Goal: Task Accomplishment & Management: Manage account settings

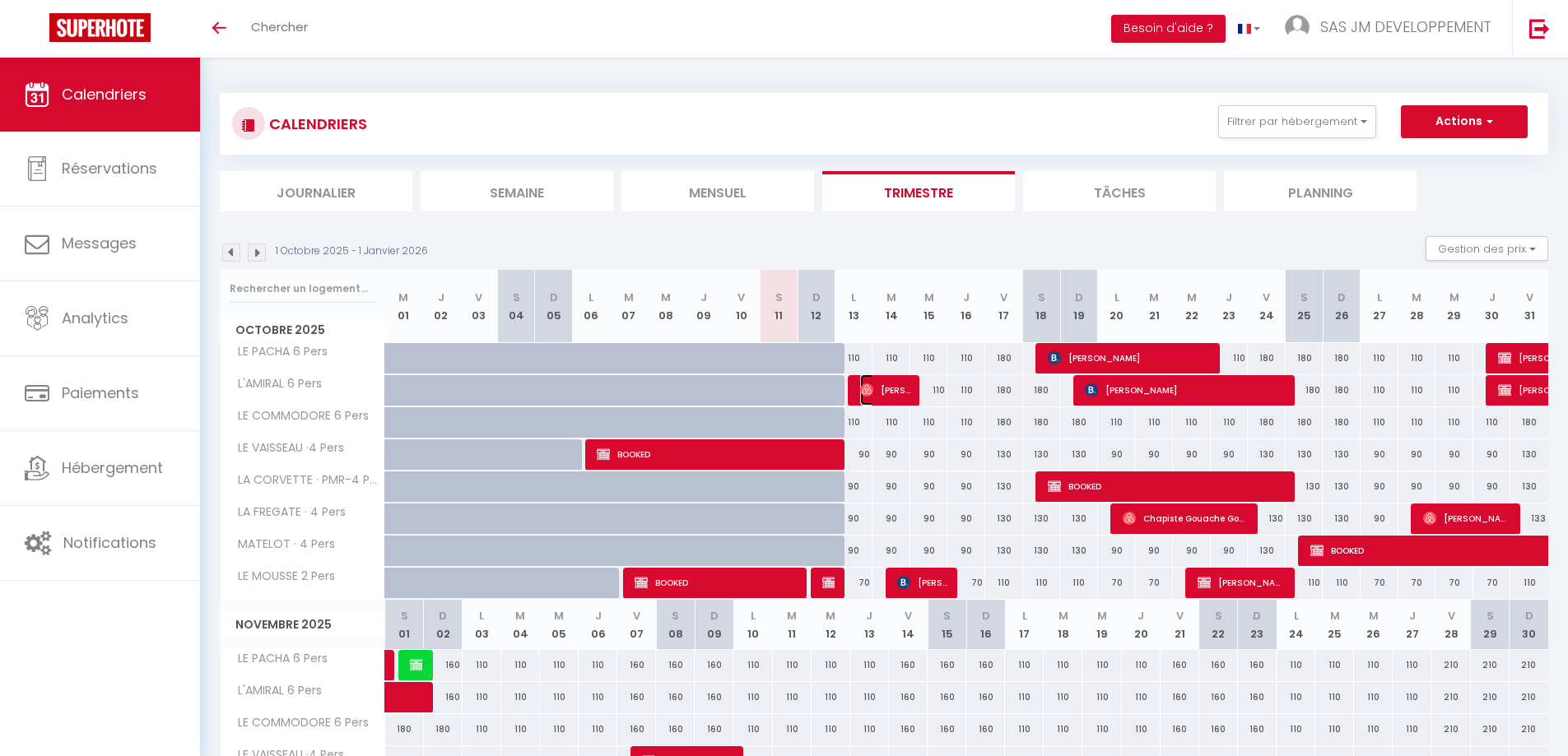
click at [890, 395] on span "[PERSON_NAME]" at bounding box center [885, 389] width 50 height 31
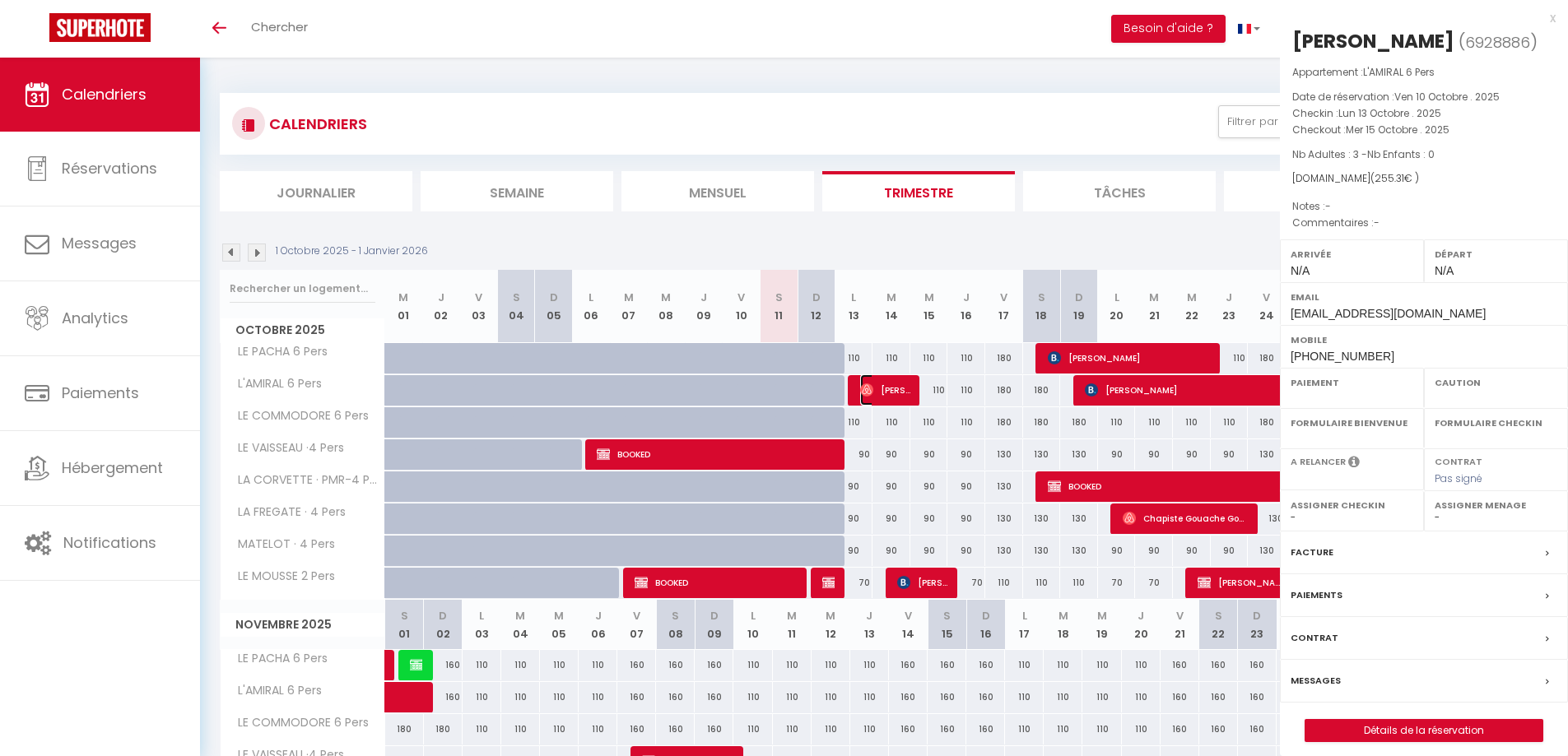
select select "OK"
select select "KO"
select select "0"
select select "1"
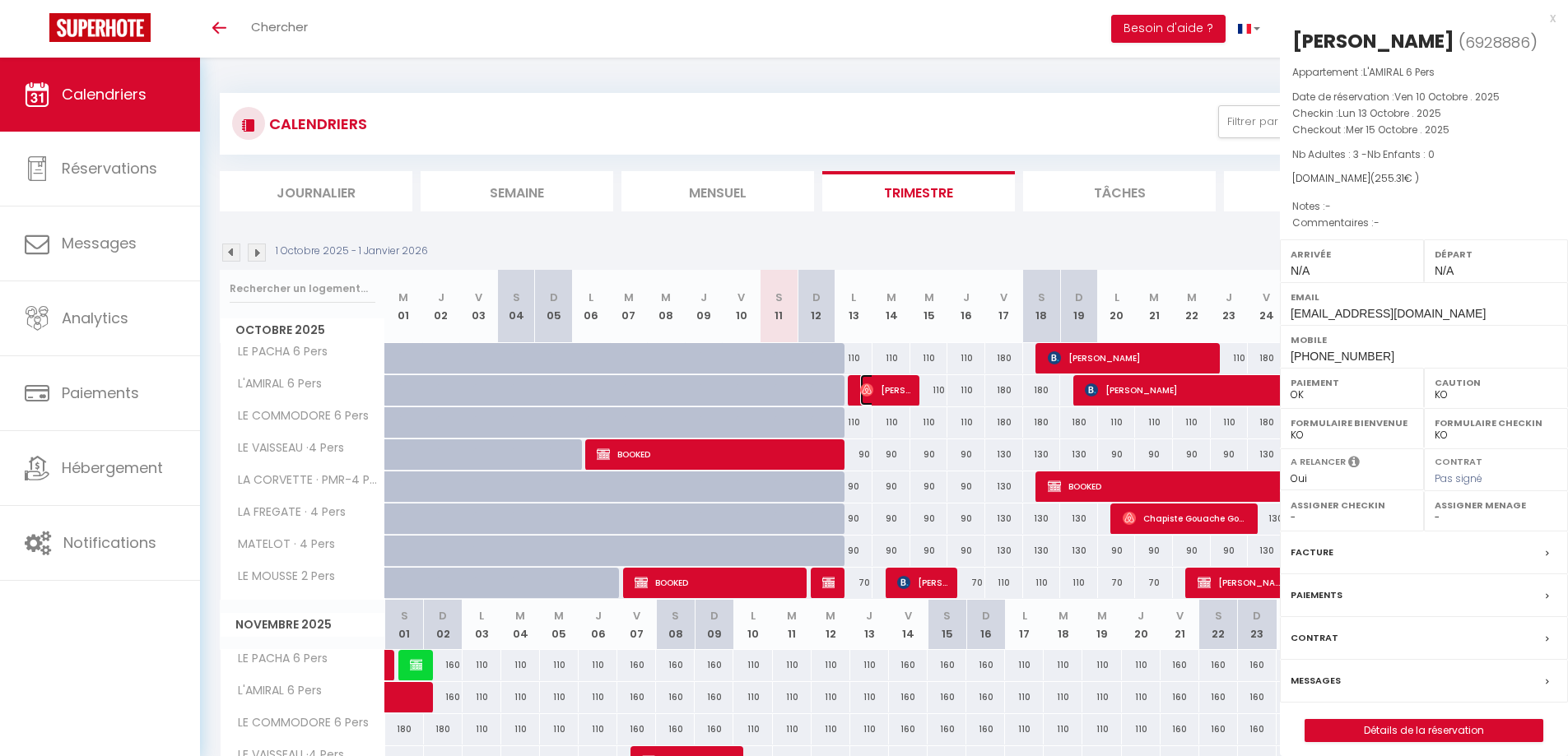
select select
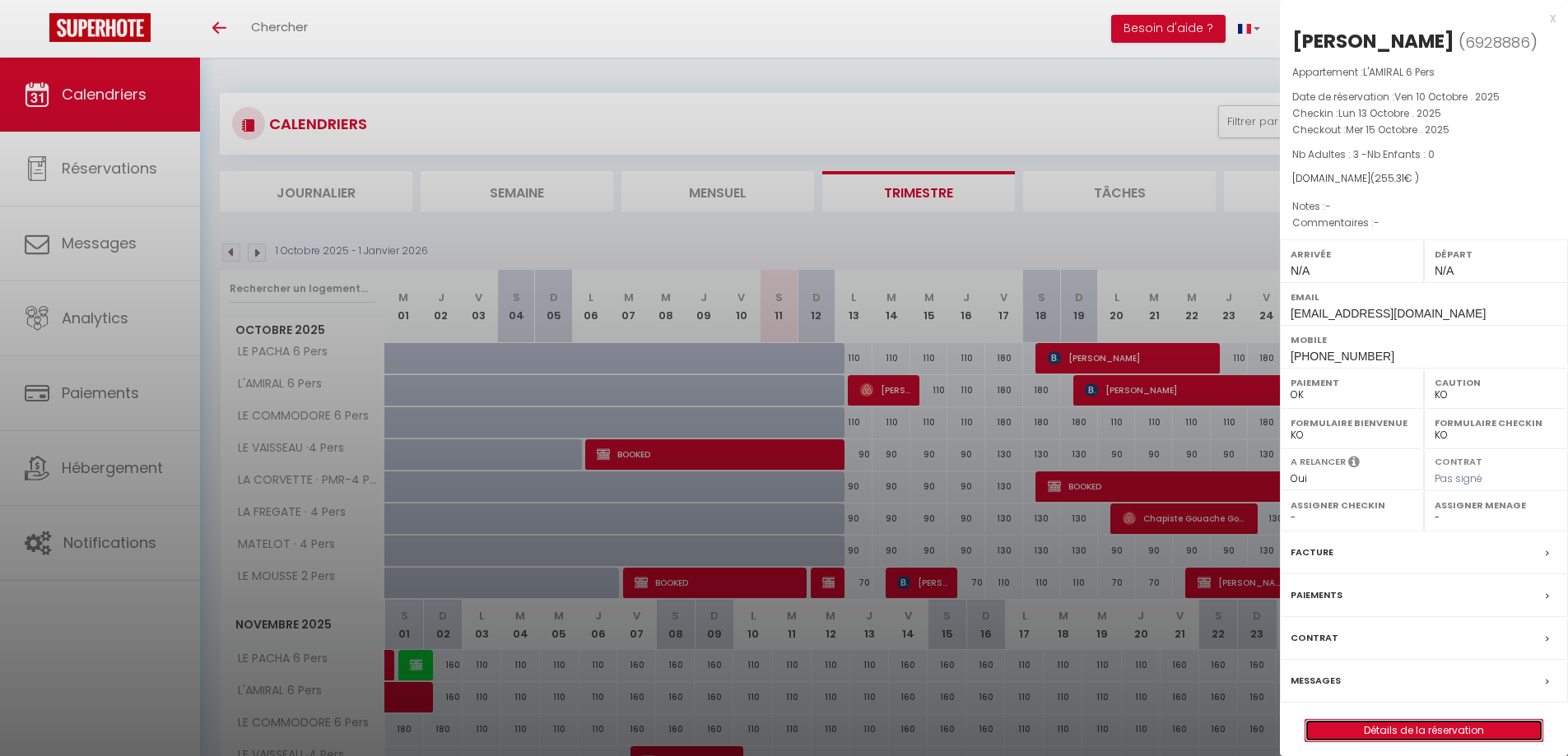
click at [1409, 728] on link "Détails de la réservation" at bounding box center [1424, 730] width 237 height 21
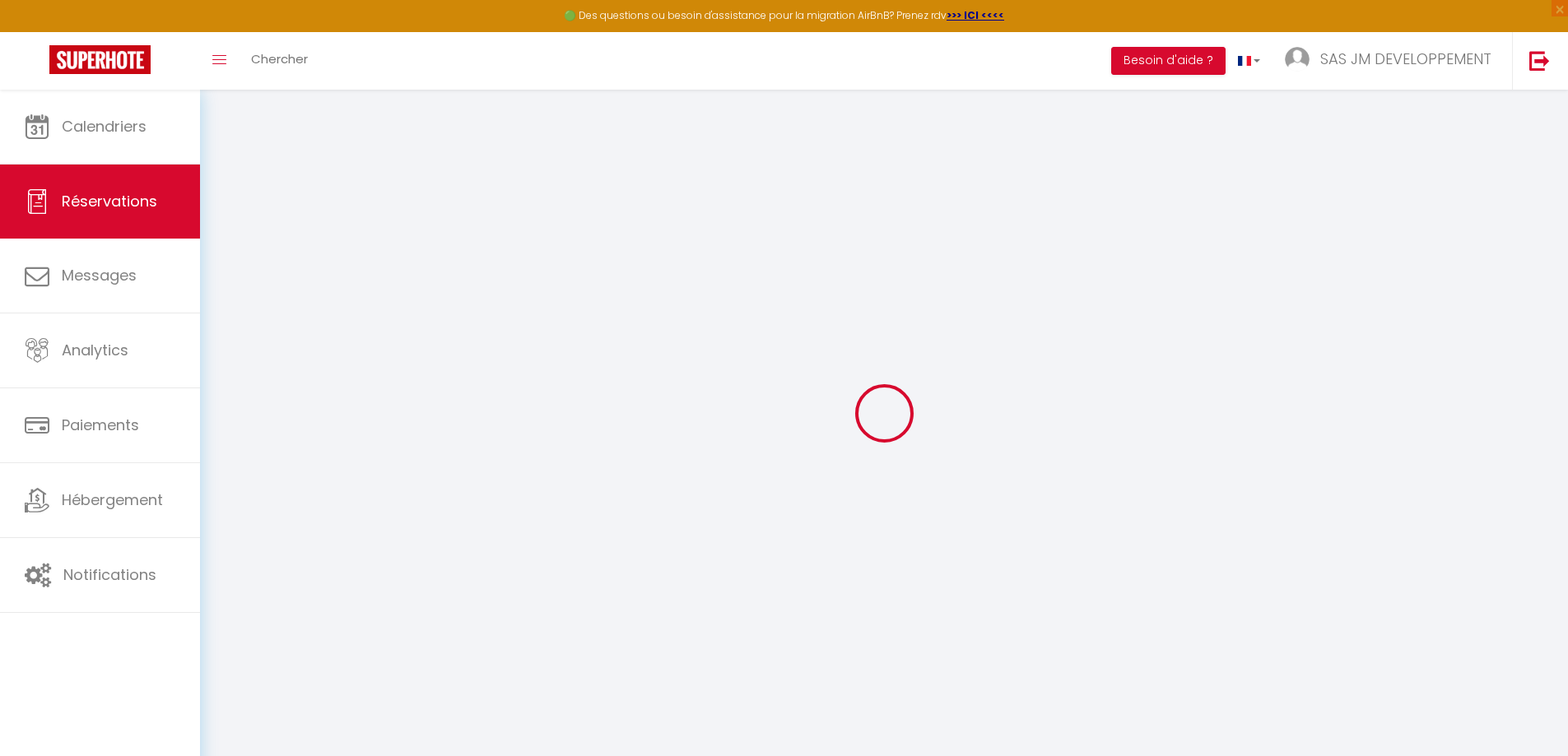
type input "[PERSON_NAME]"
type input "Chevalier"
type input "[EMAIL_ADDRESS][DOMAIN_NAME]"
type input "[PHONE_NUMBER]"
select select
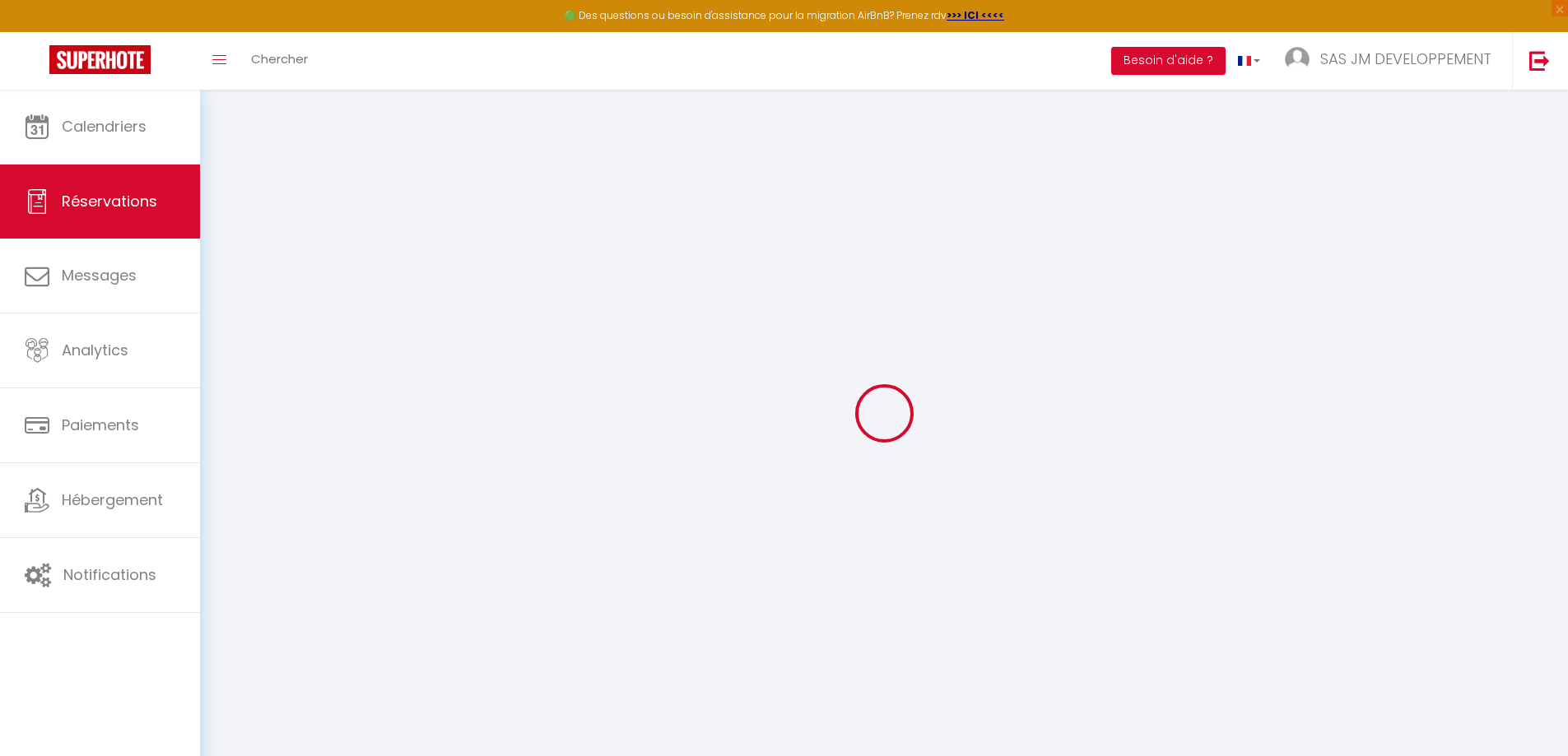
type input "36.3"
select select "11390"
select select "1"
select select
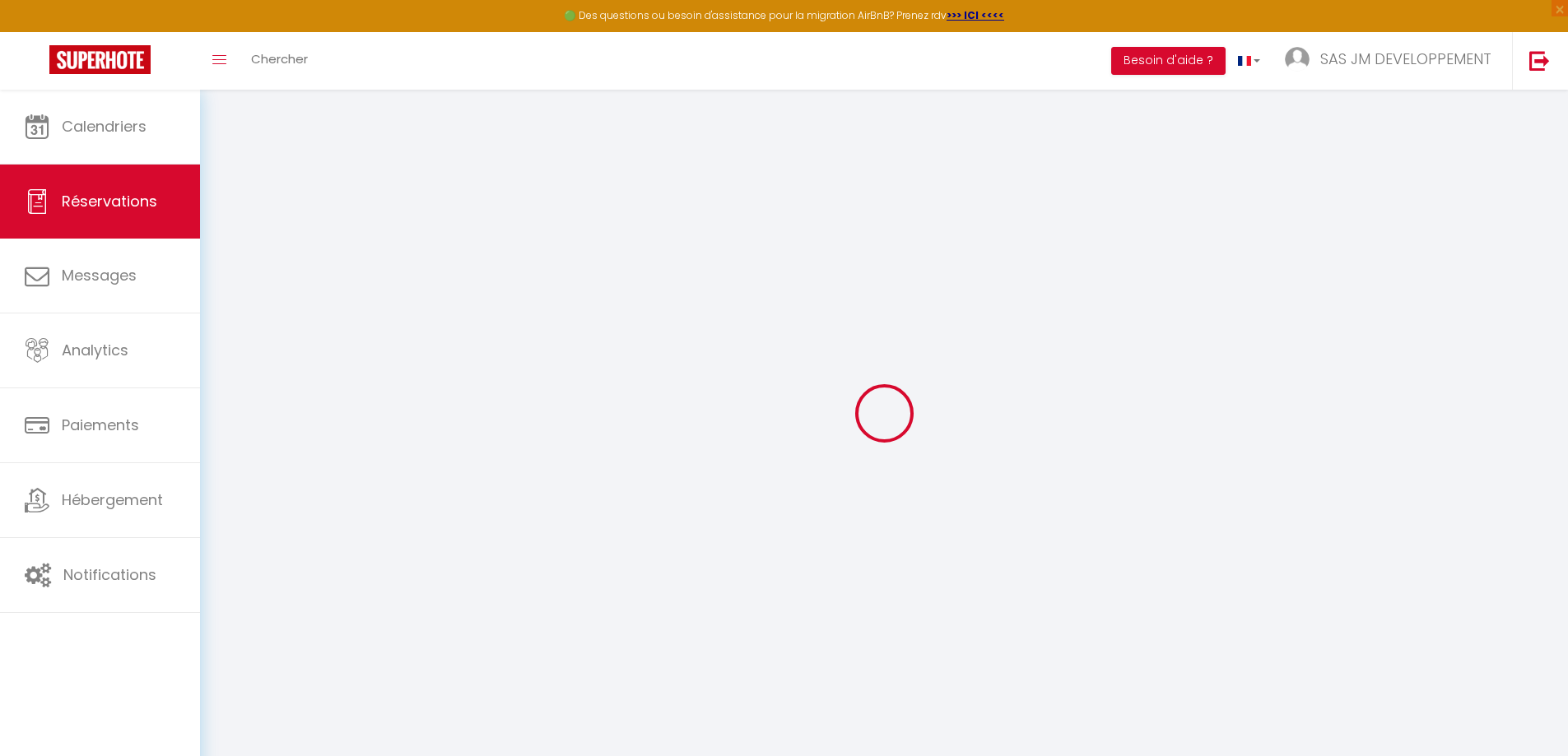
type input "3"
select select "12"
select select "14"
type input "242"
checkbox input "false"
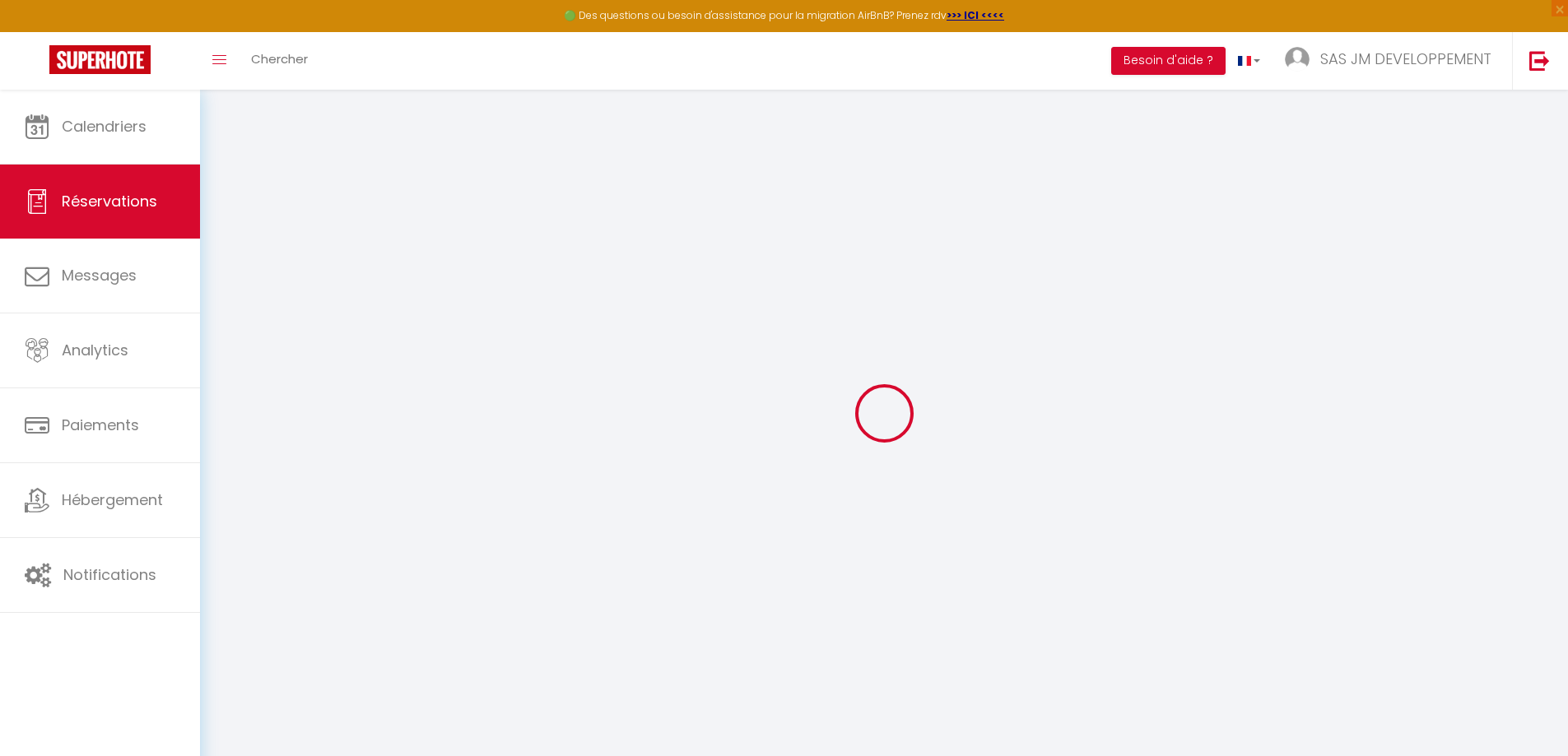
type input "0"
select select "1"
type input "0"
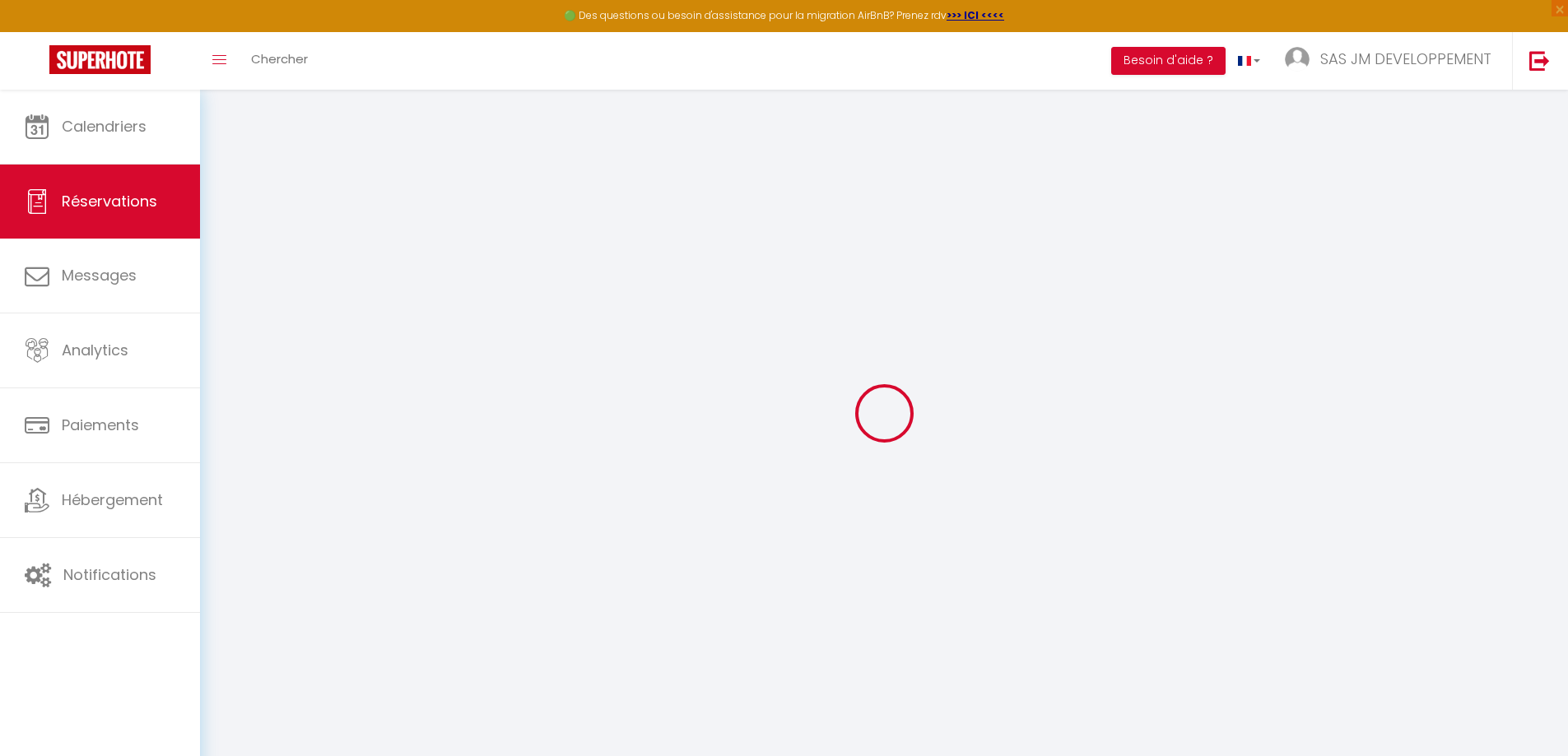
select select
checkbox input "false"
select select
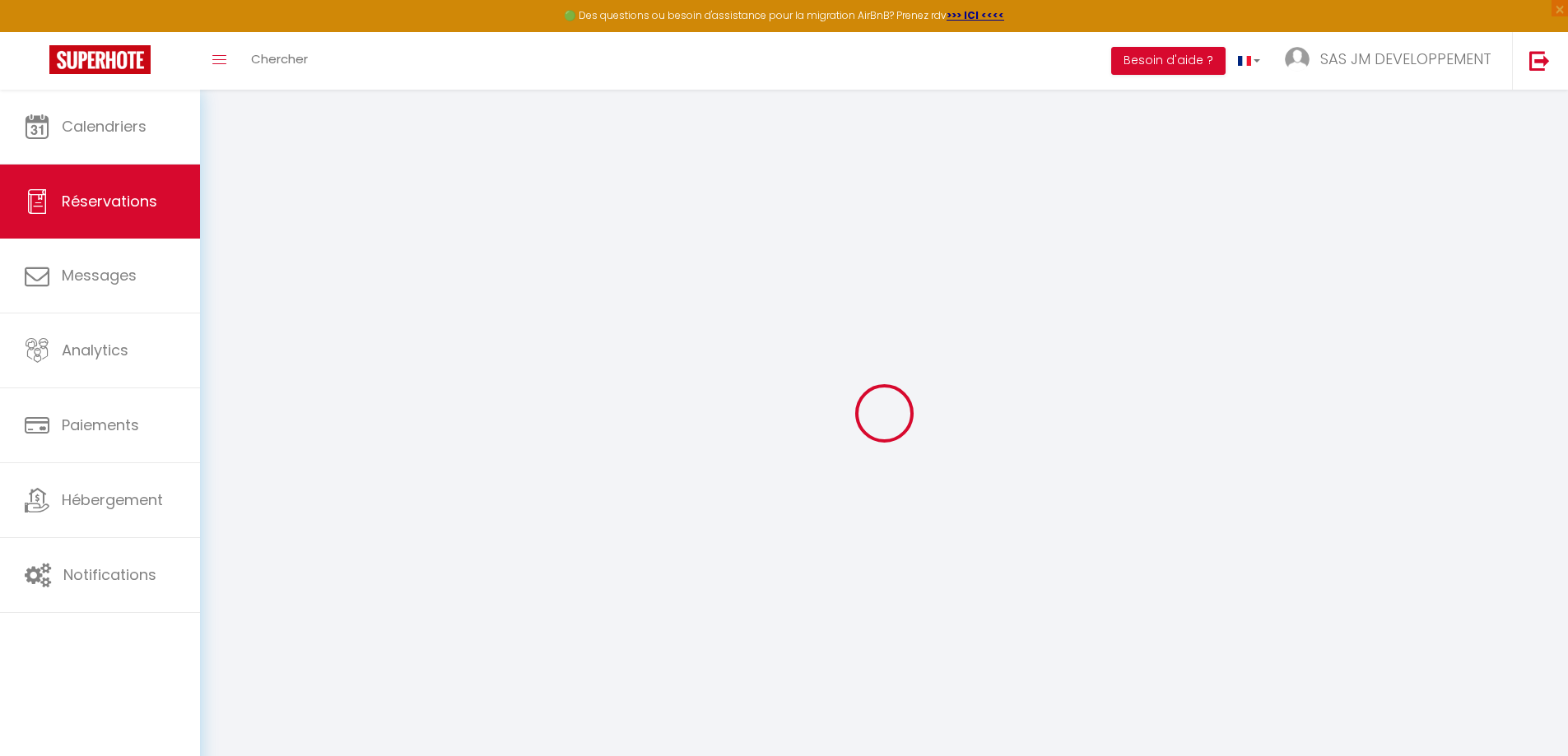
select select
checkbox input "false"
select select
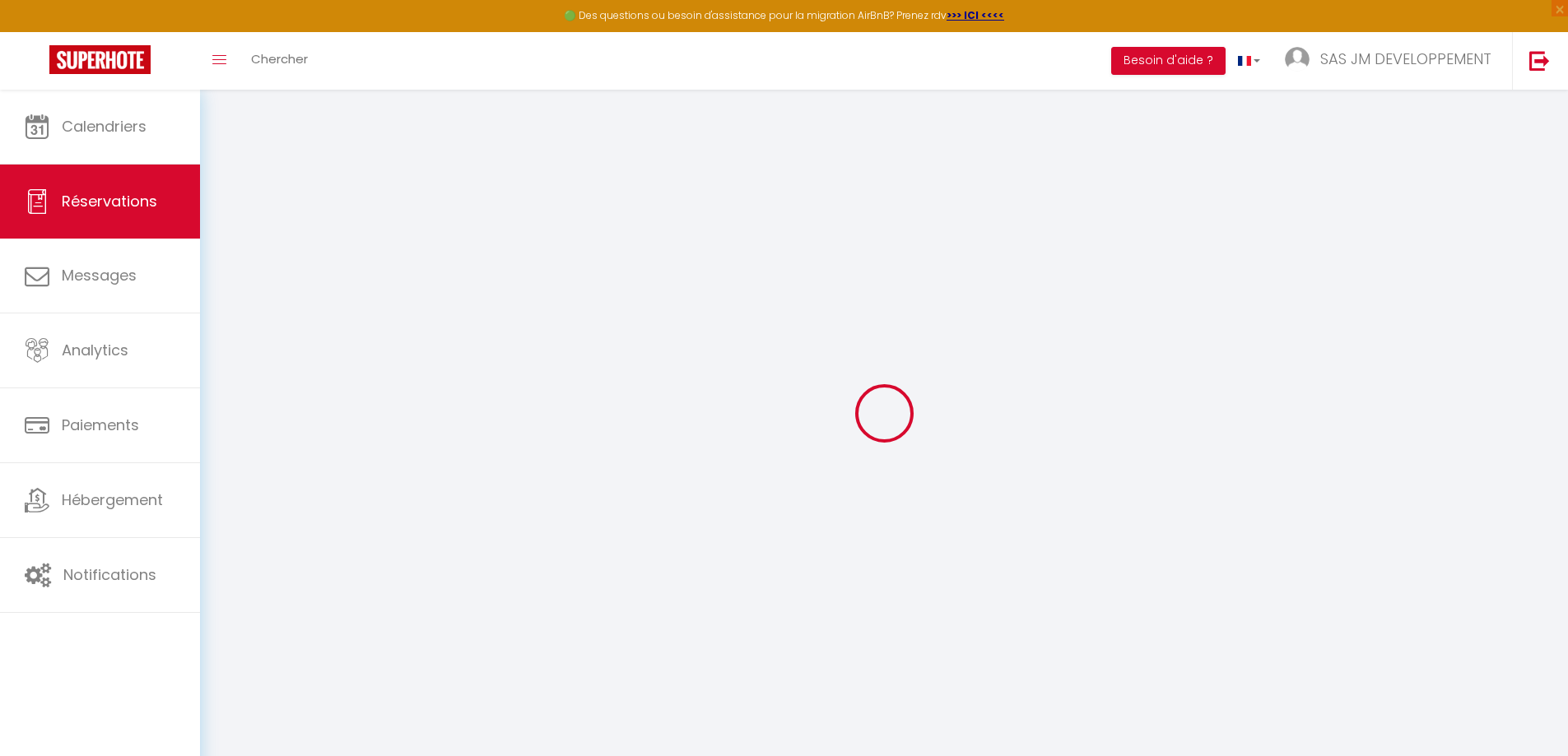
select select
checkbox input "false"
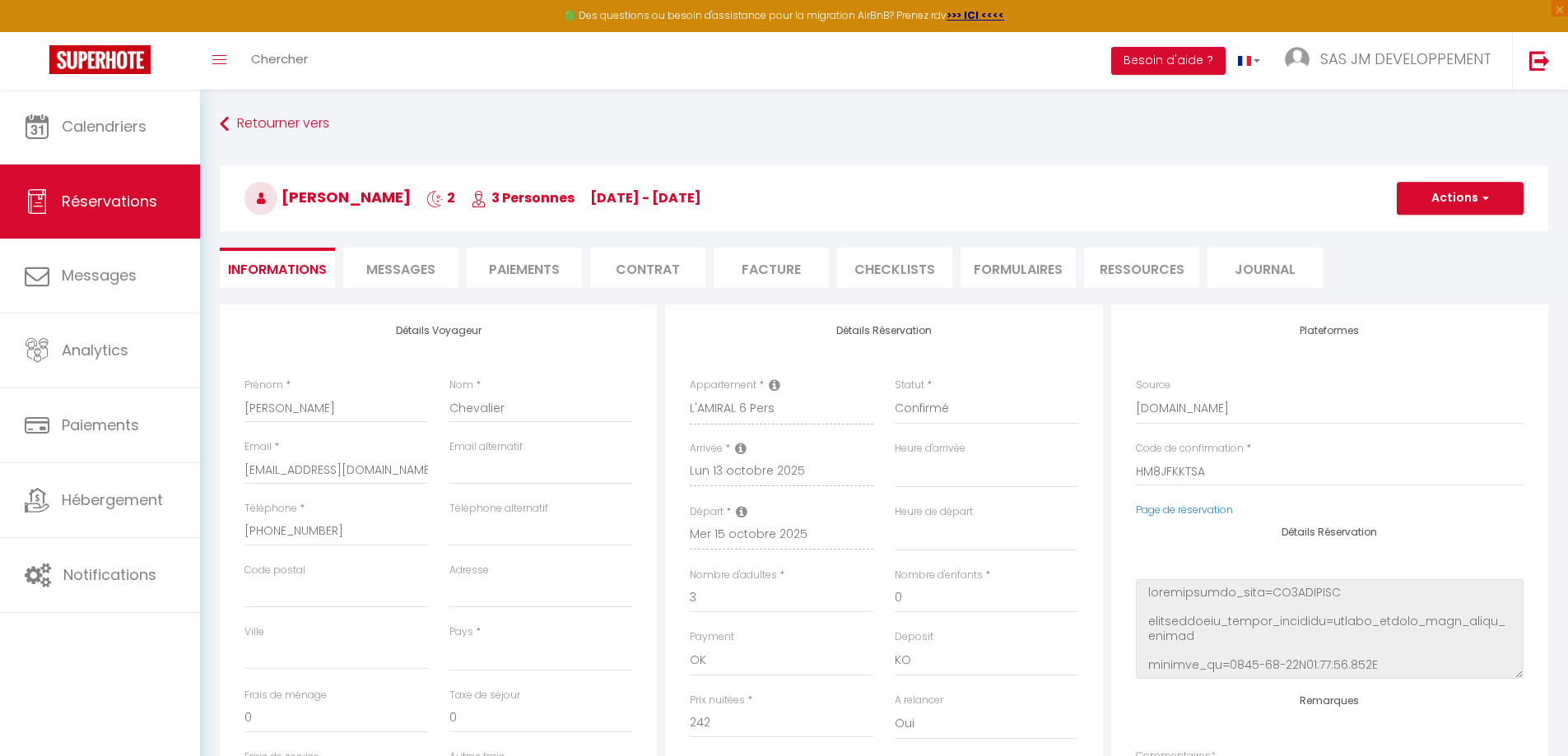
select select
type input "13.31"
select select
checkbox input "false"
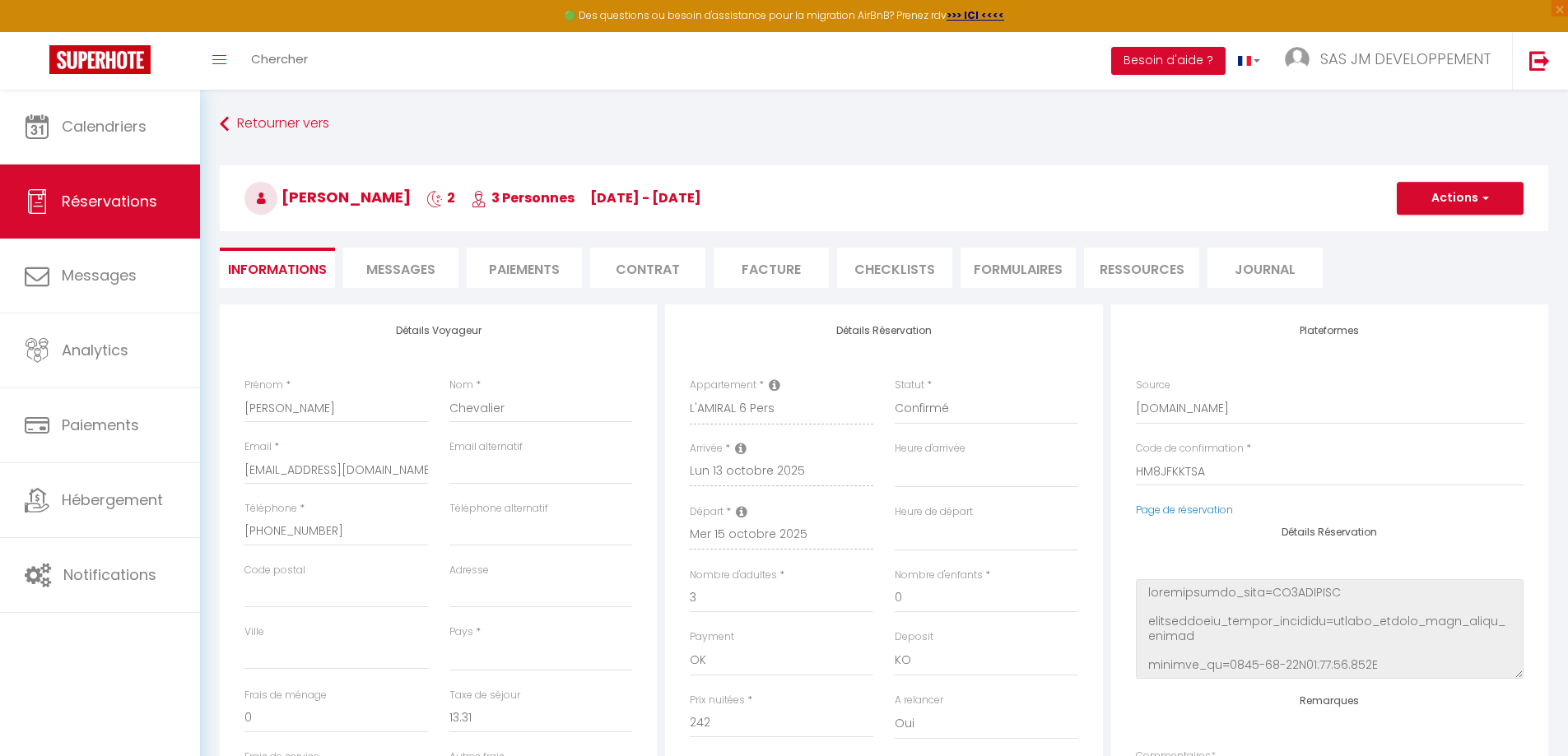
select select
checkbox input "false"
select select
click at [541, 477] on input "email" at bounding box center [541, 470] width 183 height 30
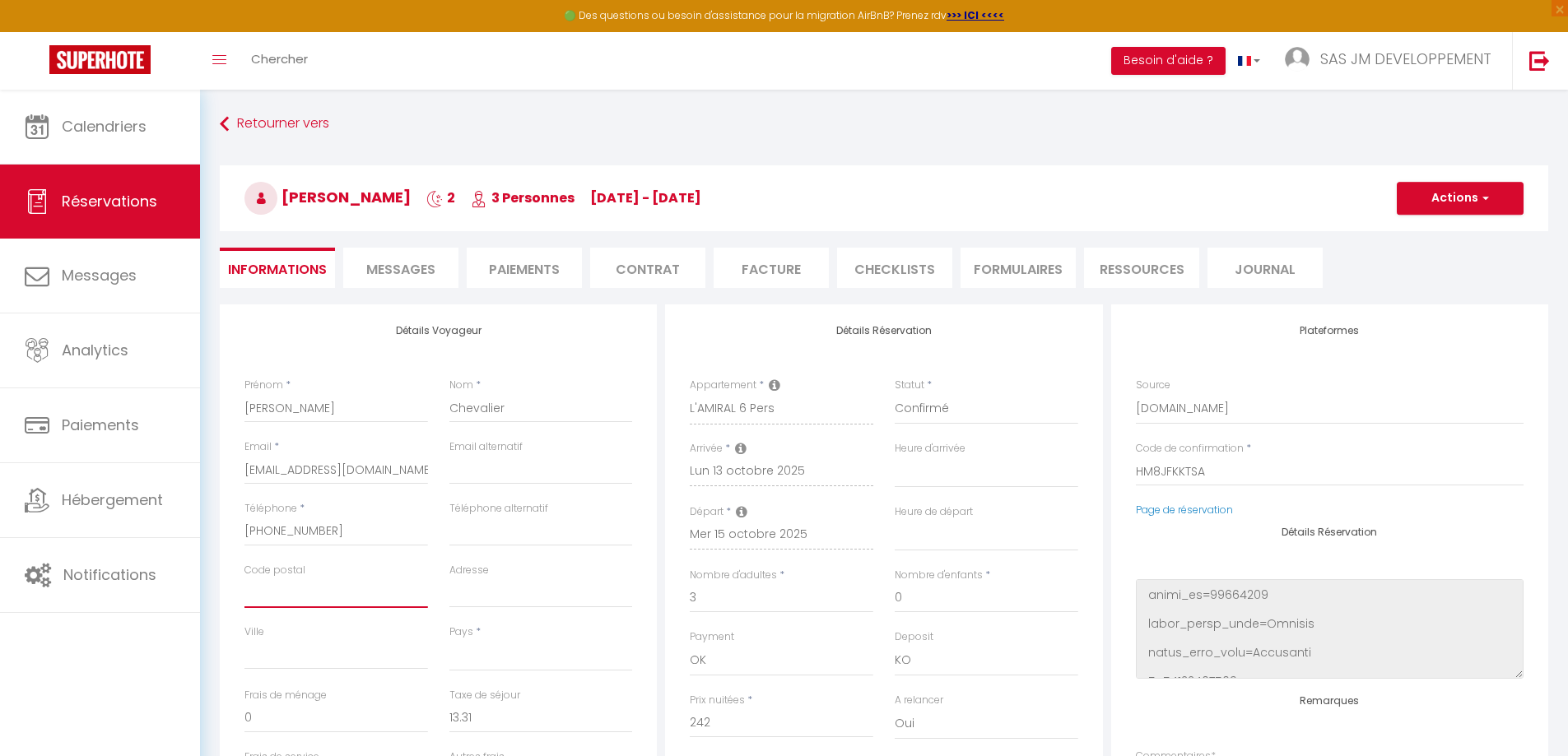
click at [292, 586] on input "Code postal" at bounding box center [336, 594] width 183 height 30
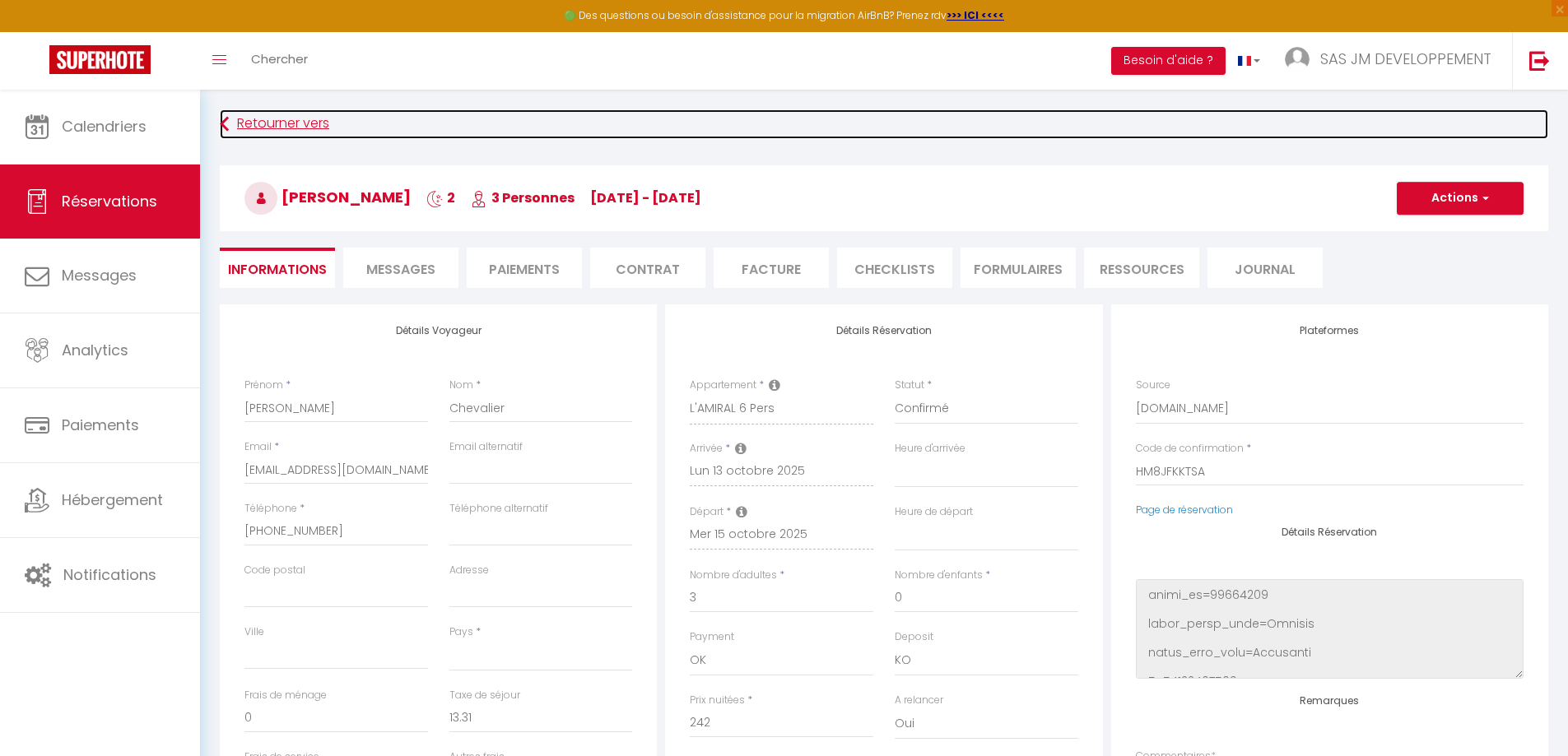
click at [722, 130] on link "Retourner vers" at bounding box center [884, 125] width 1328 height 30
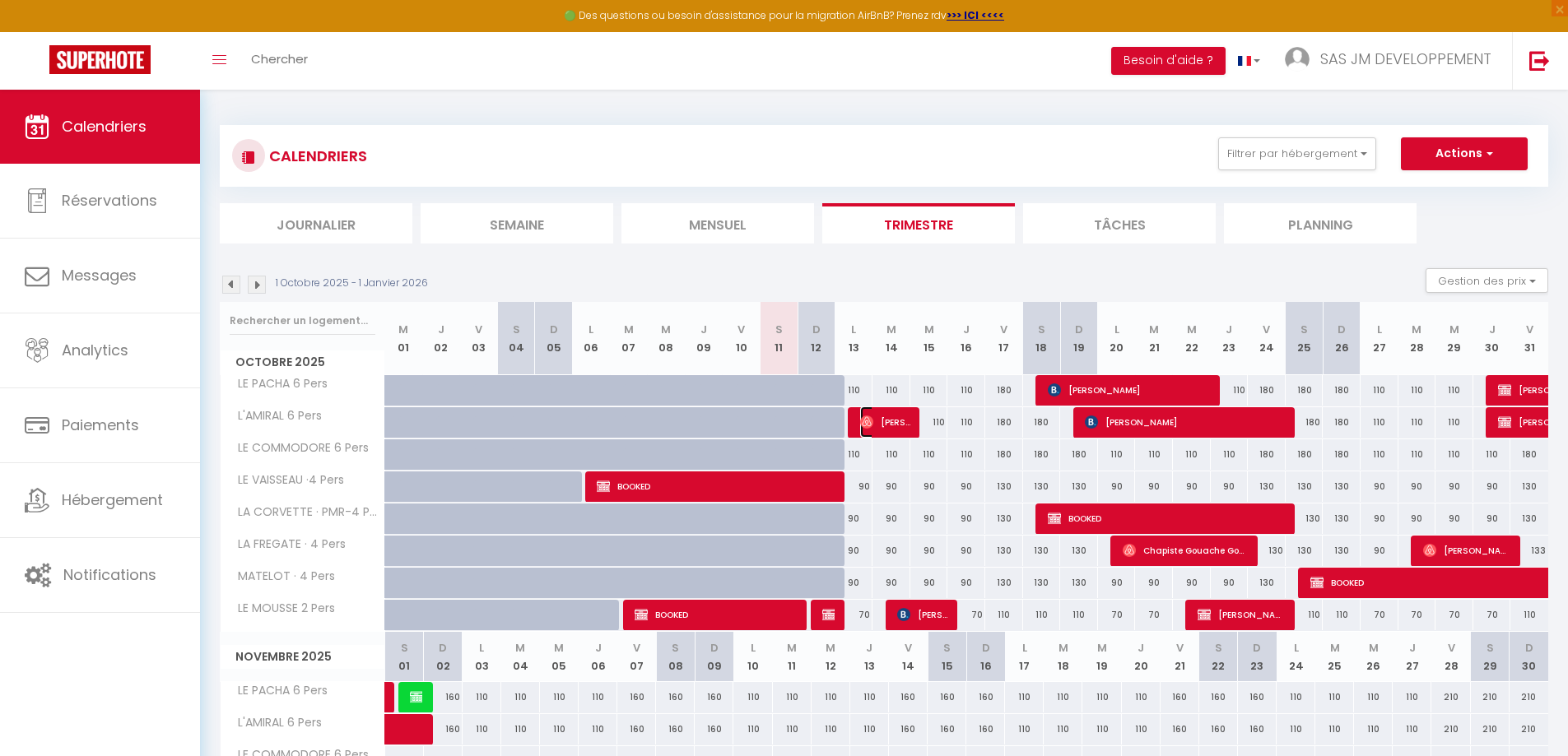
click at [875, 422] on span "[PERSON_NAME]" at bounding box center [885, 421] width 50 height 31
select select "OK"
select select "KO"
select select "0"
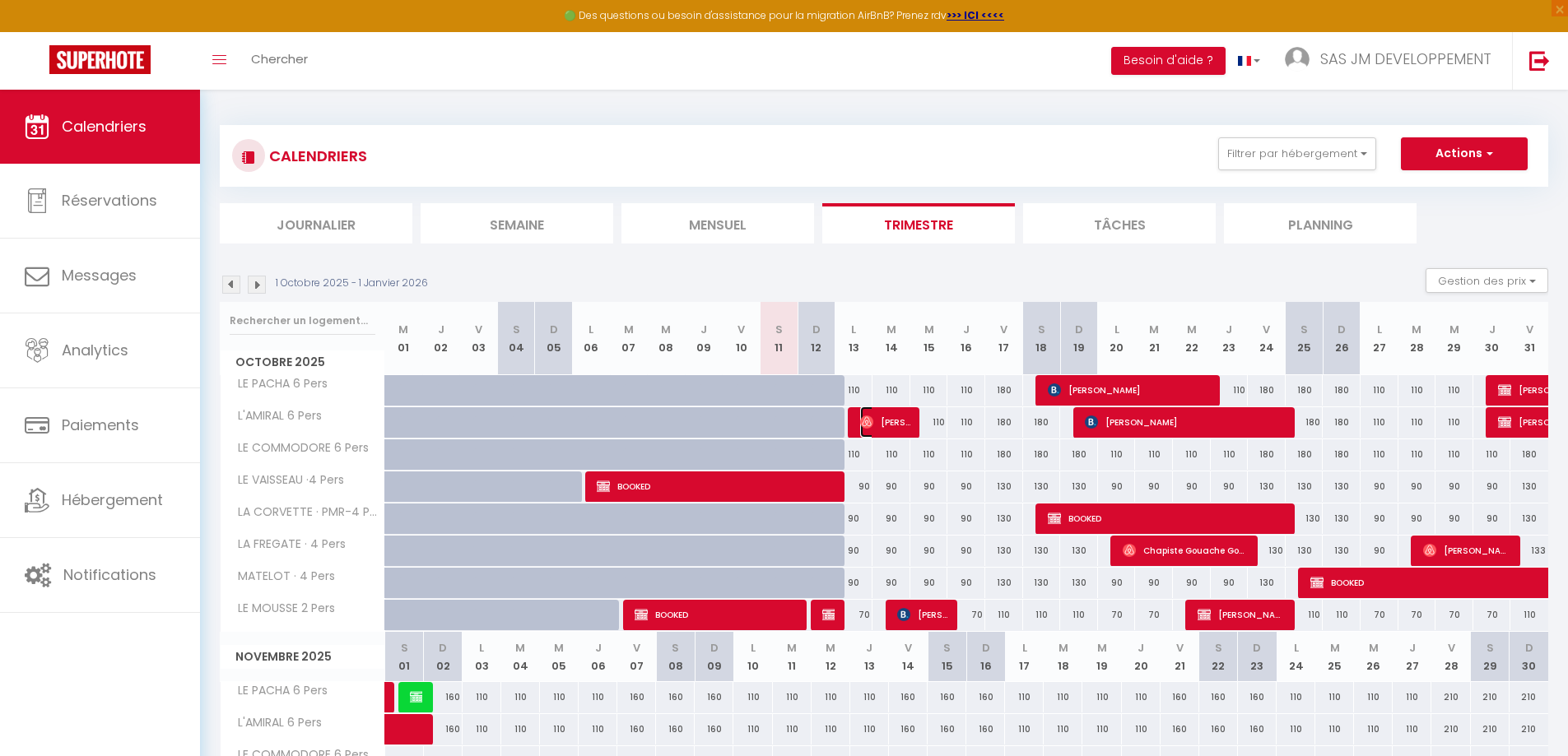
select select "1"
select select
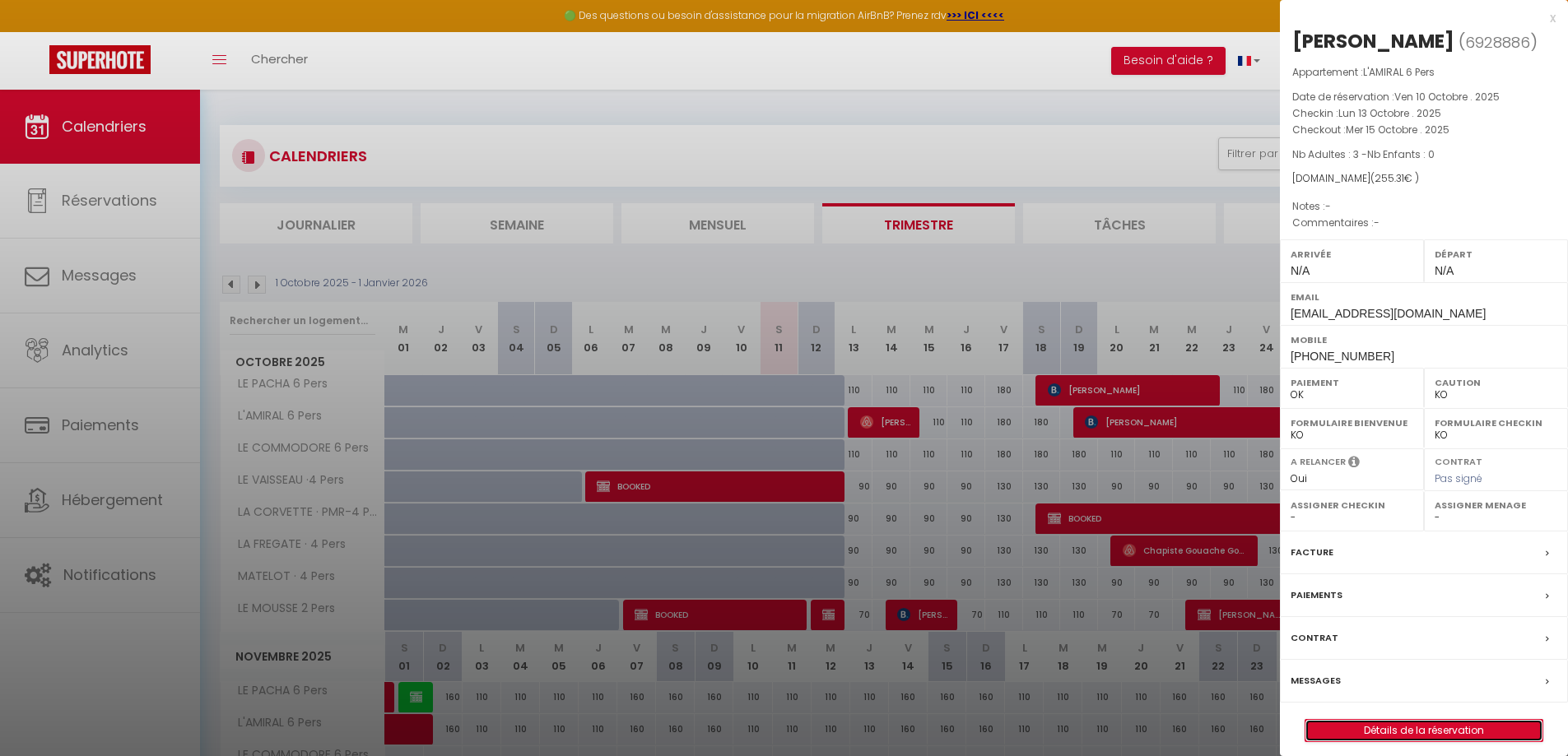
click at [1442, 734] on link "Détails de la réservation" at bounding box center [1424, 730] width 237 height 21
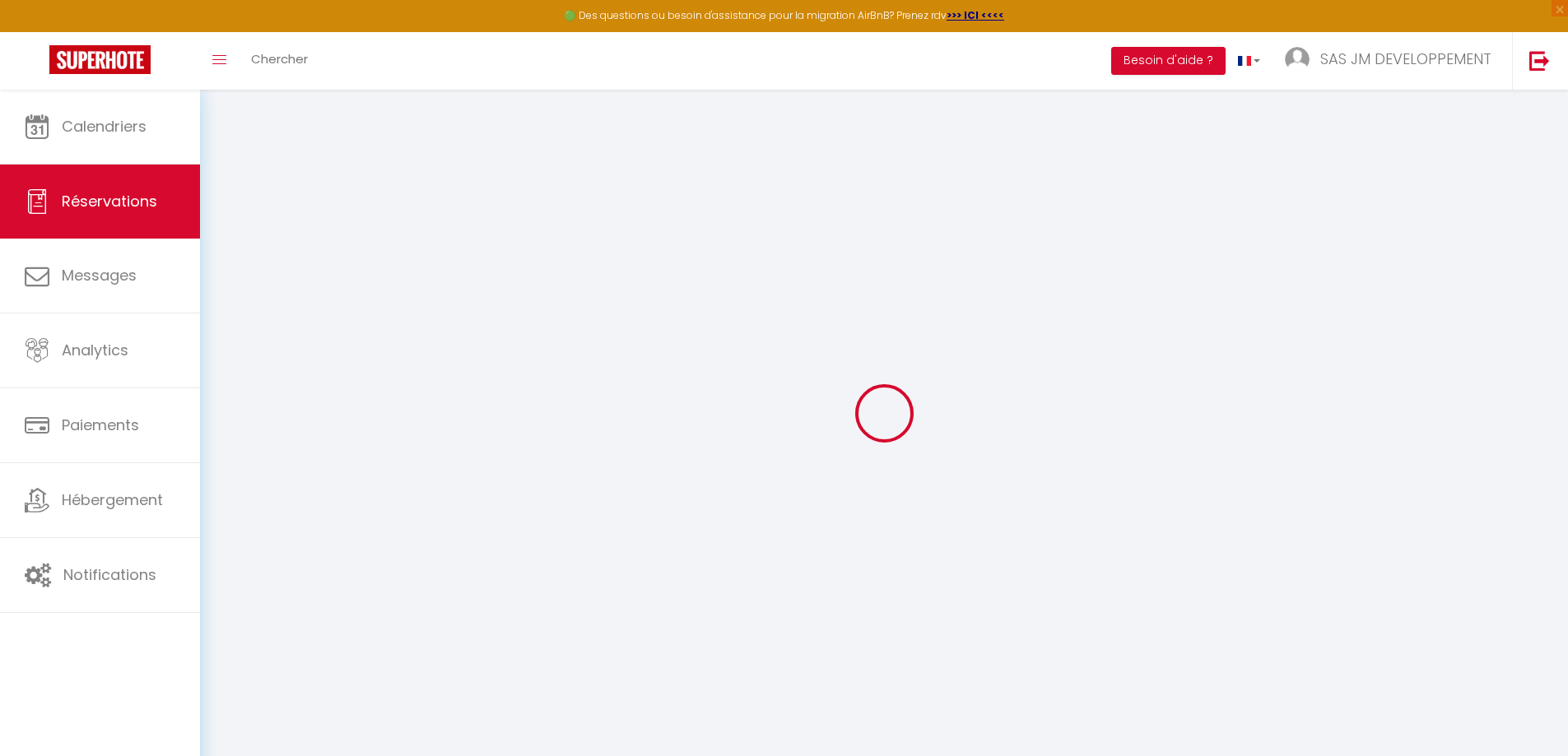
type input "[PERSON_NAME]"
type input "Chevalier"
type input "[EMAIL_ADDRESS][DOMAIN_NAME]"
type input "[PHONE_NUMBER]"
select select
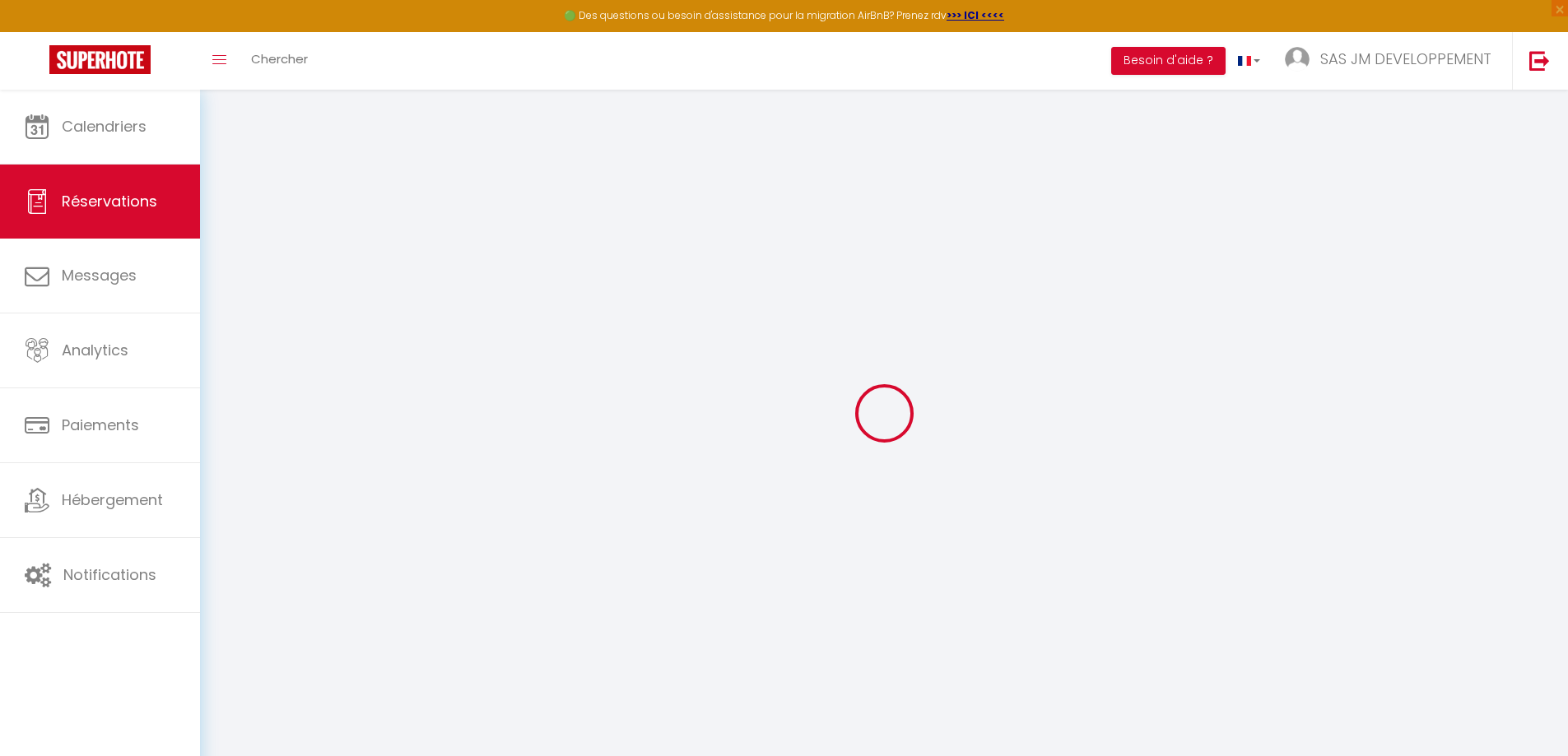
type input "36.3"
select select "11390"
select select "1"
select select
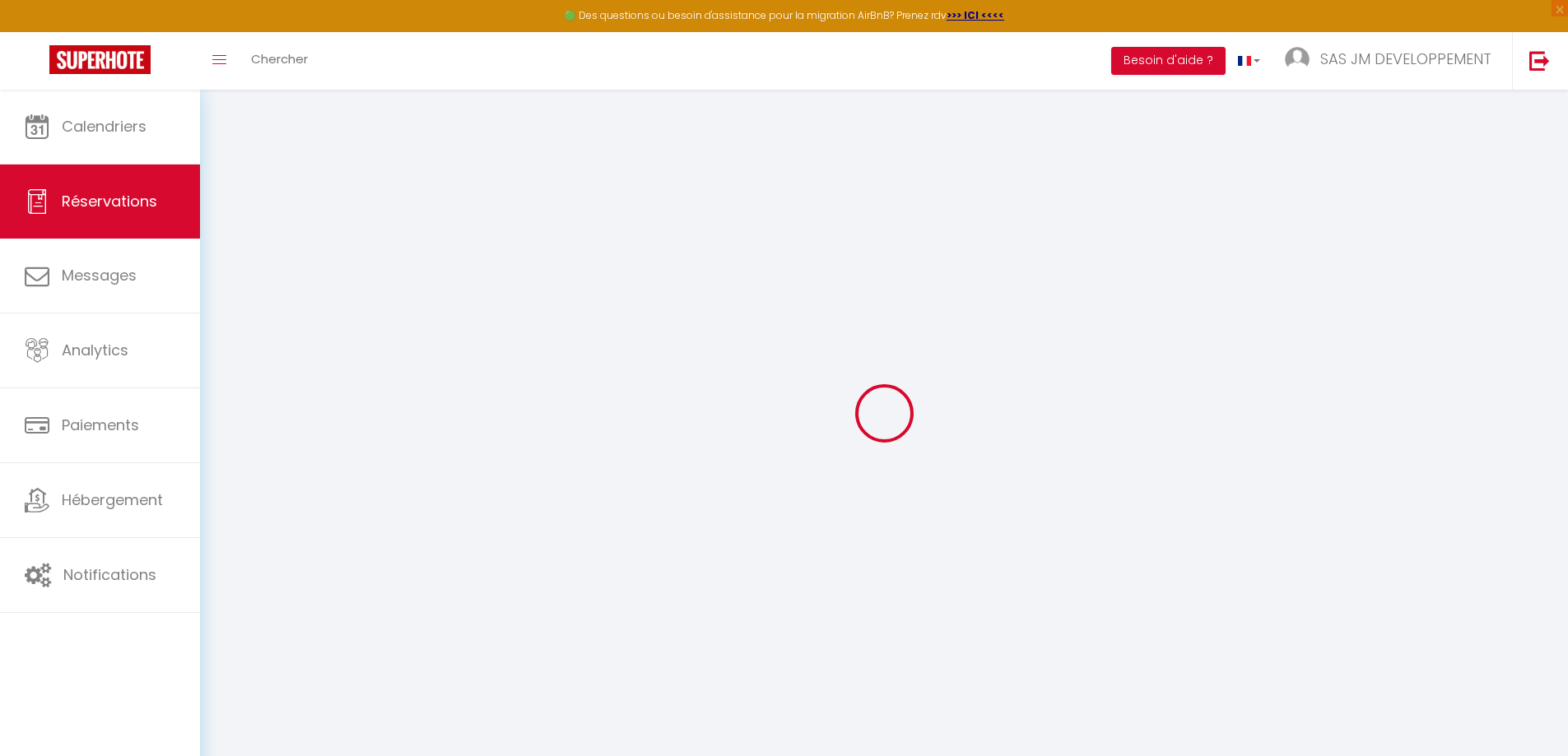
type input "3"
select select "12"
select select "14"
type input "242"
checkbox input "false"
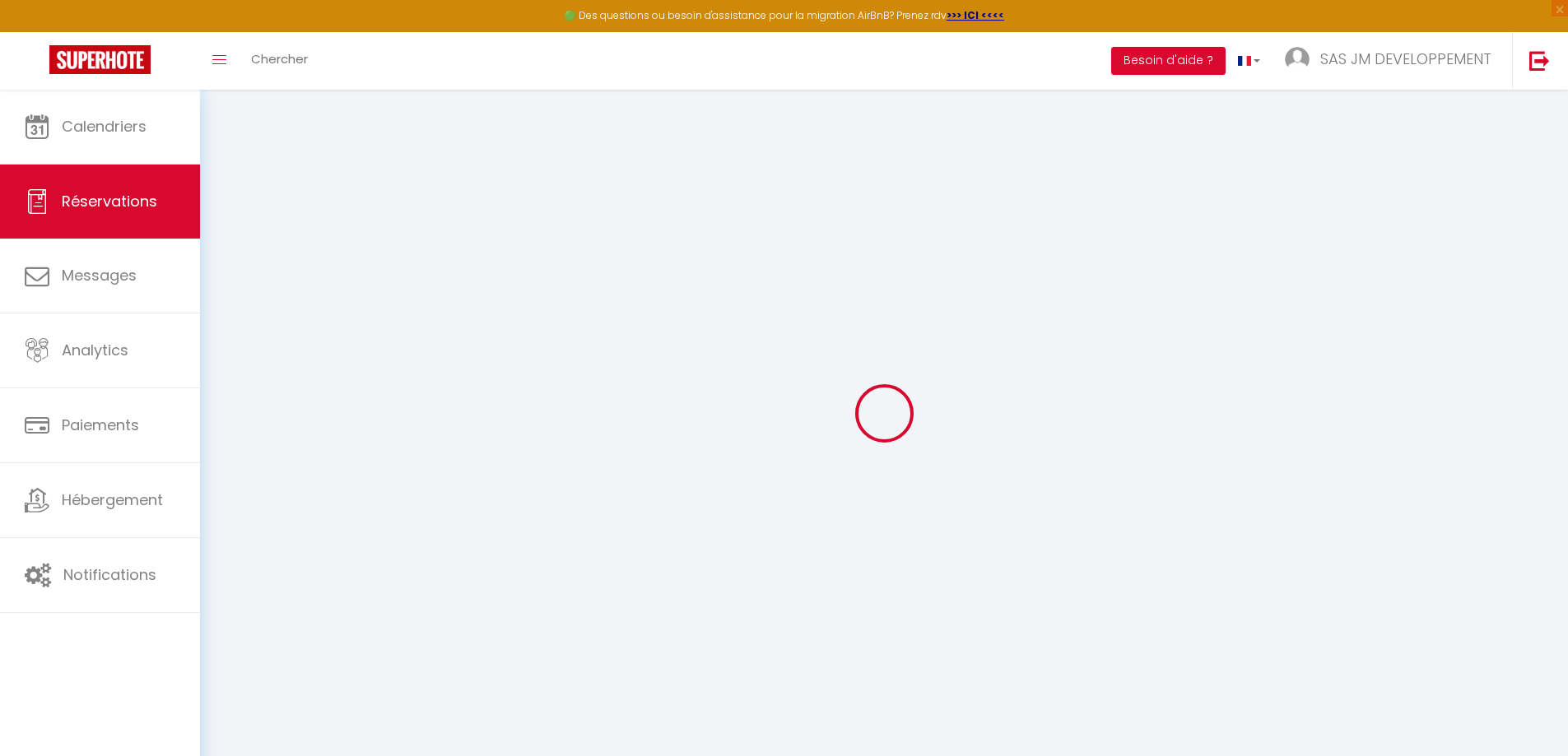
type input "0"
select select "1"
type input "0"
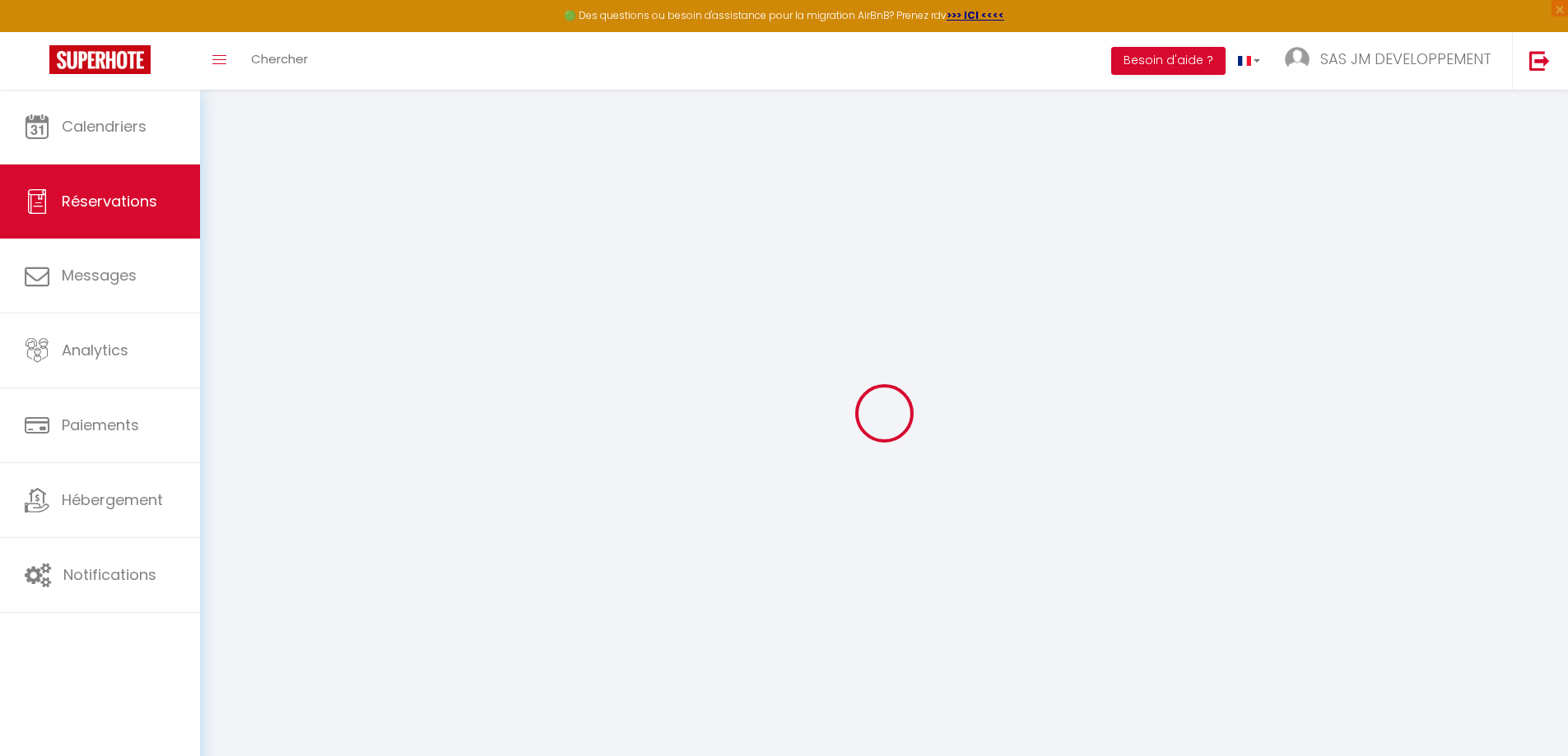
select select
checkbox input "false"
select select
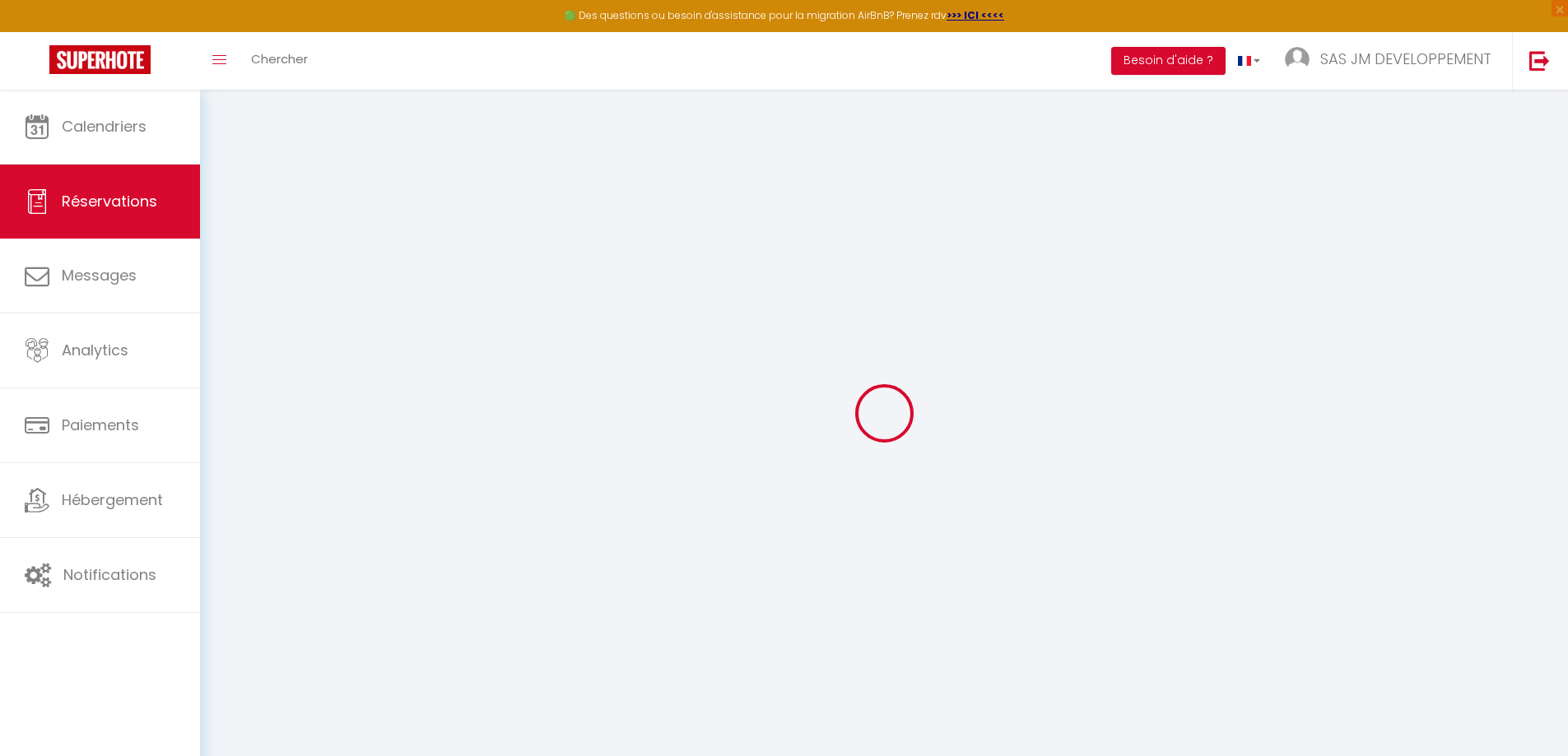
select select
checkbox input "false"
select select
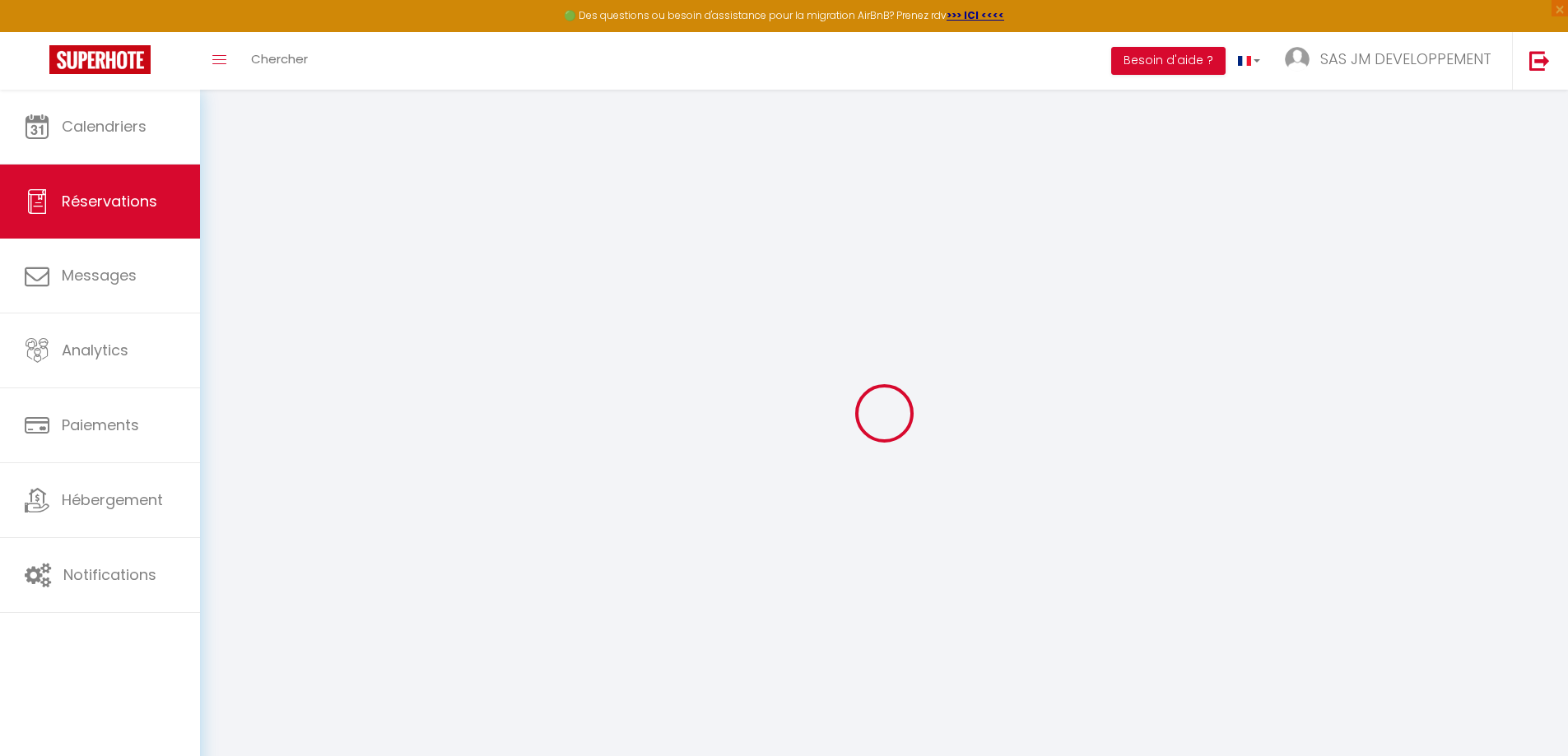
select select
checkbox input "false"
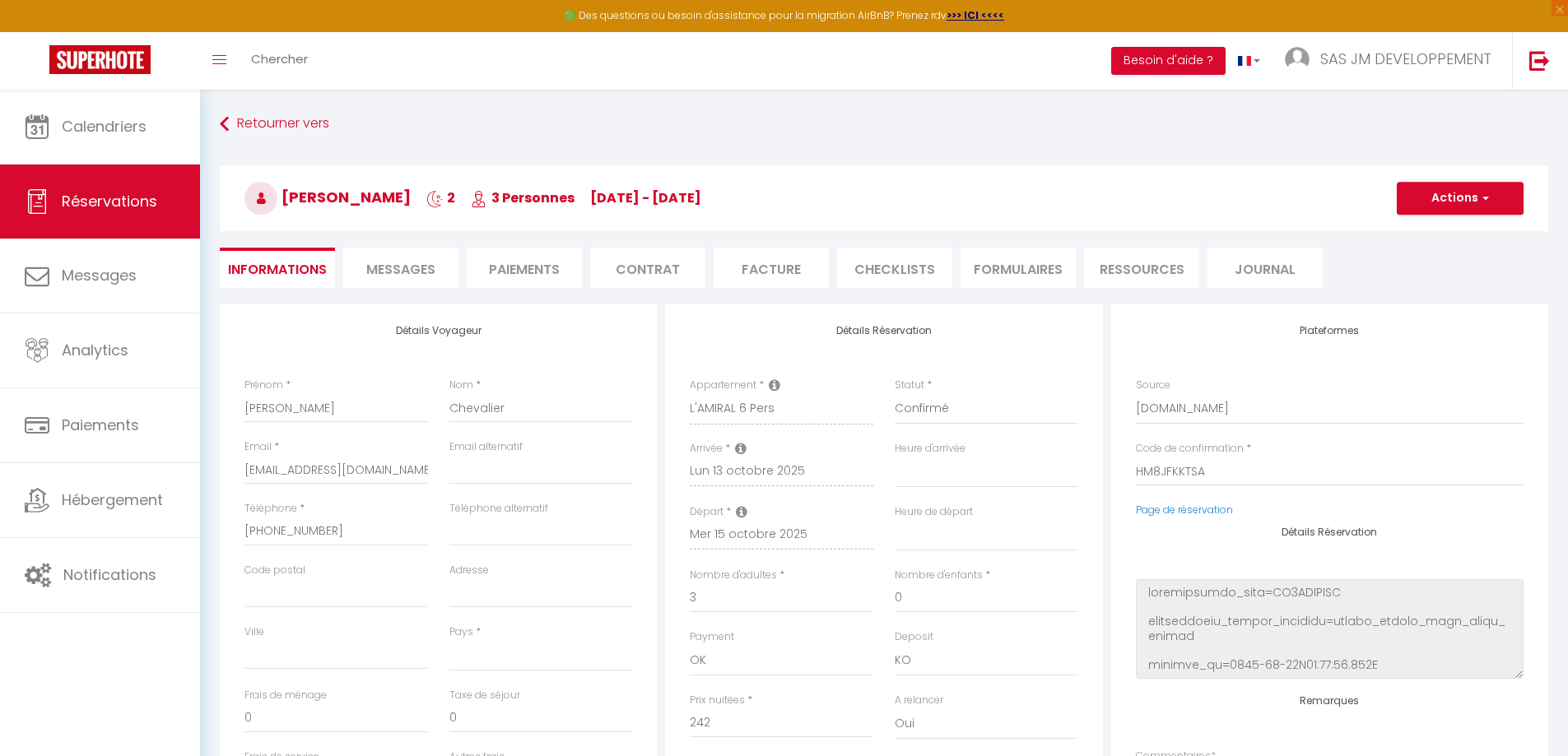
select select
checkbox input "false"
select select
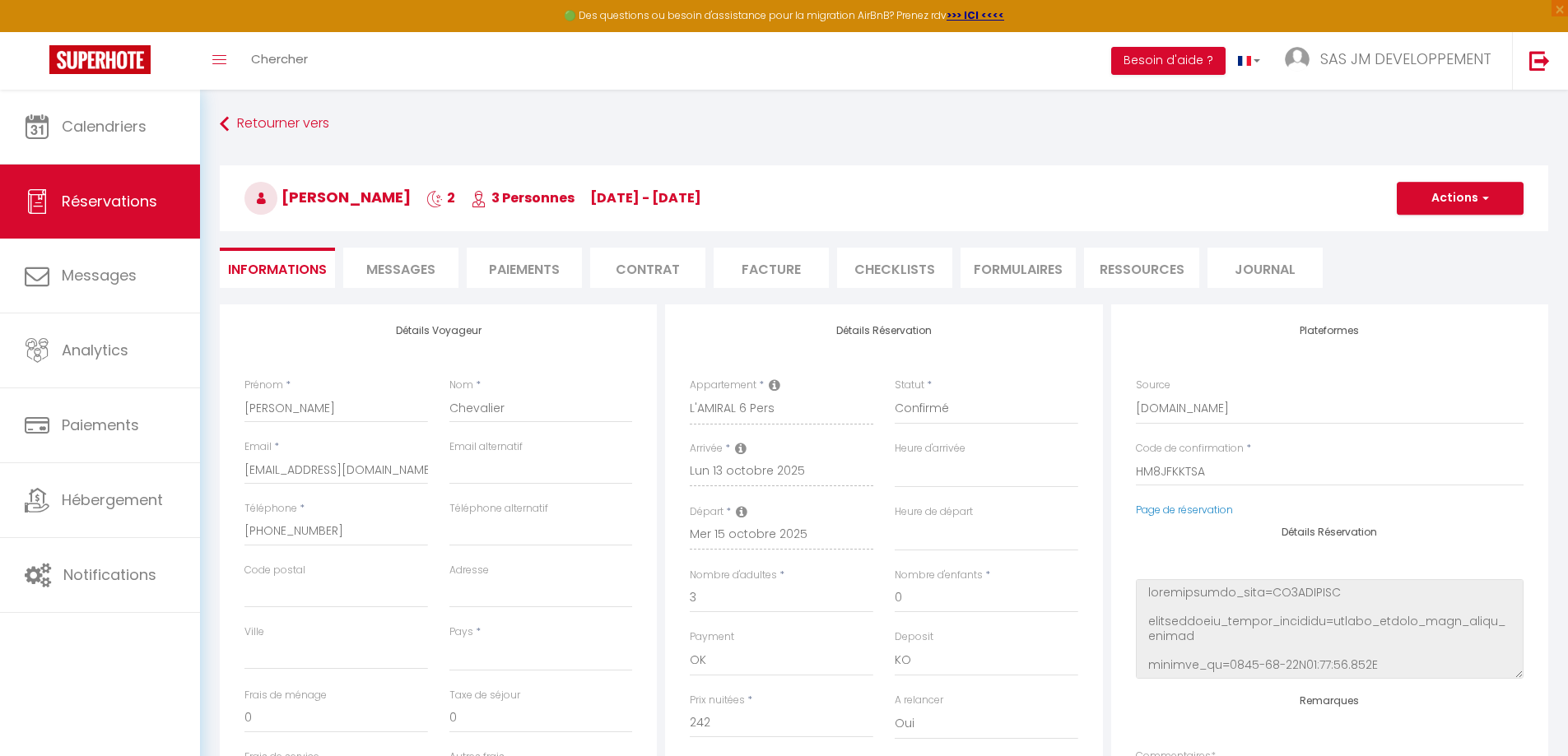
type input "13.31"
select select
checkbox input "false"
select select
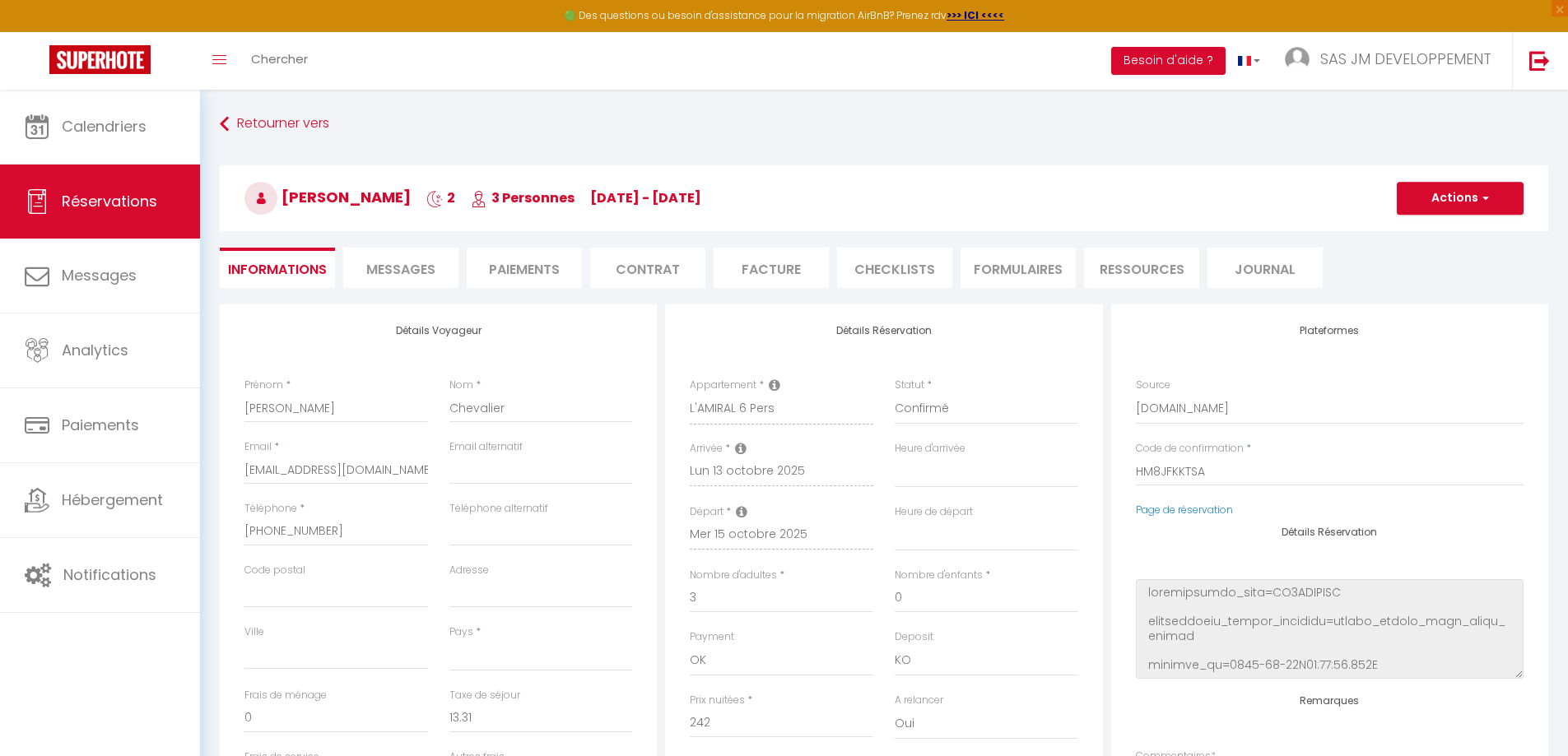
checkbox input "false"
select select
click at [1201, 504] on link "Page de réservation" at bounding box center [1183, 510] width 97 height 14
click at [248, 657] on input "Ville" at bounding box center [336, 655] width 183 height 30
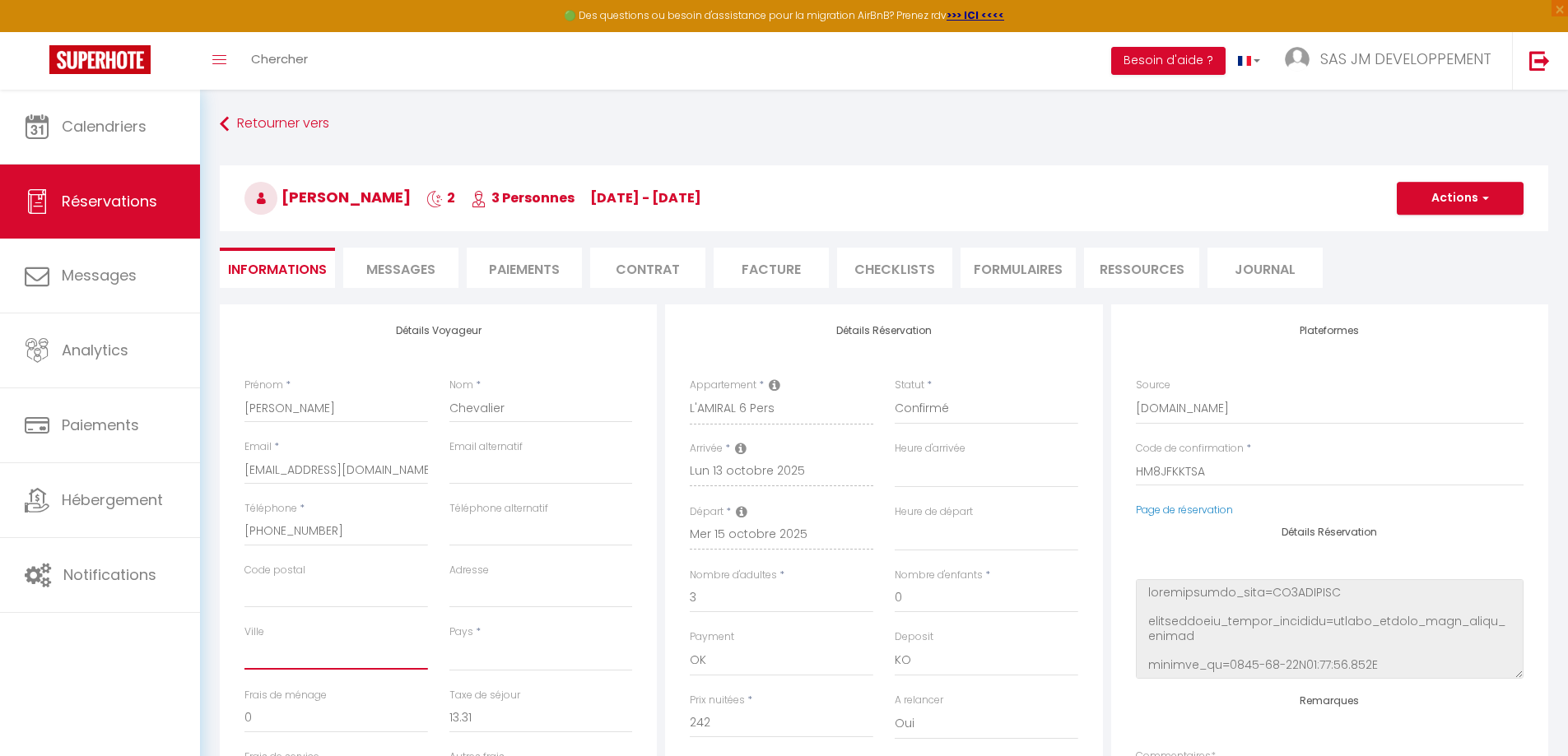
type input "s"
select select
checkbox input "false"
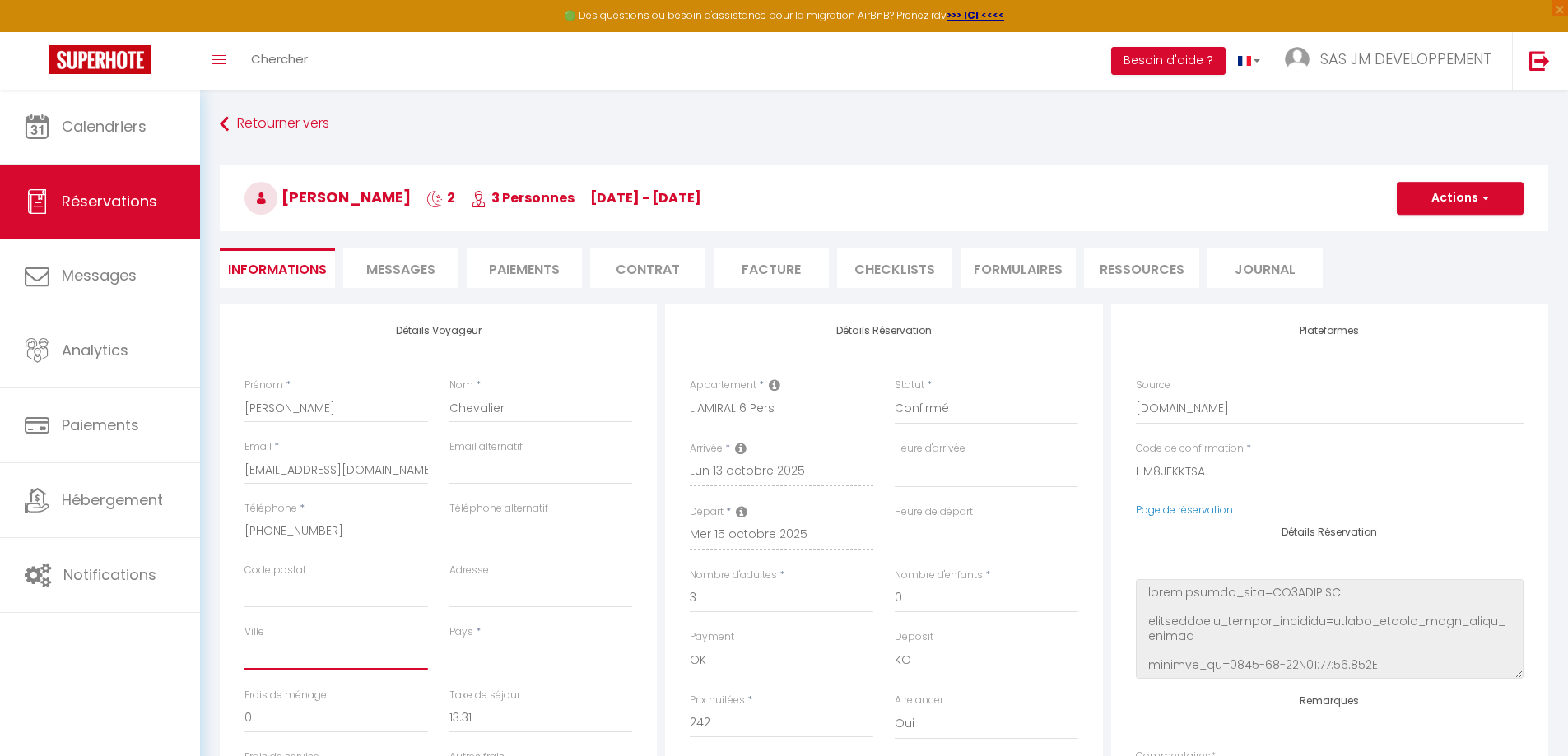
select select
checkbox input "false"
type input "S"
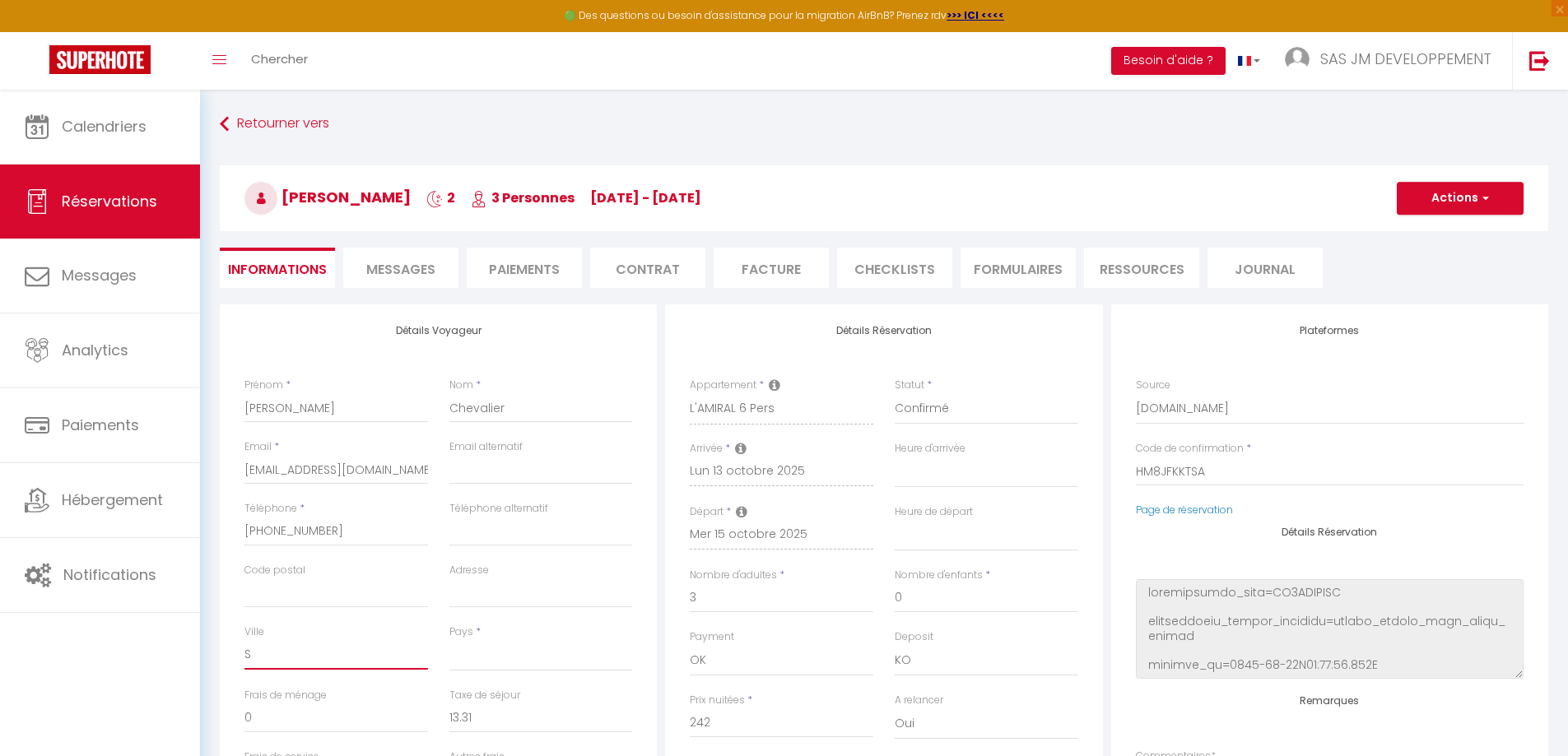
select select
checkbox input "false"
type input "Sa"
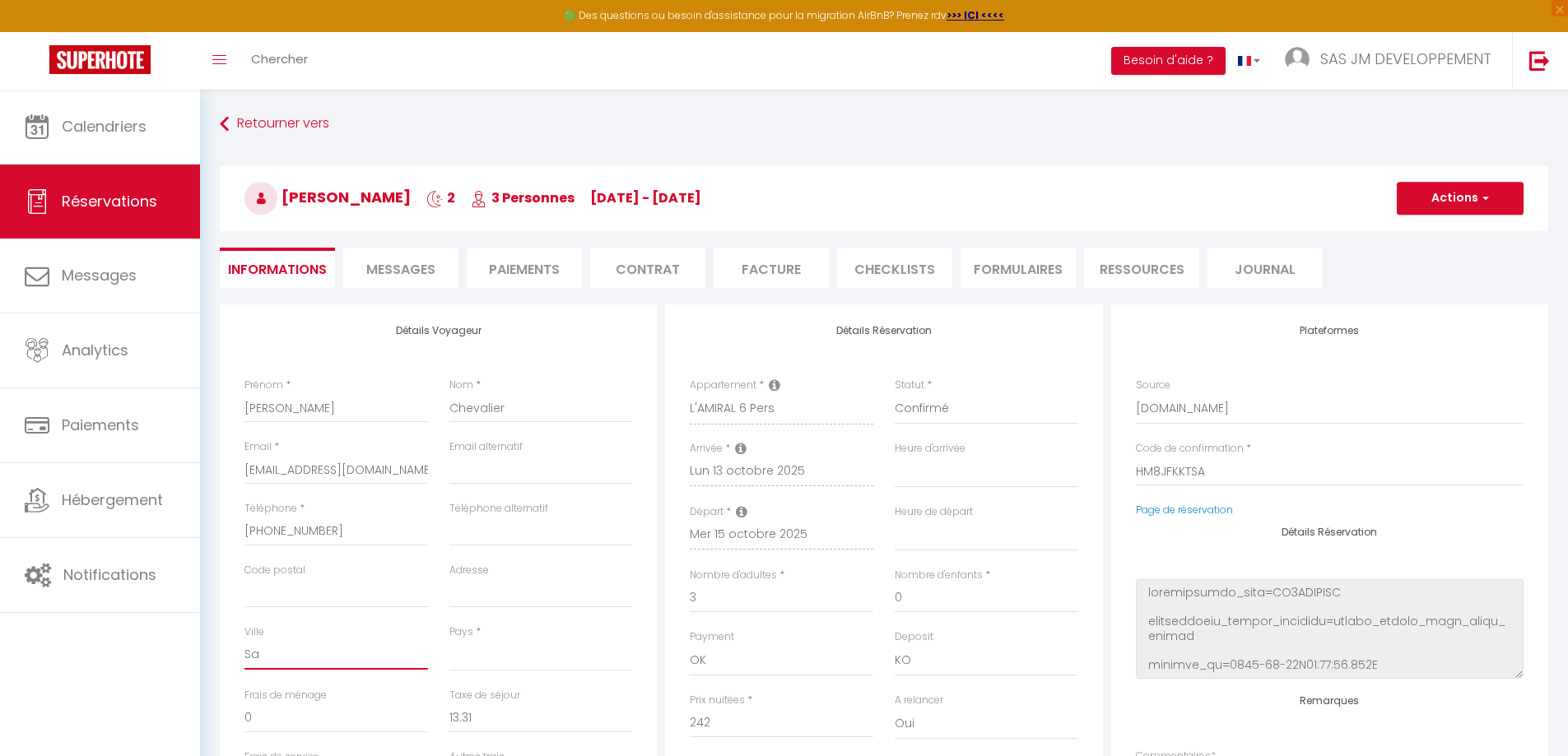
select select
checkbox input "false"
type input "Sai"
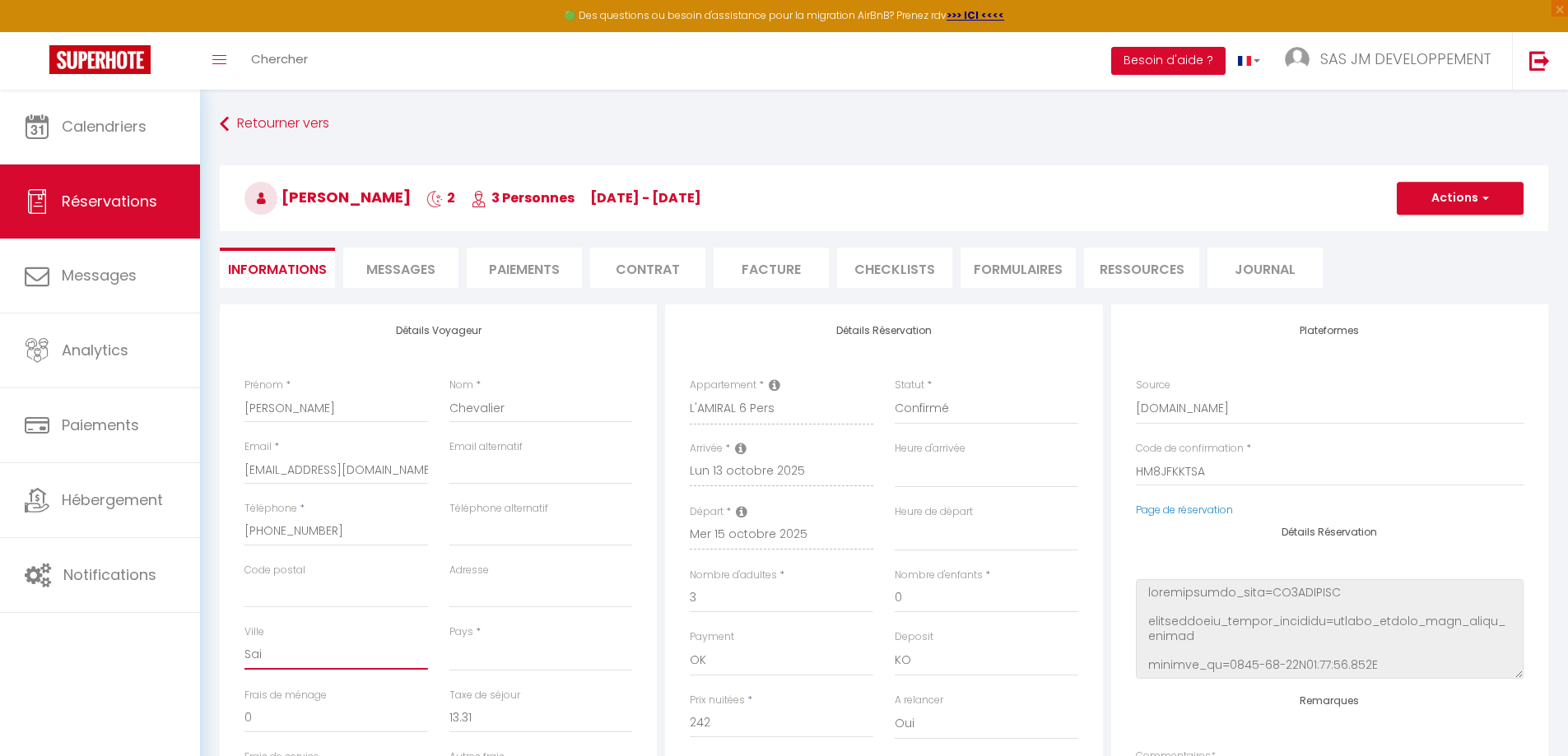
select select
checkbox input "false"
type input "Sain"
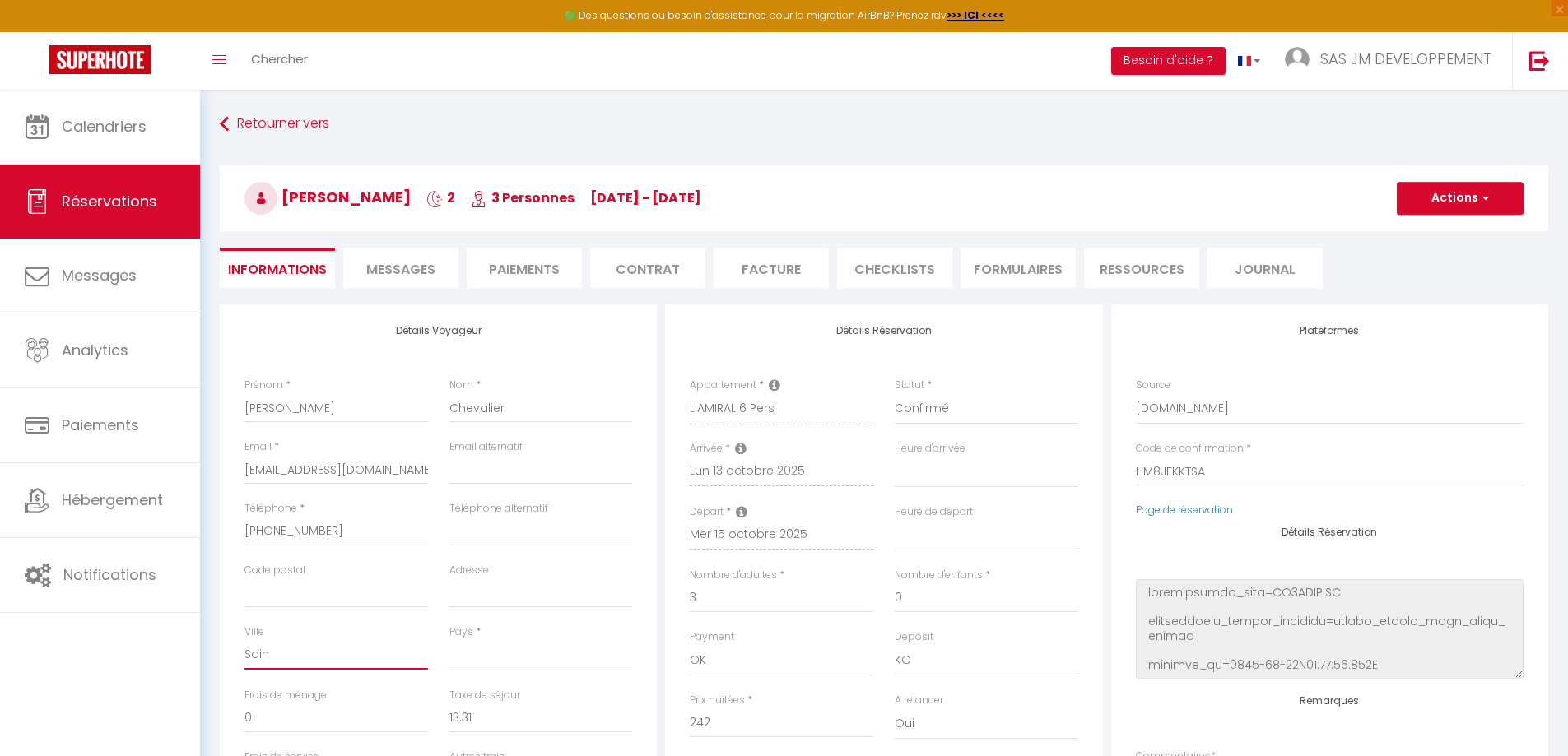
select select
checkbox input "false"
type input "Saint"
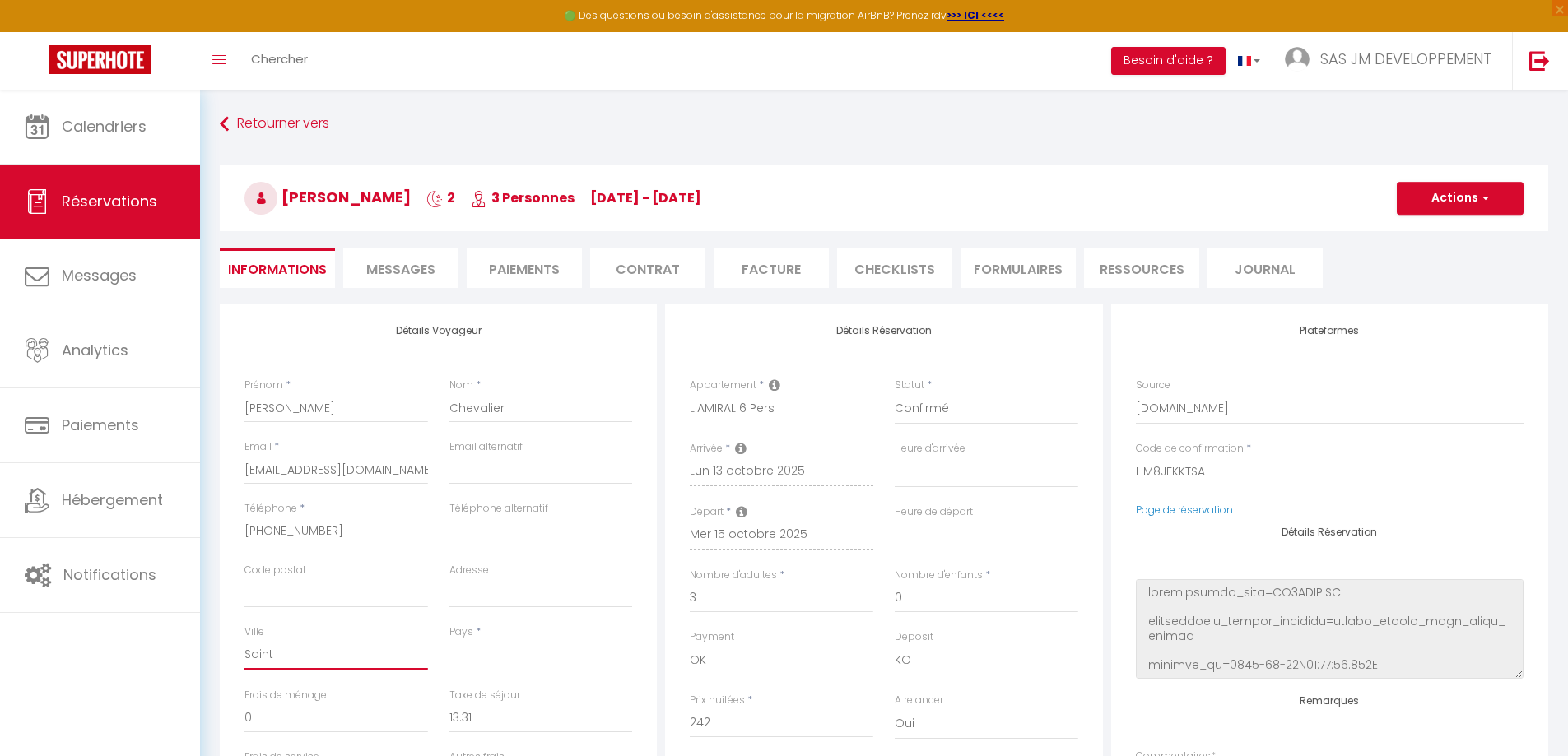
select select
checkbox input "false"
type input "Sainte"
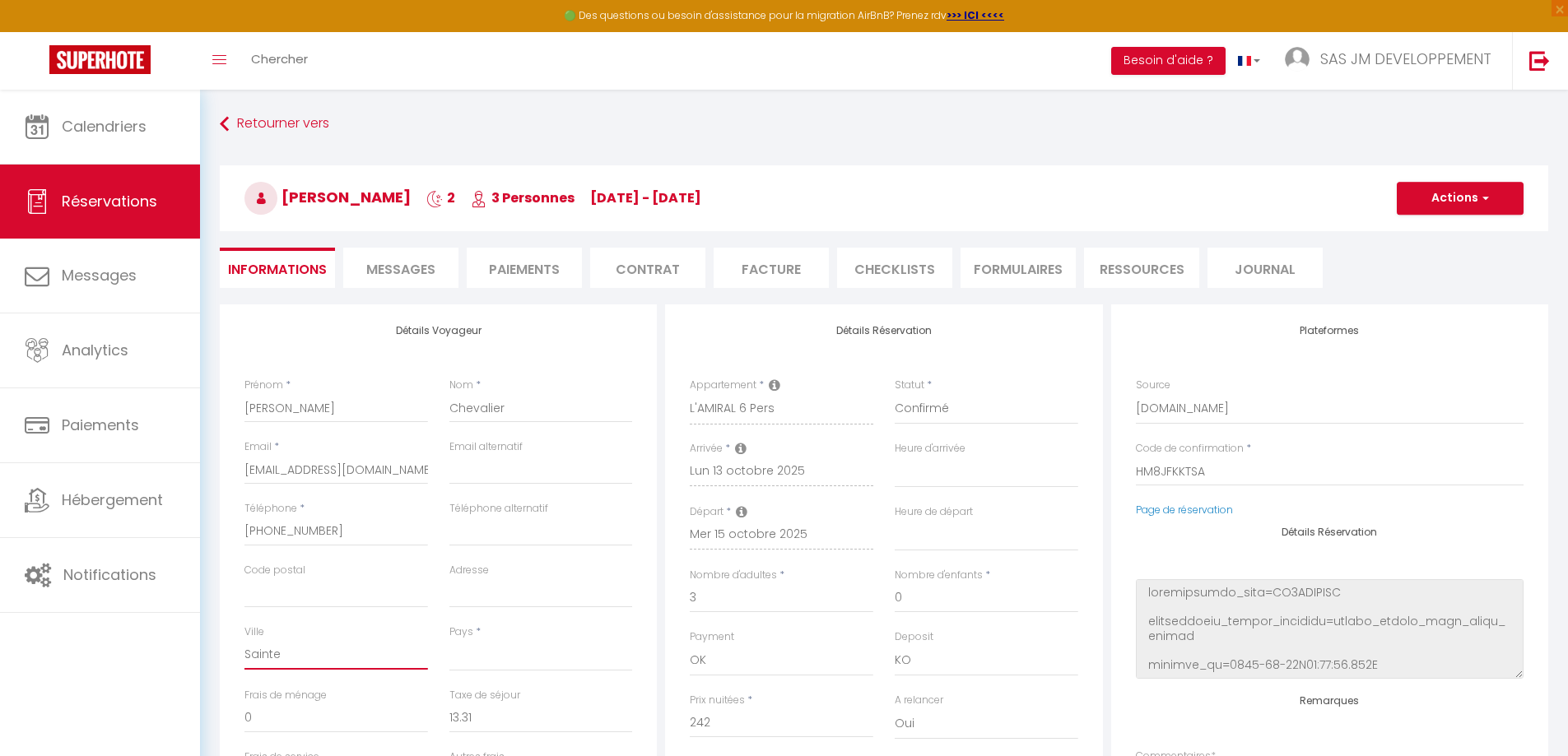
select select
checkbox input "false"
type input "Sainte-"
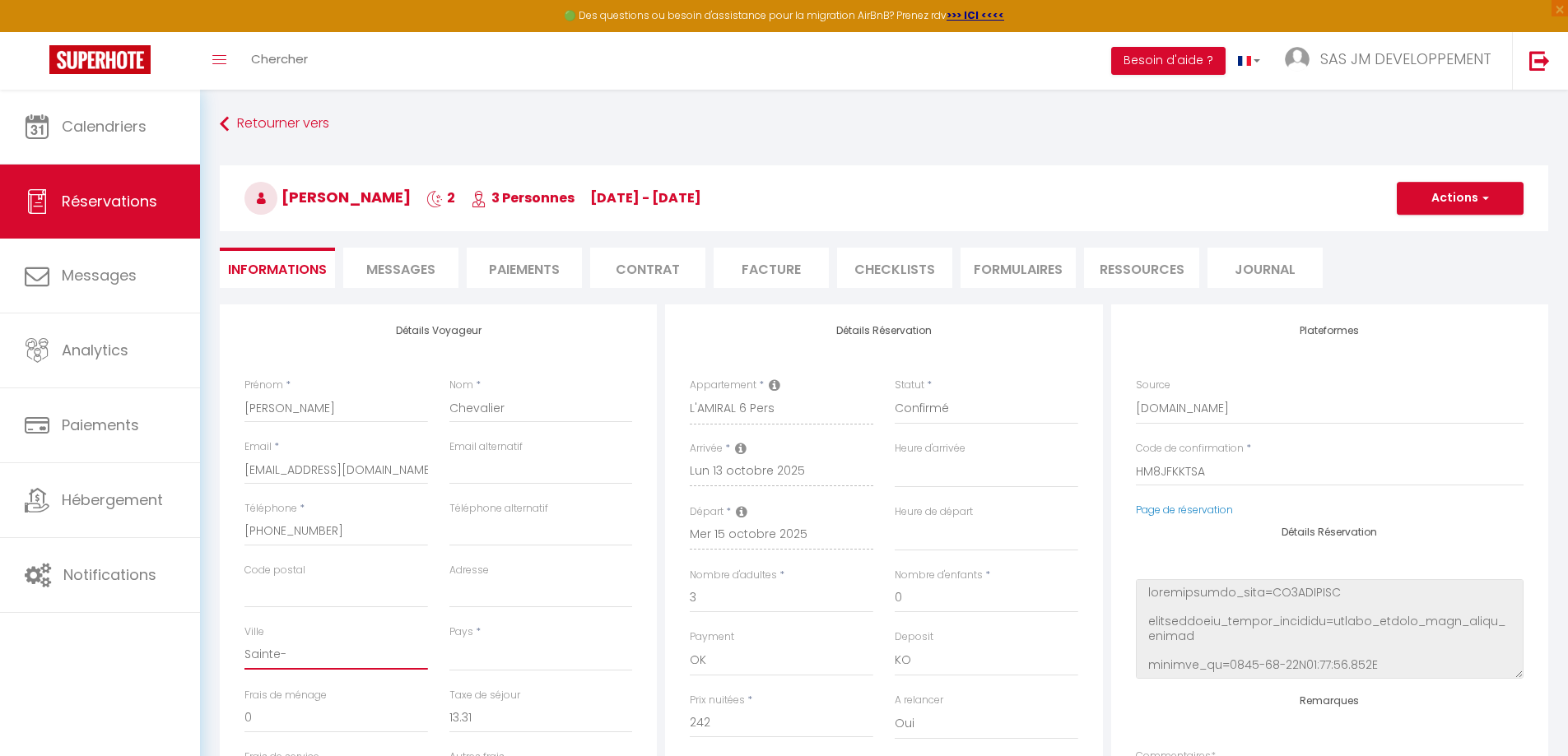
select select
checkbox input "false"
type input "Sainte-P"
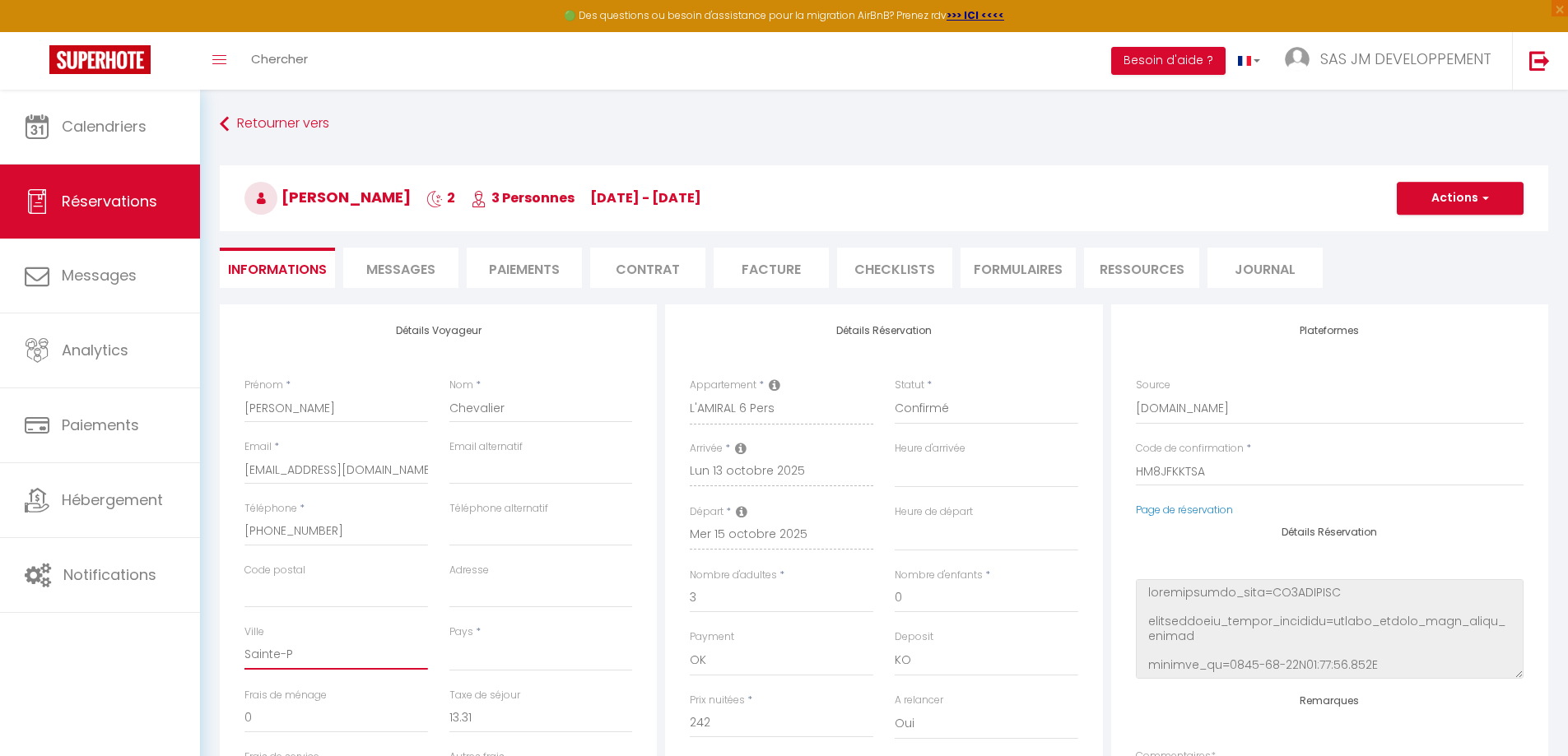
select select
checkbox input "false"
type input "[GEOGRAPHIC_DATA]"
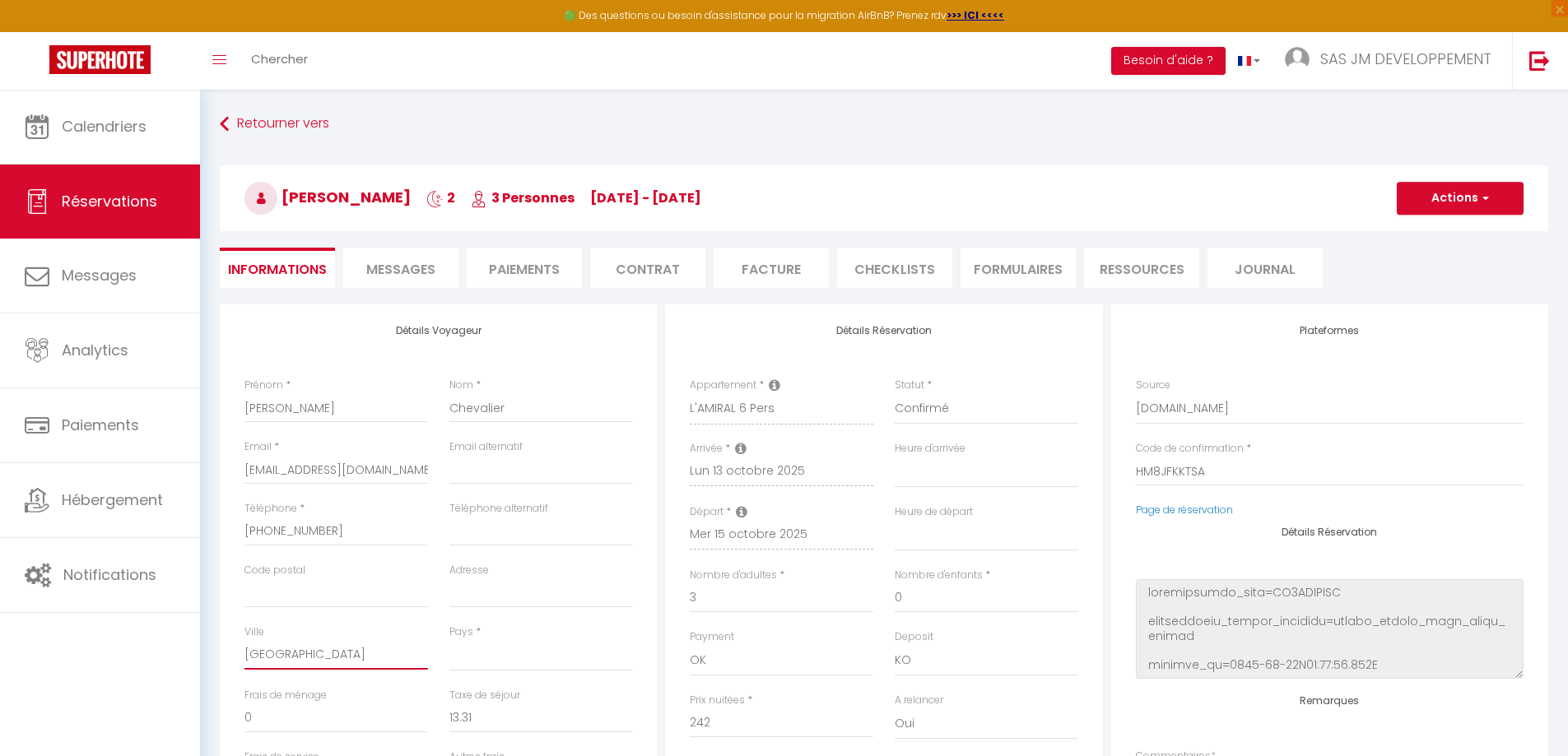
select select
checkbox input "false"
type input "[GEOGRAPHIC_DATA]"
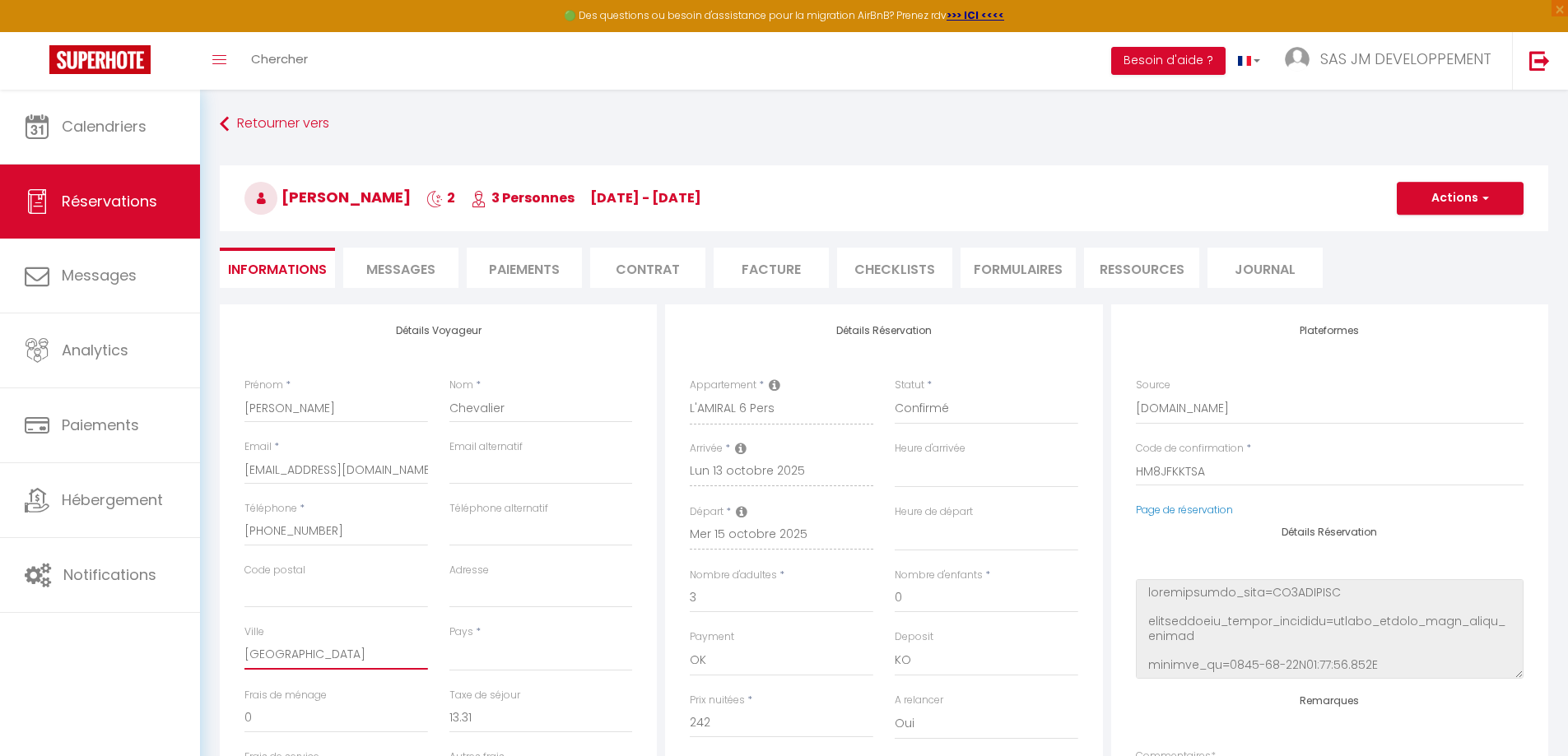
select select
checkbox input "false"
type input "[GEOGRAPHIC_DATA]"
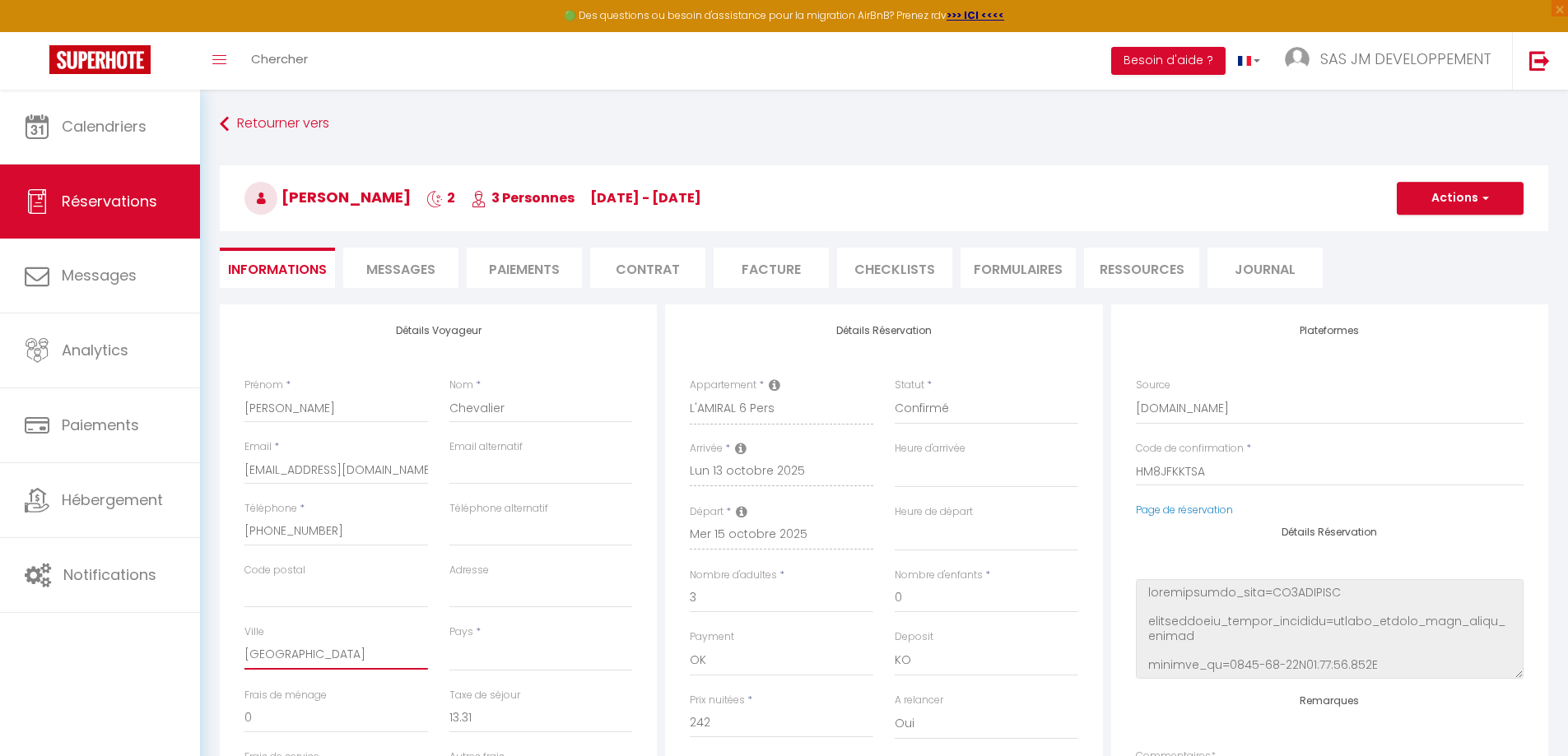
select select
checkbox input "false"
type input "[GEOGRAPHIC_DATA]"
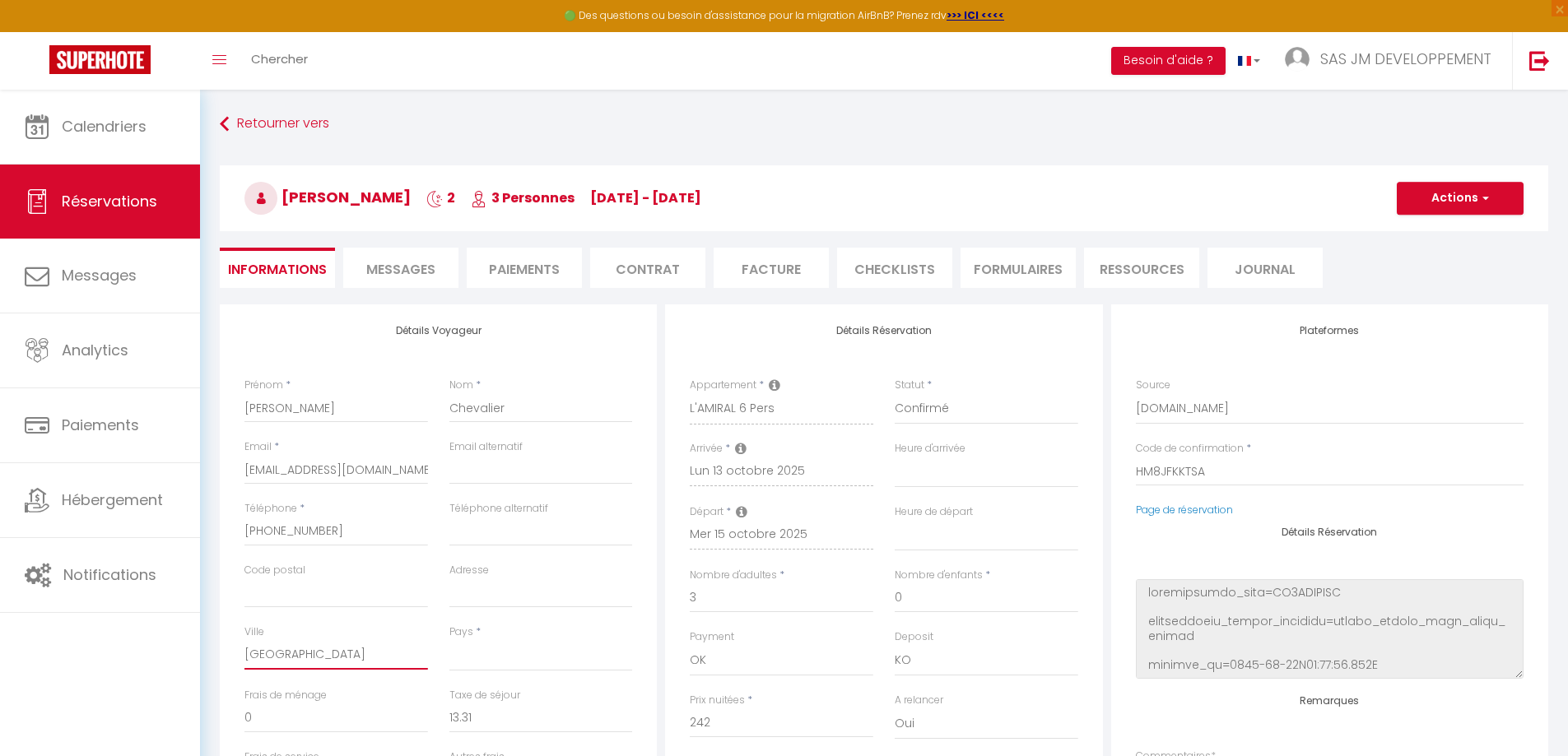
select select
checkbox input "false"
type input "[GEOGRAPHIC_DATA]"
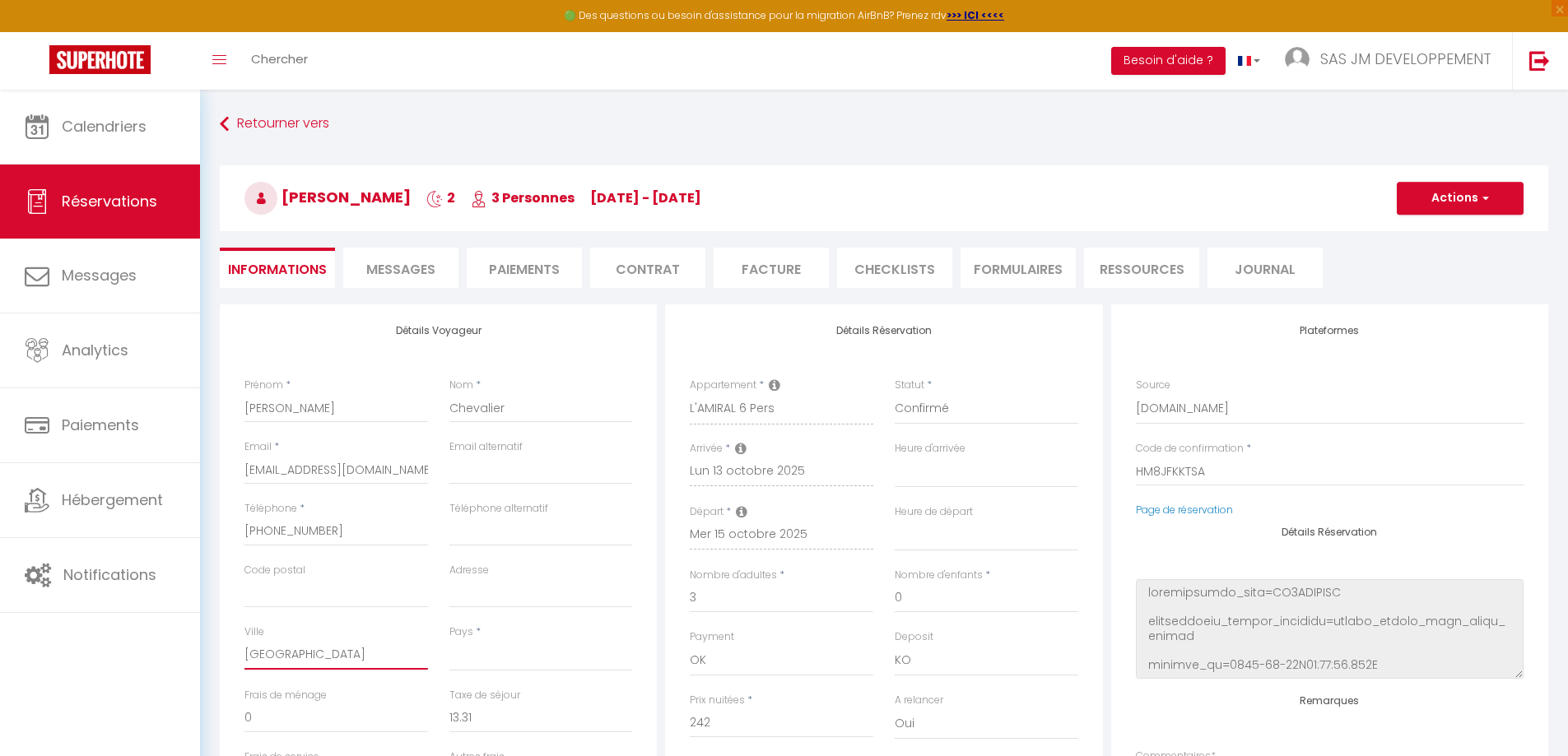
select select
checkbox input "false"
type input "[GEOGRAPHIC_DATA]"
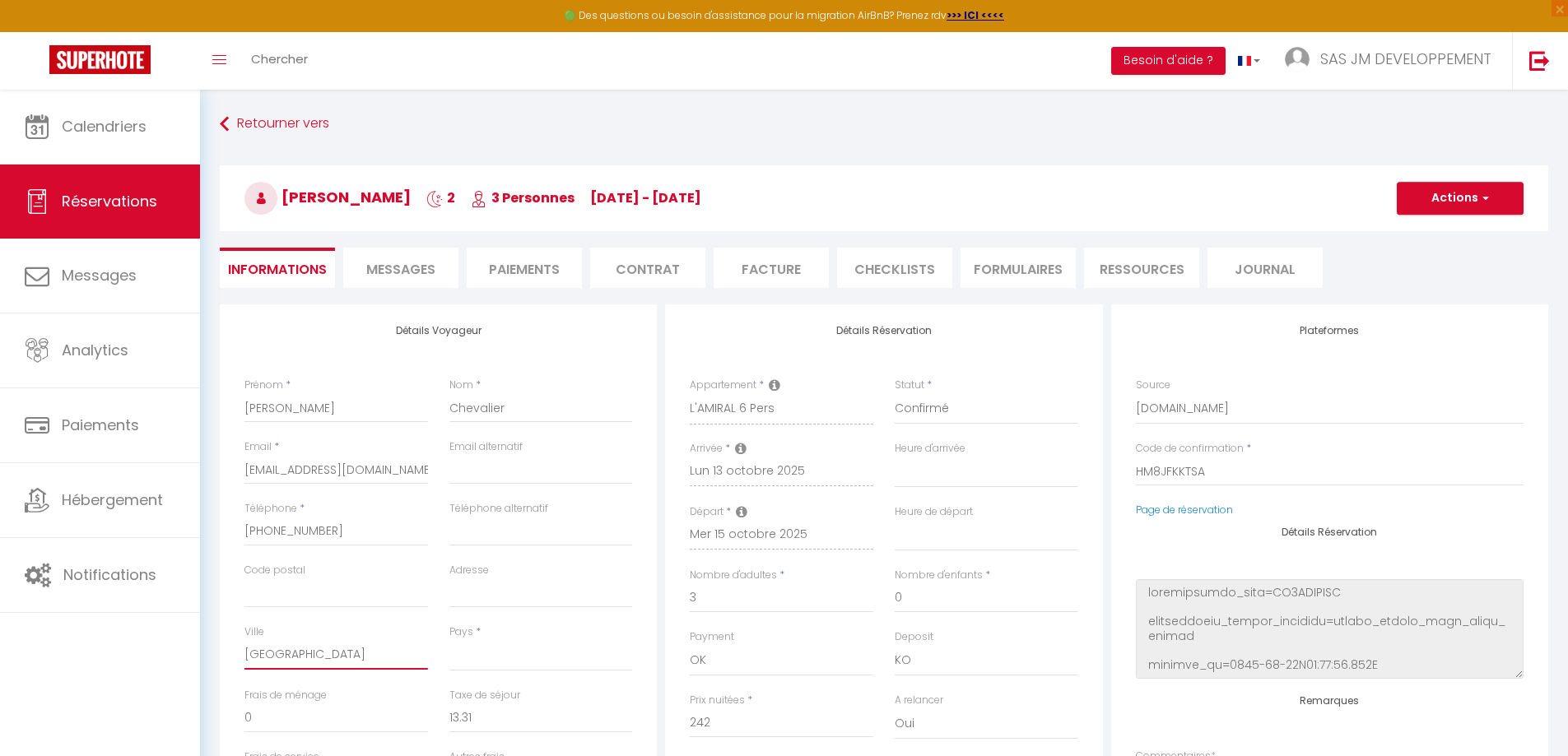
select select
checkbox input "false"
type input "[GEOGRAPHIC_DATA]"
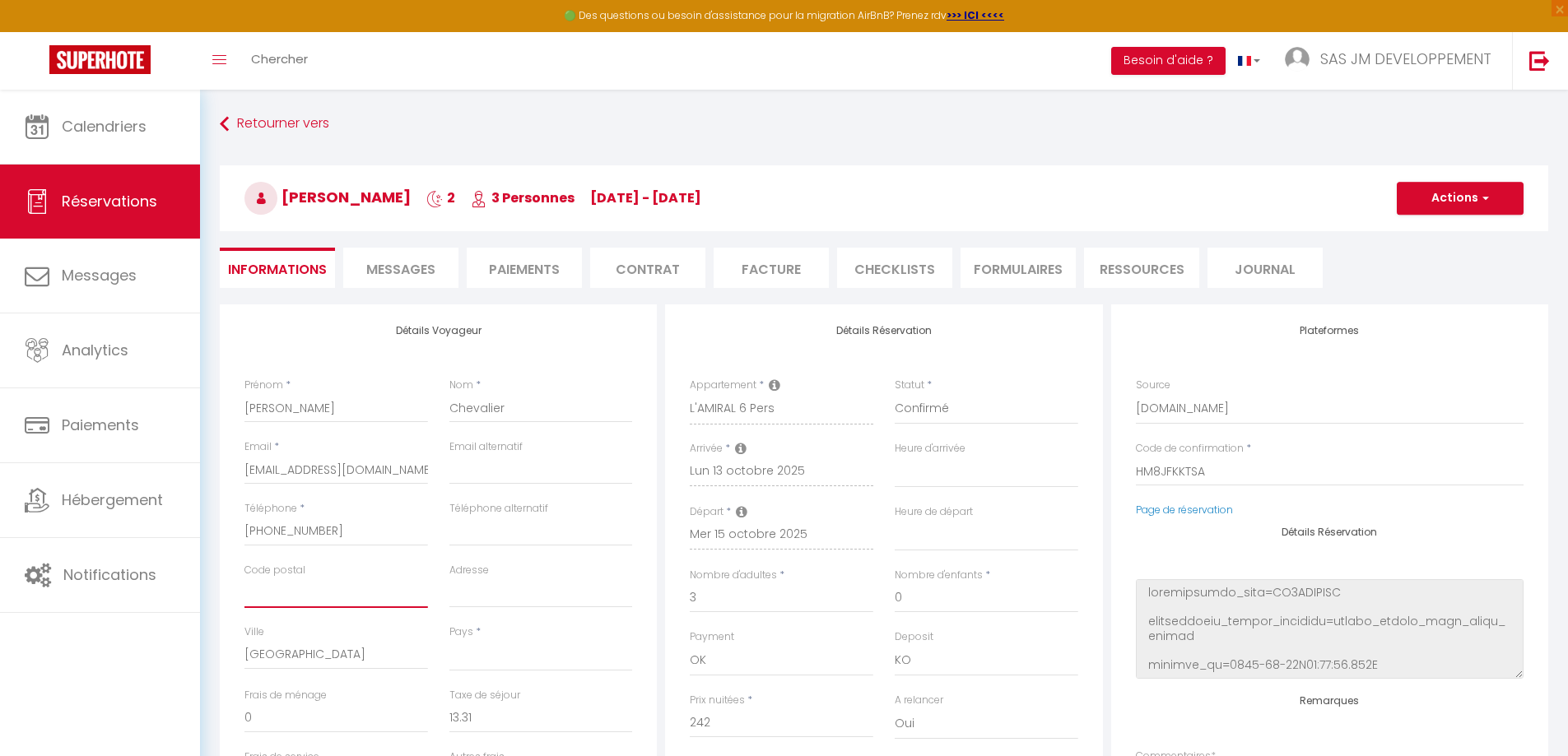
click at [308, 593] on input "Code postal" at bounding box center [336, 594] width 183 height 30
type input "4"
select select
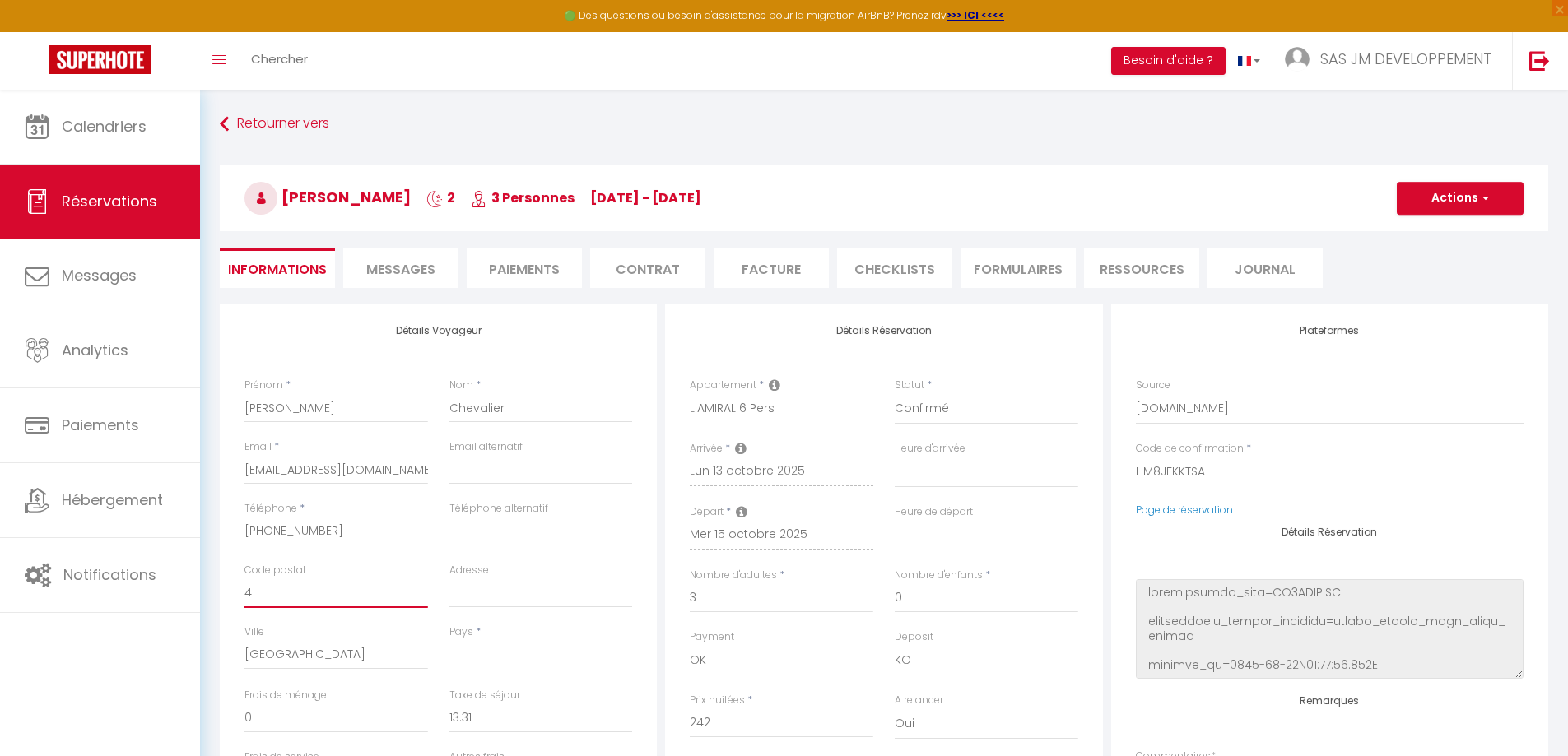
checkbox input "false"
type input "44"
select select
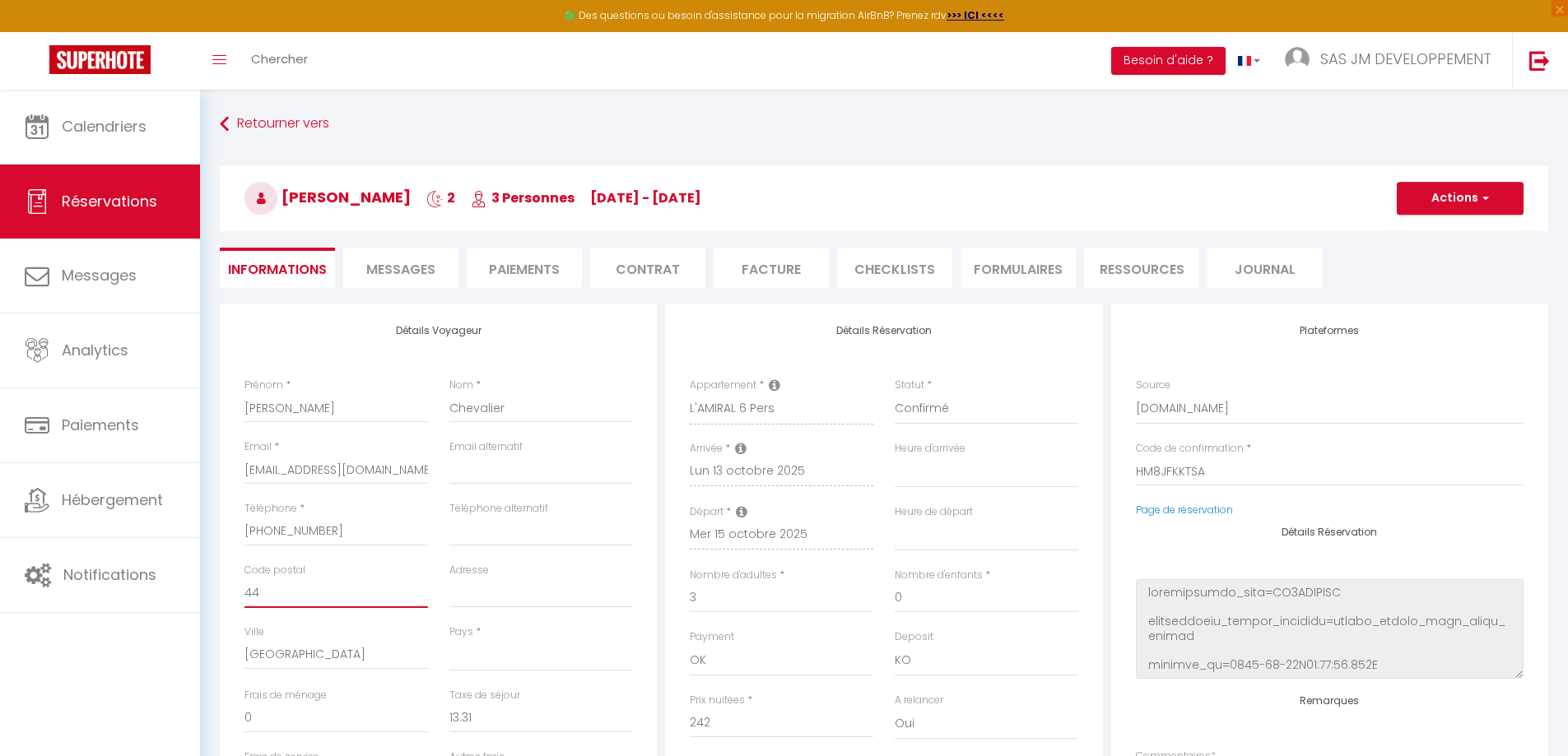
checkbox input "false"
type input "446"
select select
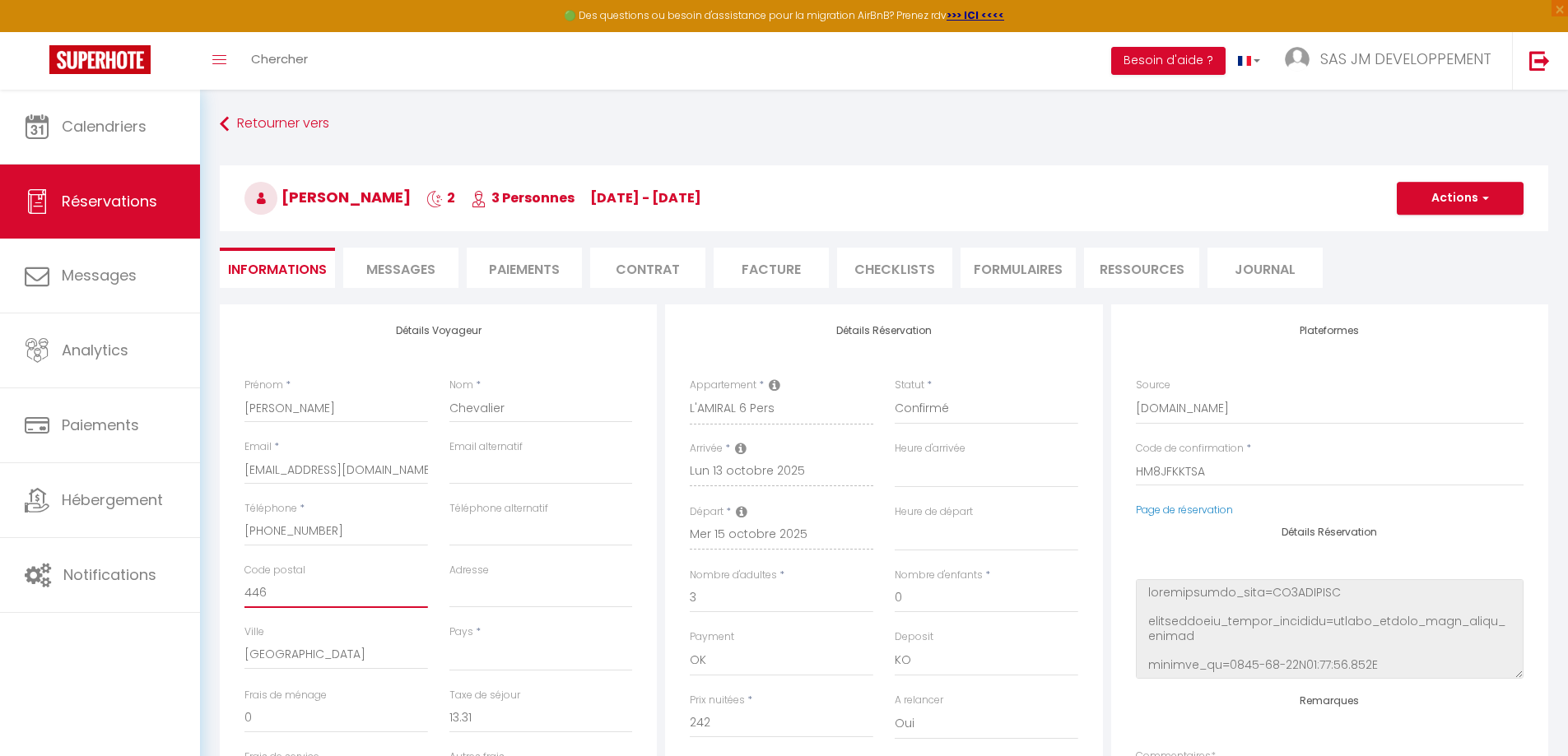
checkbox input "false"
type input "4468"
select select
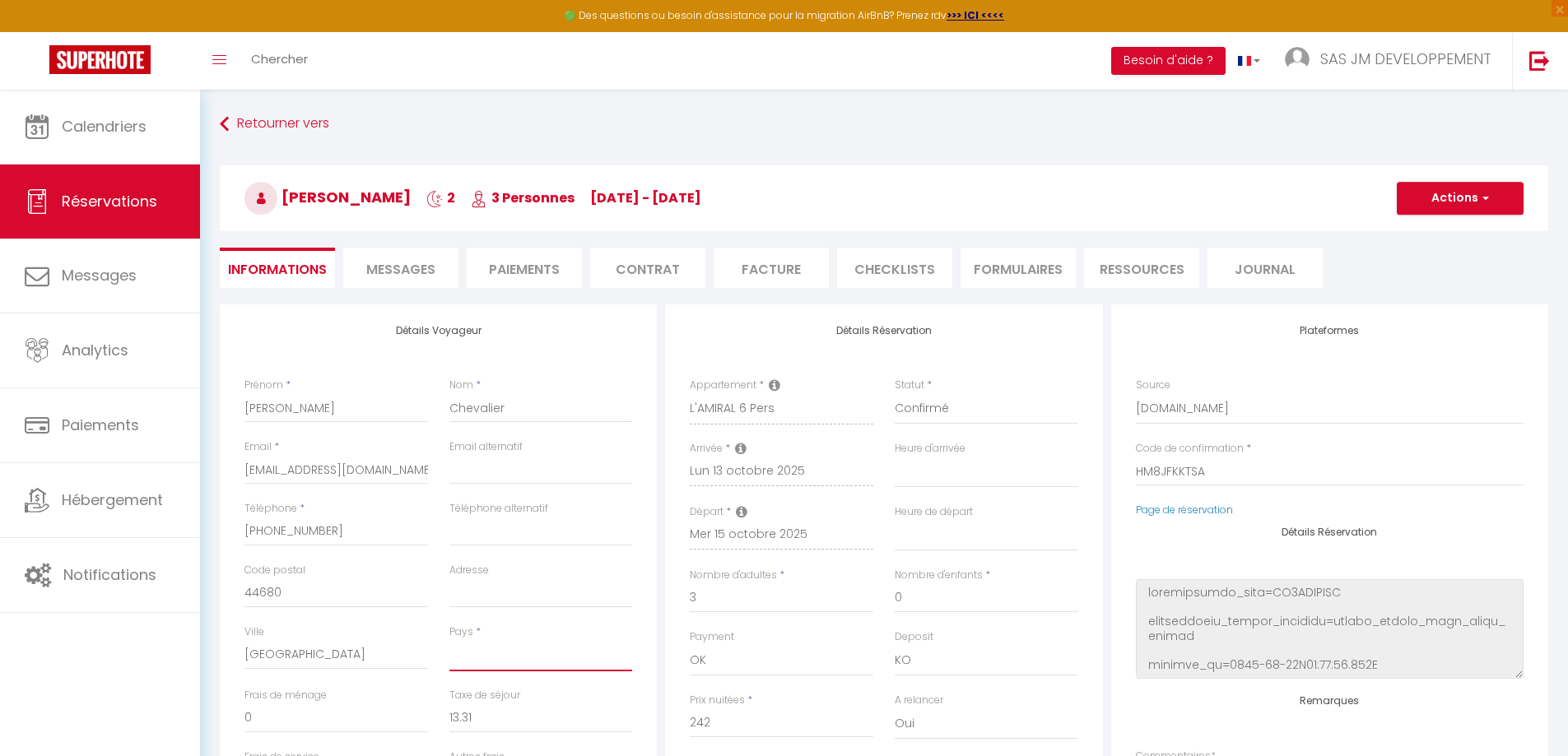
click at [470, 650] on select "[GEOGRAPHIC_DATA] [GEOGRAPHIC_DATA] [GEOGRAPHIC_DATA] [GEOGRAPHIC_DATA] [GEOGRA…" at bounding box center [541, 655] width 183 height 31
click at [449, 640] on select "[GEOGRAPHIC_DATA] [GEOGRAPHIC_DATA] [GEOGRAPHIC_DATA] [GEOGRAPHIC_DATA] [GEOGRA…" at bounding box center [541, 655] width 183 height 31
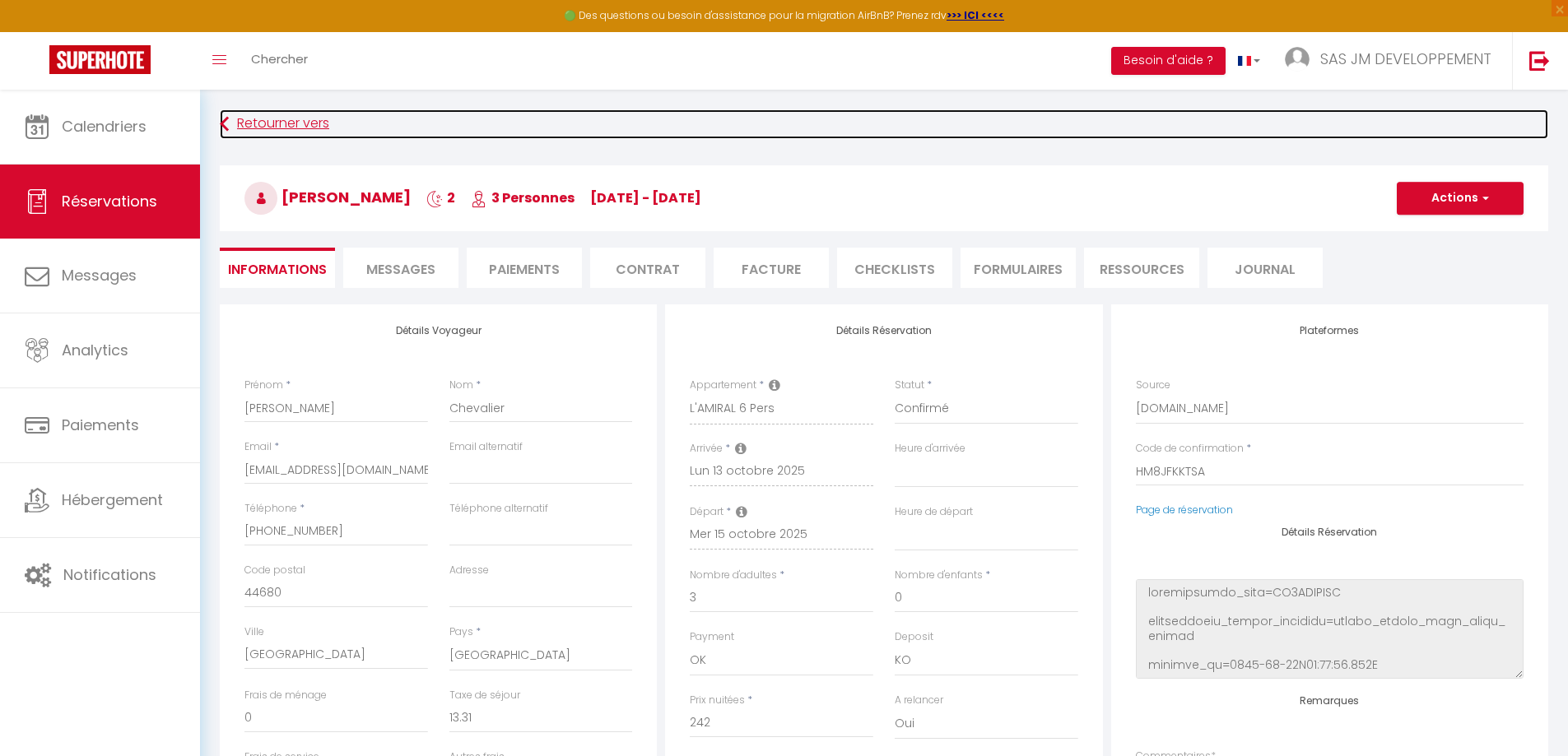
click at [508, 124] on link "Retourner vers" at bounding box center [884, 125] width 1328 height 30
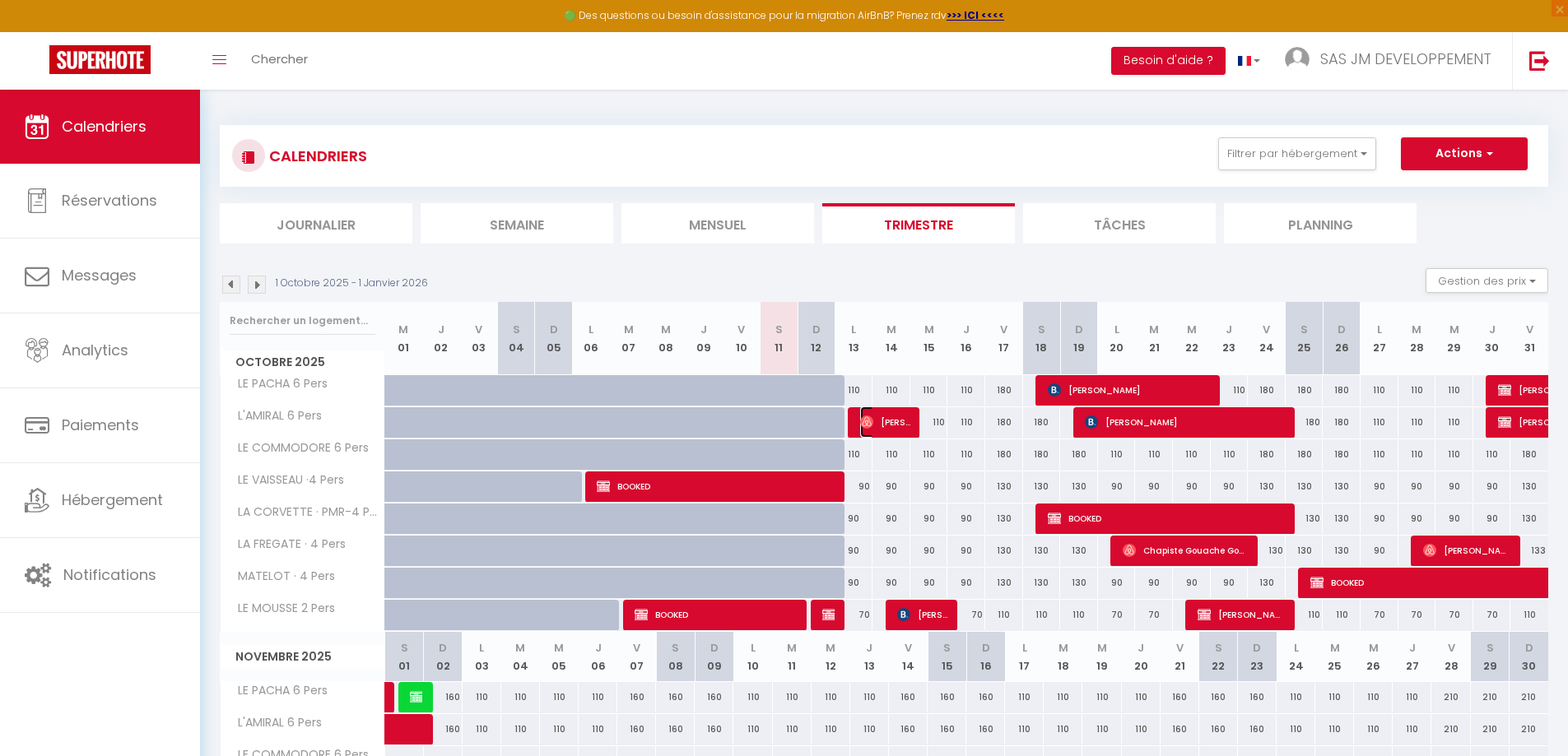
click at [890, 427] on span "[PERSON_NAME]" at bounding box center [885, 421] width 50 height 31
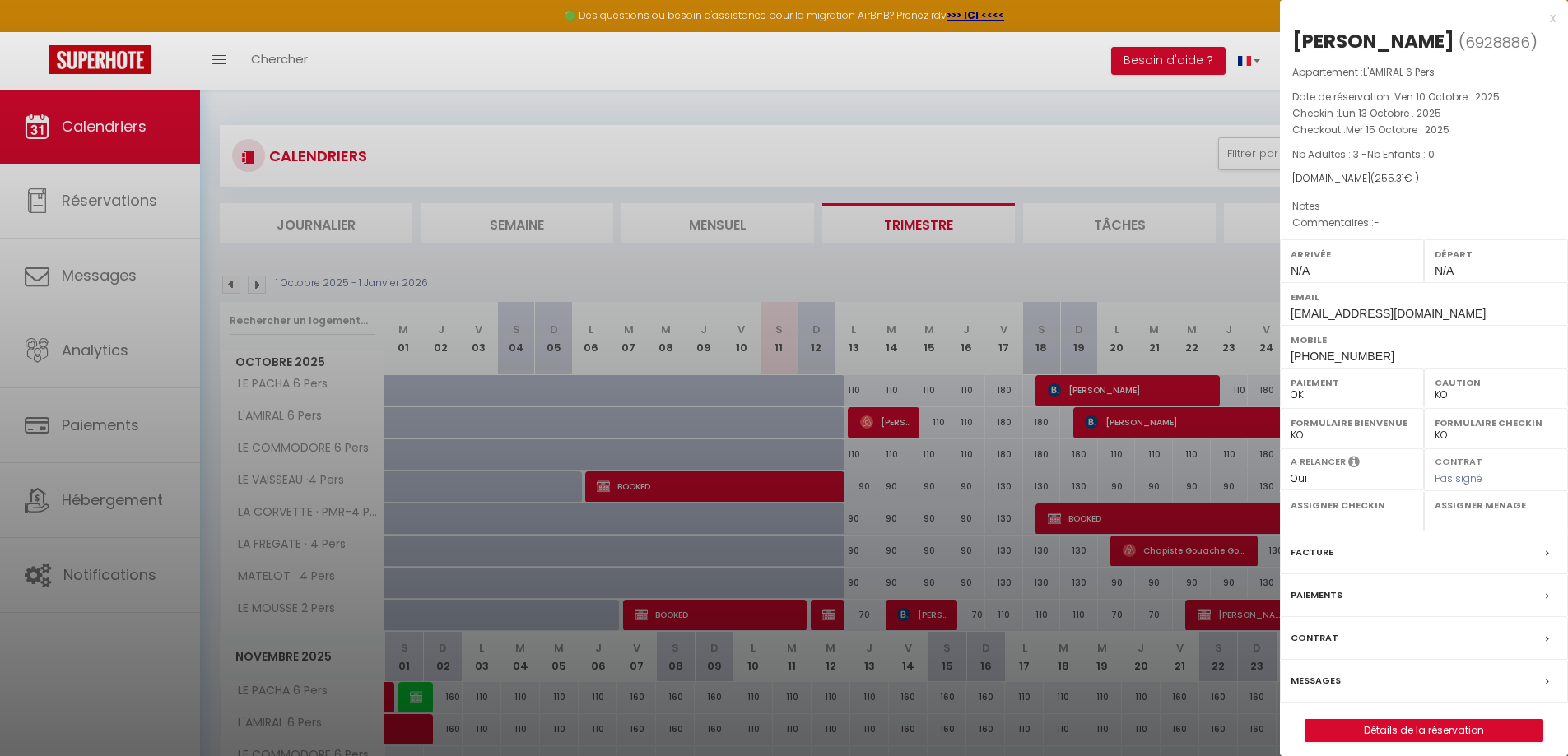
click at [1316, 547] on label "Facture" at bounding box center [1311, 552] width 43 height 17
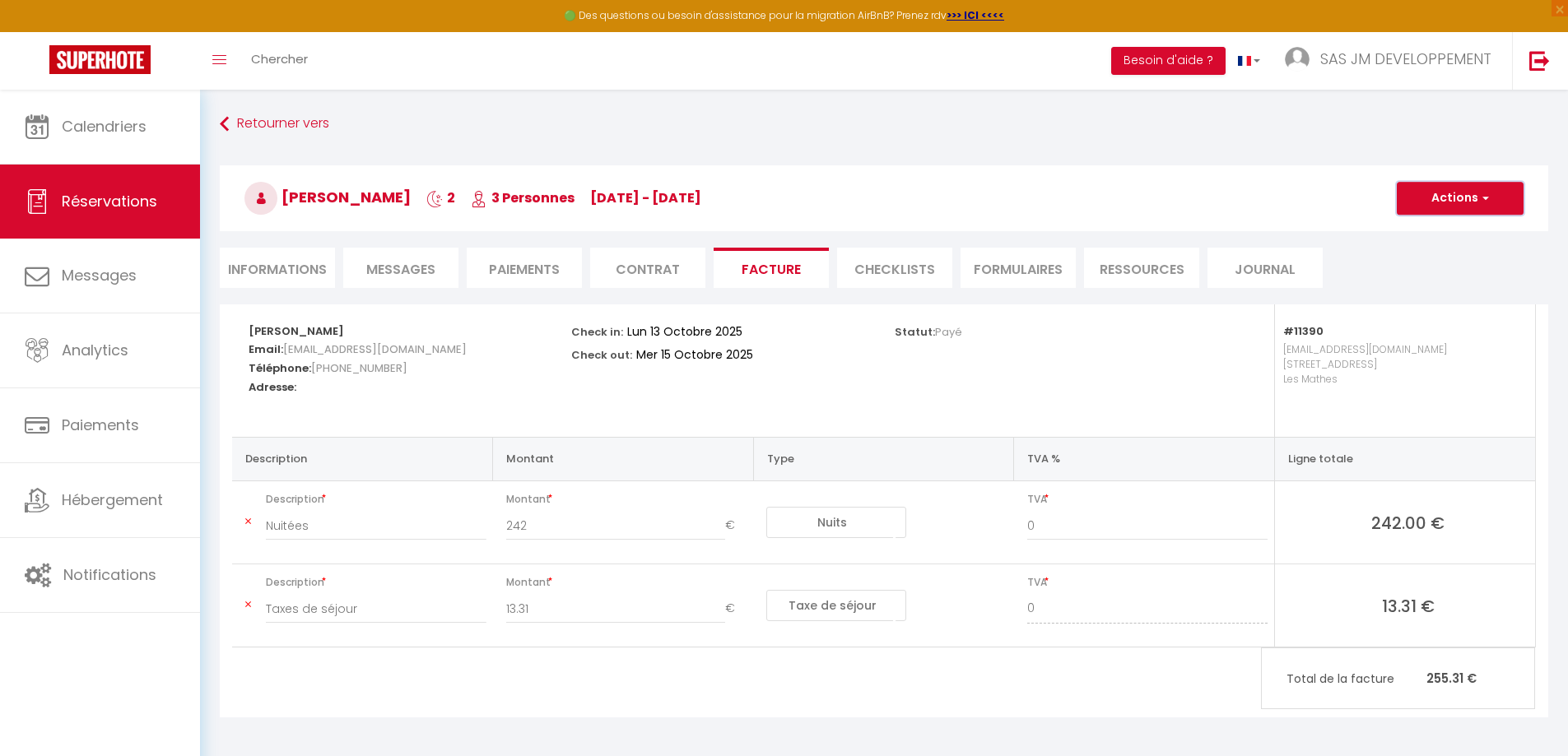
click at [1473, 190] on button "Actions" at bounding box center [1459, 198] width 127 height 33
click at [1435, 255] on link "Aperçu et éditer" at bounding box center [1447, 255] width 138 height 21
click at [251, 264] on li "Informations" at bounding box center [278, 268] width 116 height 40
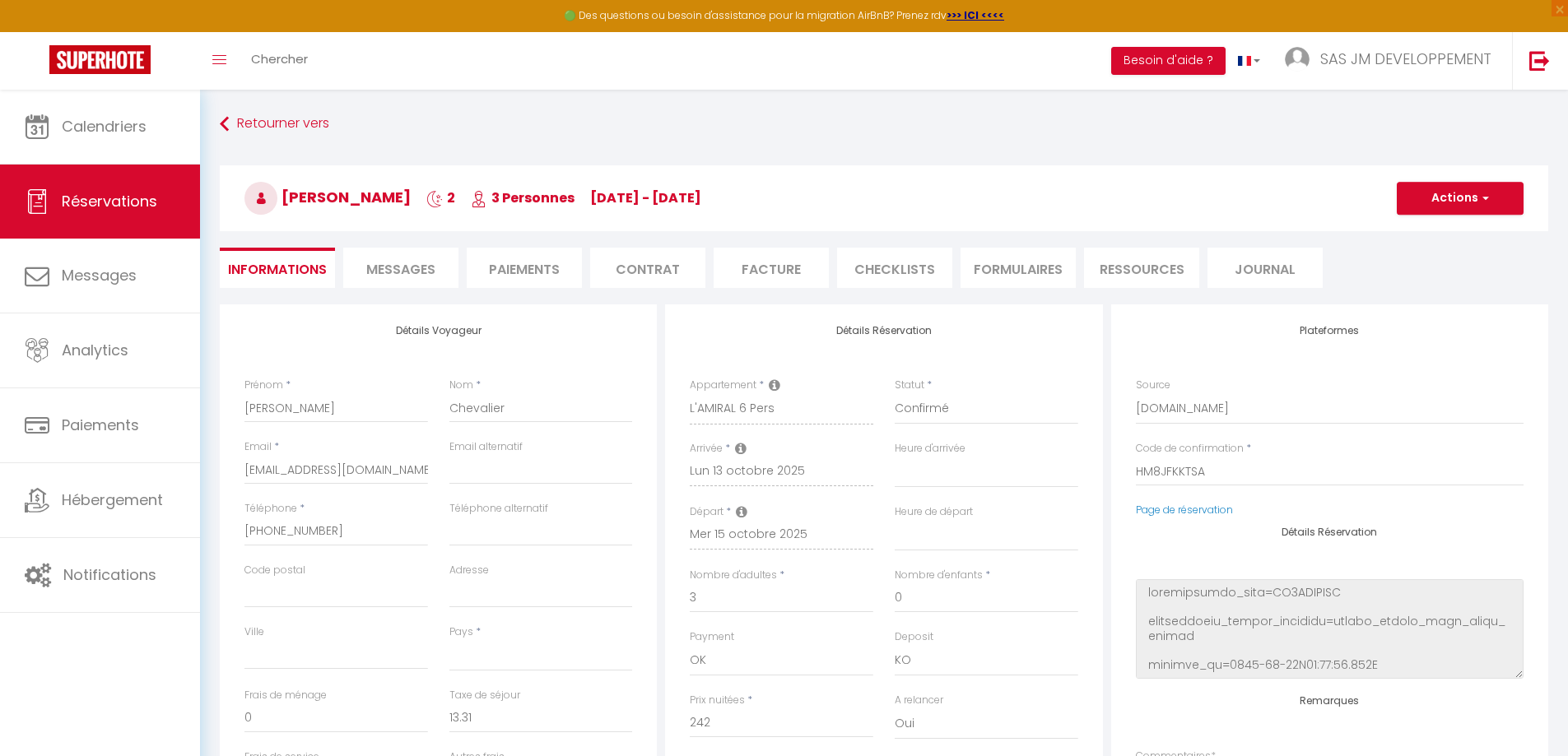
click at [349, 576] on div "Code postal" at bounding box center [336, 585] width 183 height 45
click at [334, 589] on input "Code postal" at bounding box center [336, 594] width 183 height 30
click at [270, 655] on input "Ville" at bounding box center [336, 655] width 183 height 30
click at [1451, 202] on button "Actions" at bounding box center [1459, 198] width 127 height 33
click at [1425, 238] on link "Enregistrer" at bounding box center [1443, 234] width 131 height 21
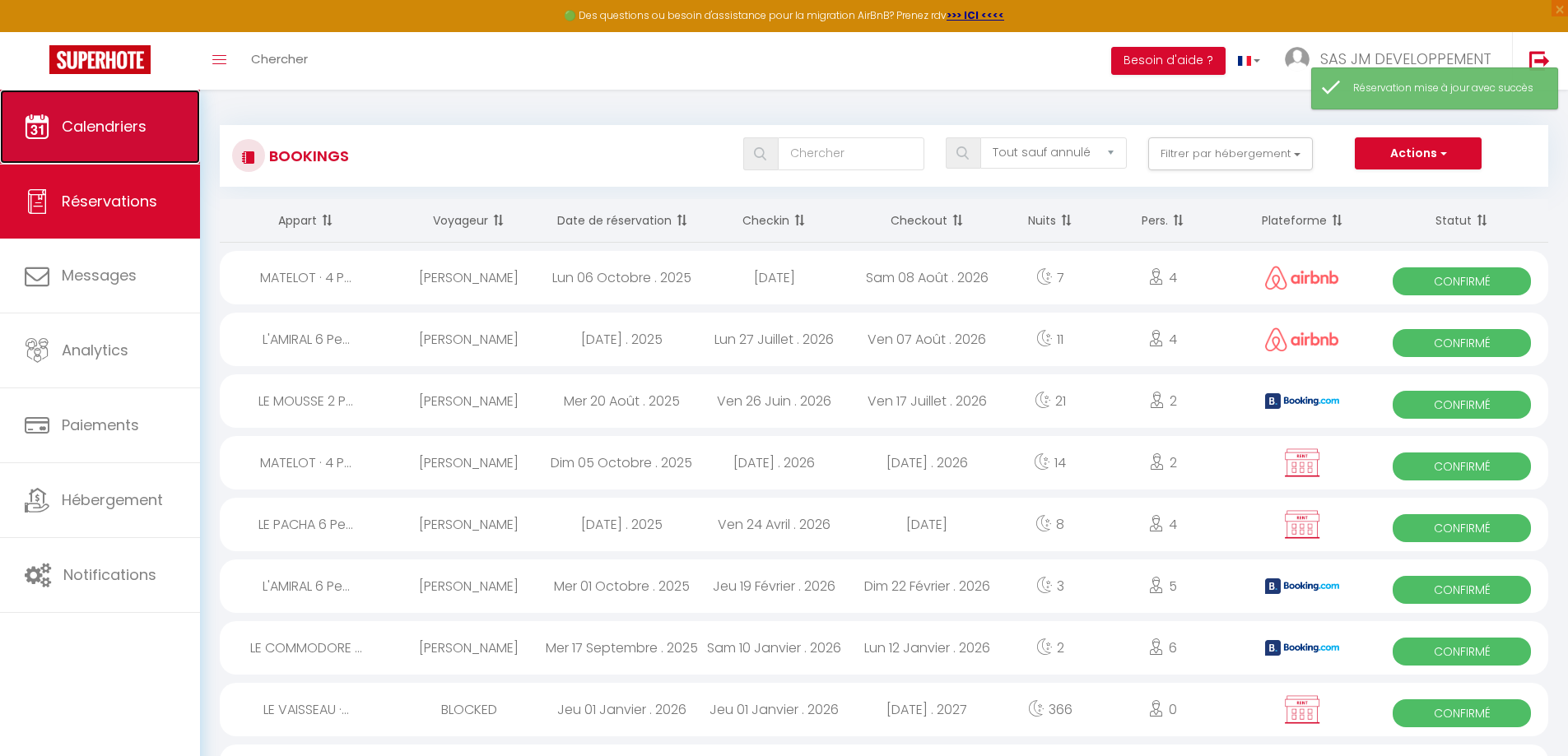
click at [83, 139] on link "Calendriers" at bounding box center [100, 126] width 200 height 74
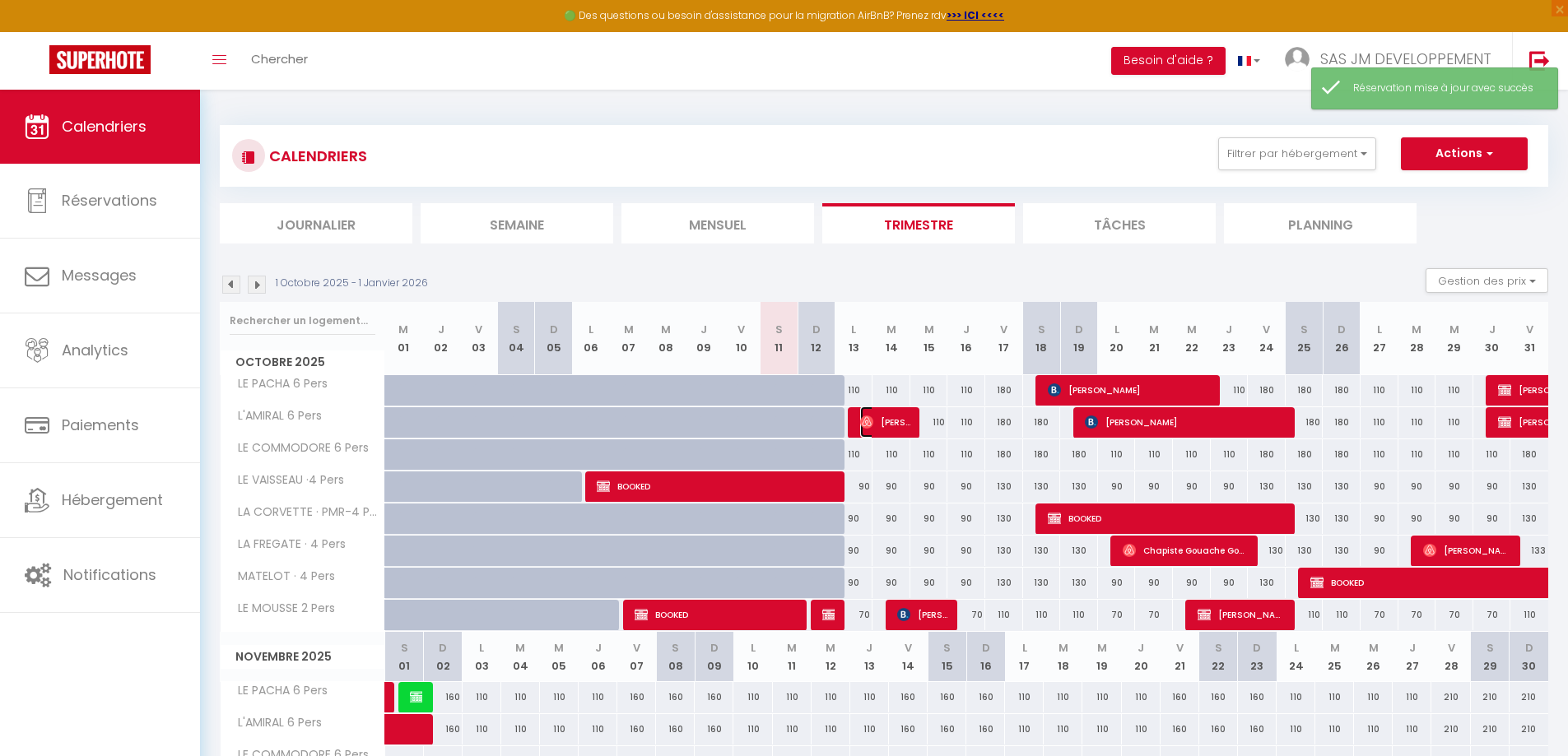
click at [896, 410] on span "[PERSON_NAME]" at bounding box center [885, 421] width 50 height 31
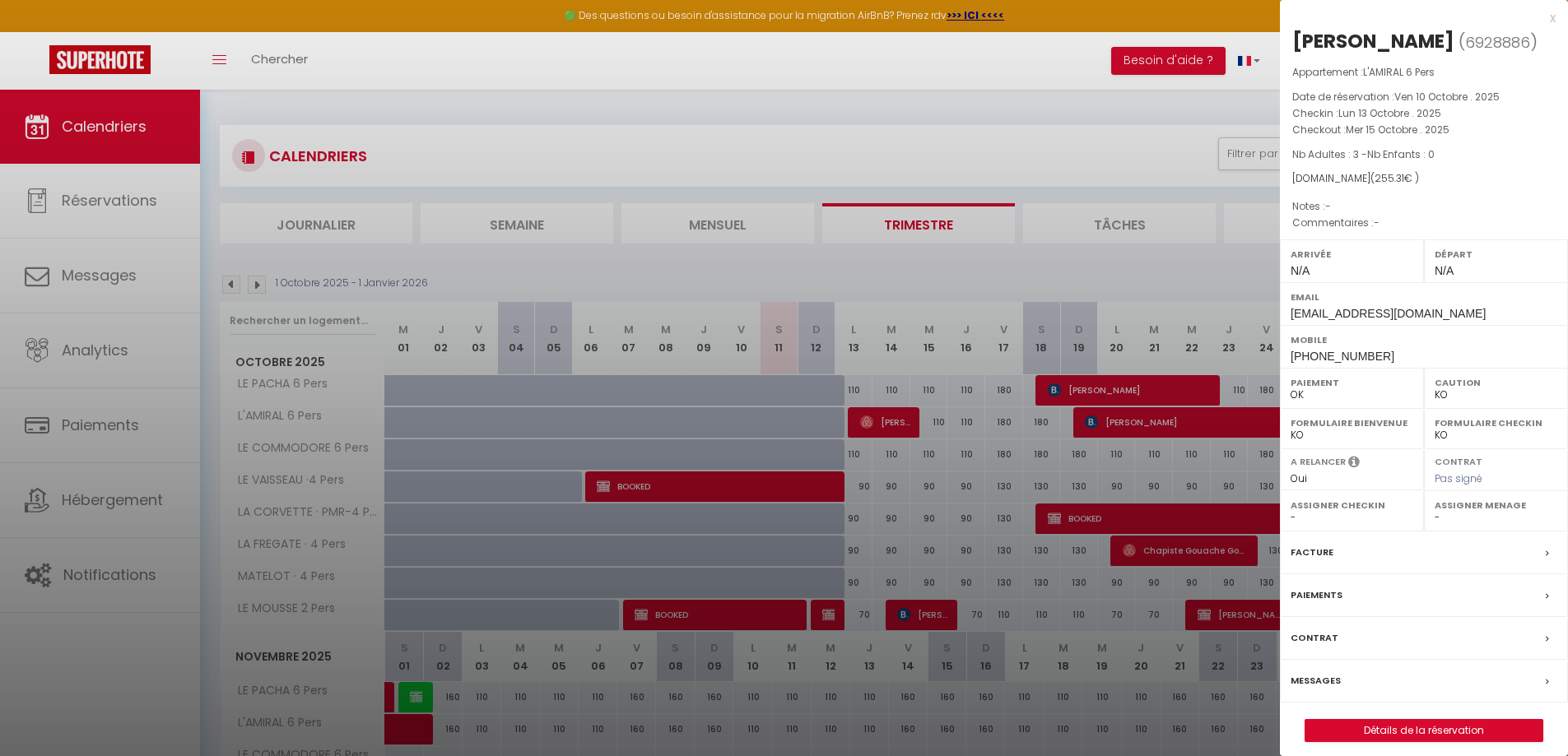
click at [1312, 560] on label "Facture" at bounding box center [1311, 552] width 43 height 17
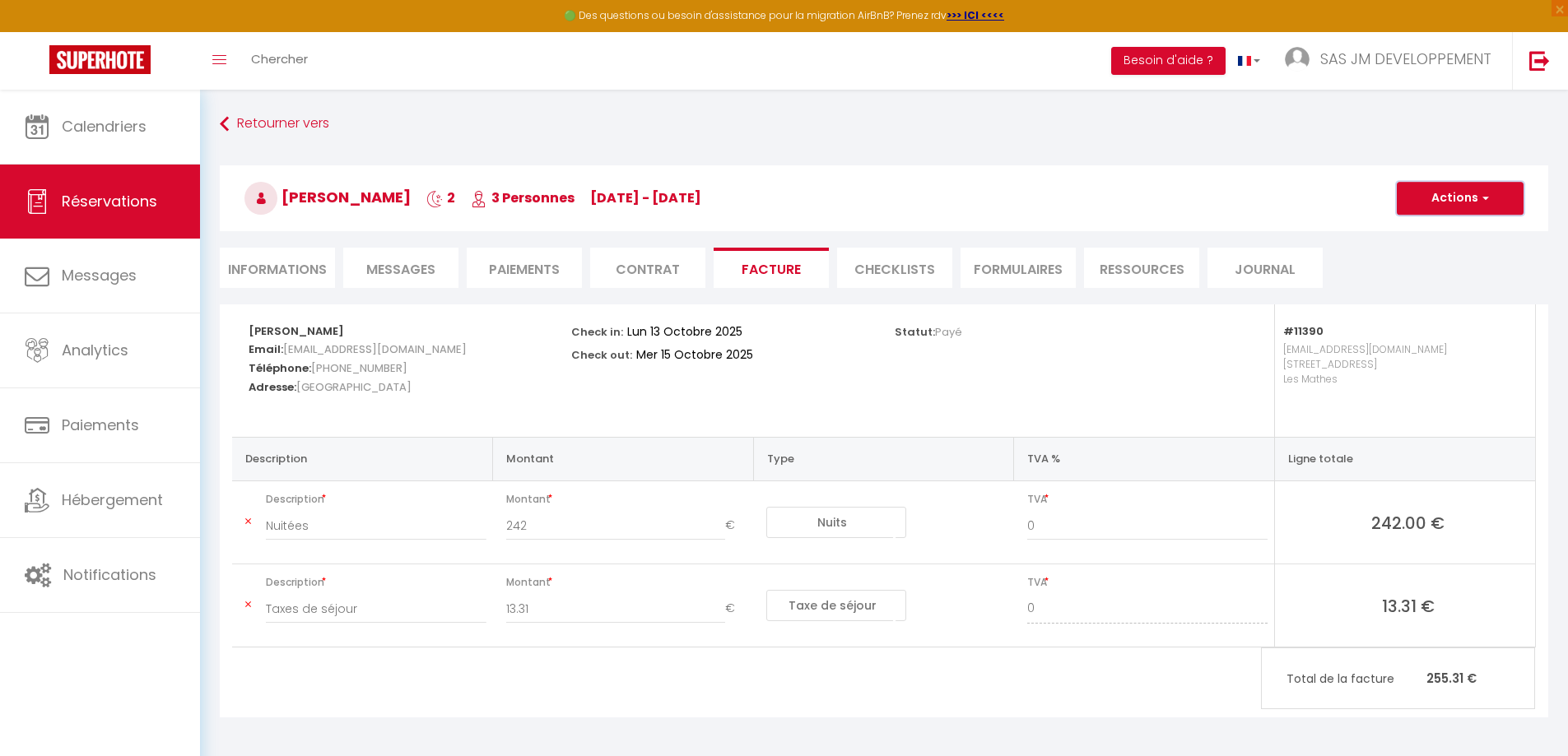
click at [1467, 207] on button "Actions" at bounding box center [1459, 198] width 127 height 33
click at [1438, 258] on link "Aperçu et éditer" at bounding box center [1447, 255] width 138 height 21
click at [277, 258] on li "Informations" at bounding box center [278, 268] width 116 height 40
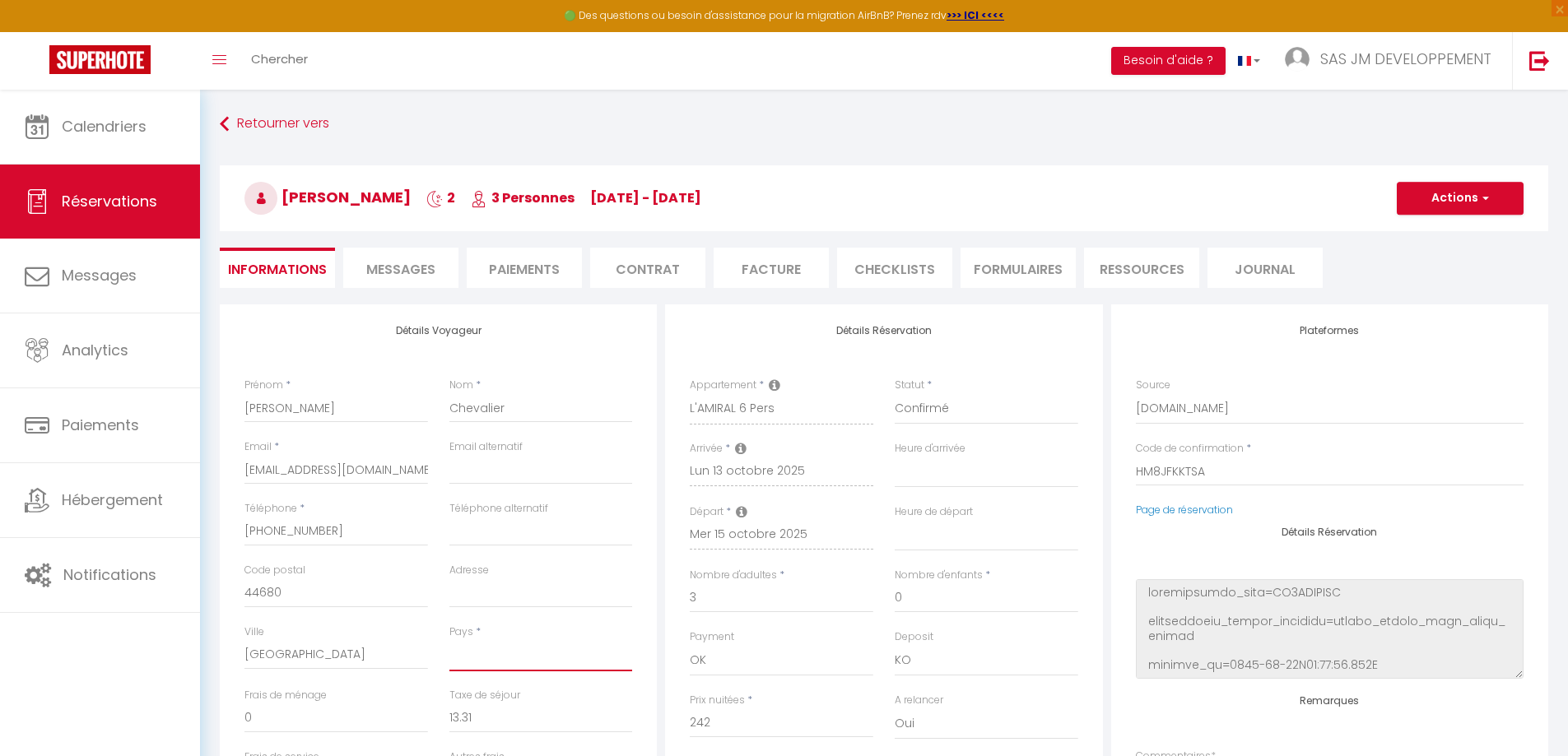
click at [466, 650] on select "[GEOGRAPHIC_DATA] [GEOGRAPHIC_DATA] [GEOGRAPHIC_DATA] [GEOGRAPHIC_DATA] [GEOGRA…" at bounding box center [541, 655] width 183 height 31
click at [449, 640] on select "[GEOGRAPHIC_DATA] [GEOGRAPHIC_DATA] [GEOGRAPHIC_DATA] [GEOGRAPHIC_DATA] [GEOGRA…" at bounding box center [541, 655] width 183 height 31
click at [1440, 201] on button "Actions" at bounding box center [1459, 198] width 127 height 33
click at [1432, 232] on link "Enregistrer" at bounding box center [1443, 234] width 131 height 21
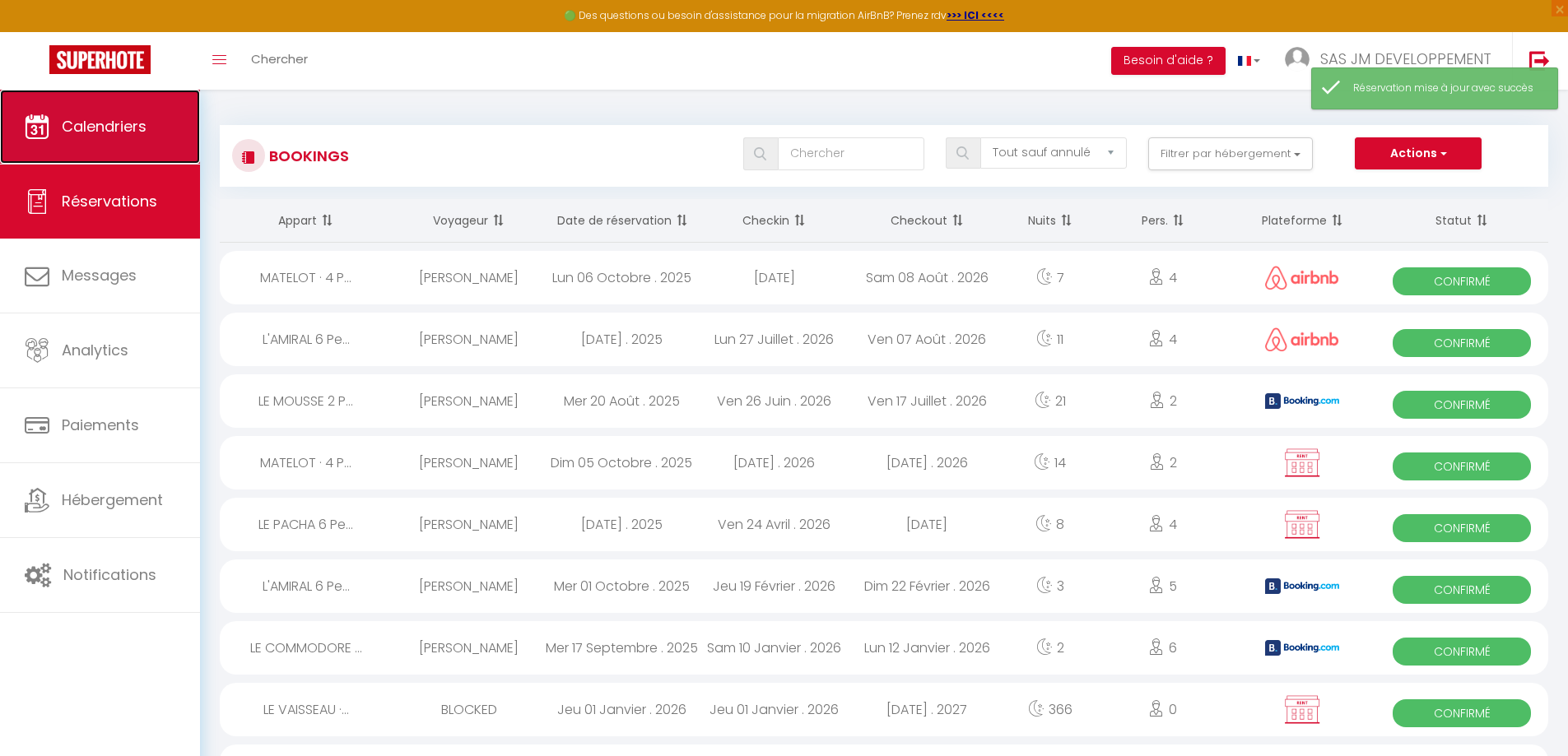
click at [141, 127] on span "Calendriers" at bounding box center [104, 126] width 85 height 21
